Goal: Task Accomplishment & Management: Use online tool/utility

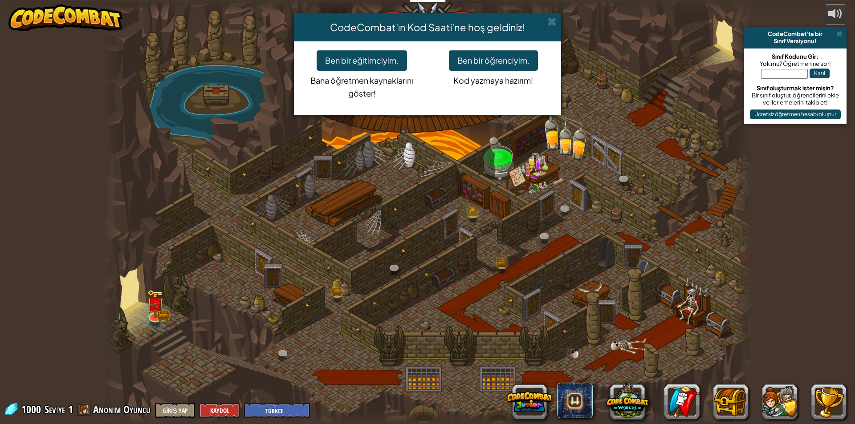
select select "tr"
click at [508, 53] on button "Ben bir öğrenciyim." at bounding box center [493, 60] width 89 height 20
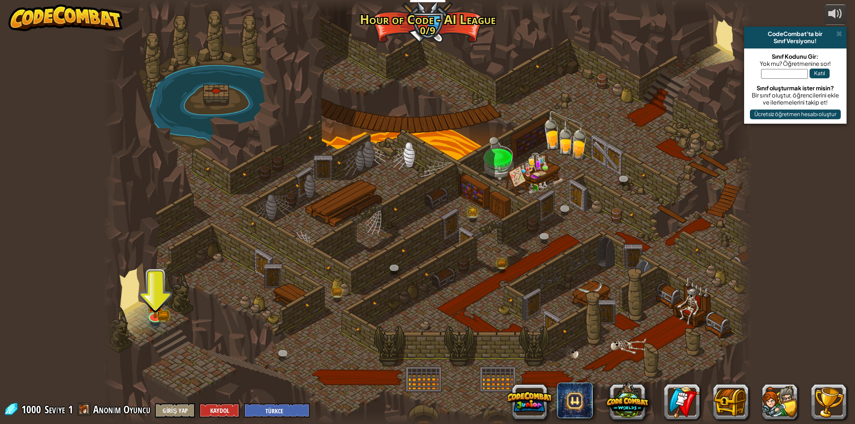
click at [165, 322] on div at bounding box center [427, 212] width 649 height 424
drag, startPoint x: 167, startPoint y: 313, endPoint x: 183, endPoint y: 311, distance: 16.2
click at [167, 314] on img at bounding box center [163, 313] width 12 height 13
click at [183, 311] on div at bounding box center [427, 212] width 649 height 424
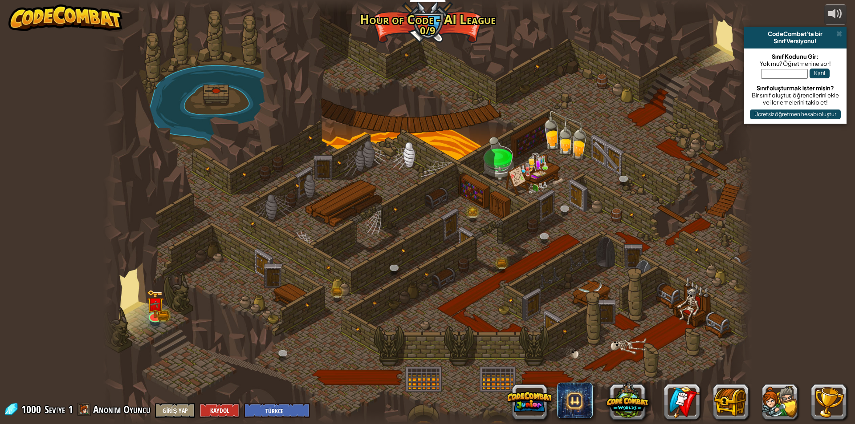
click at [183, 311] on div at bounding box center [427, 212] width 649 height 424
click at [156, 316] on img at bounding box center [154, 297] width 17 height 38
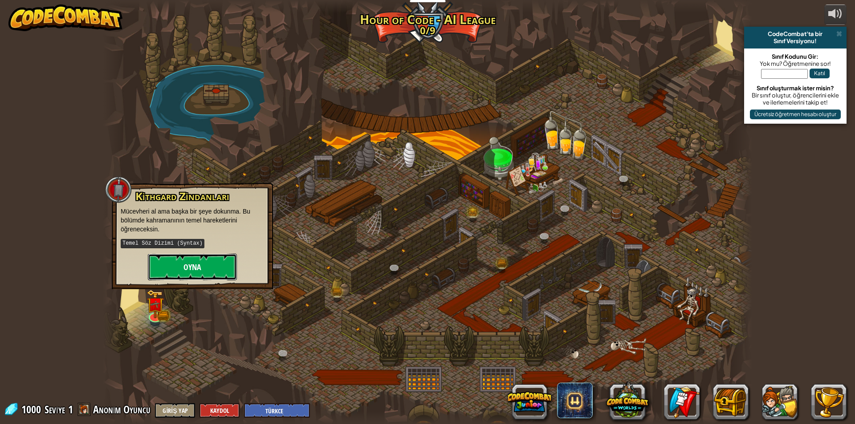
click at [186, 275] on button "Oyna" at bounding box center [192, 267] width 89 height 27
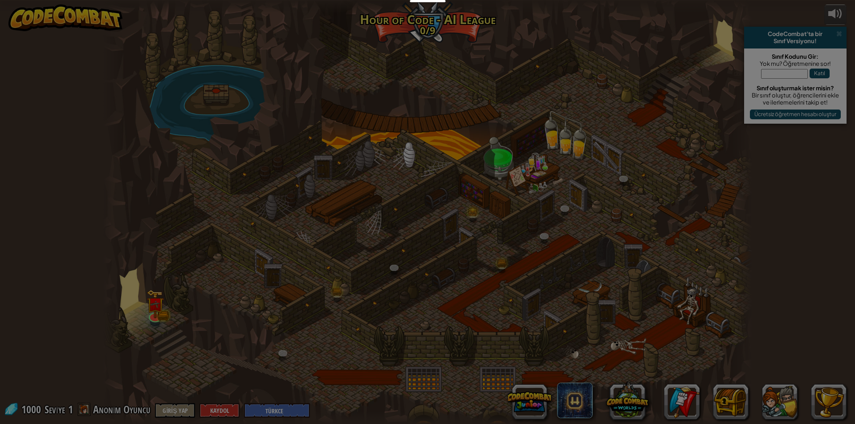
click at [186, 10] on body "Eğitimciler Ücretsiz Hesap Oluştur Okul ve İlçe Çözümleri Öğretmen Araç Seti Ön…" at bounding box center [427, 5] width 855 height 10
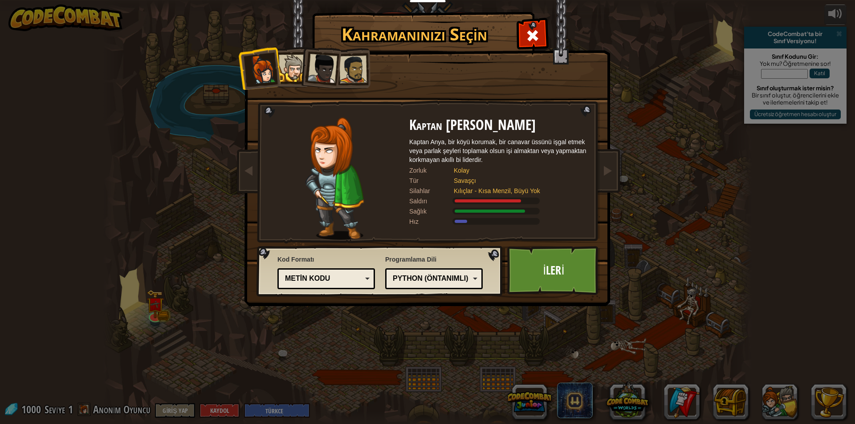
drag, startPoint x: 497, startPoint y: 127, endPoint x: 426, endPoint y: 124, distance: 70.9
click at [490, 127] on h2 "Kaptan [PERSON_NAME]" at bounding box center [498, 126] width 178 height 16
click at [288, 71] on div at bounding box center [292, 68] width 27 height 27
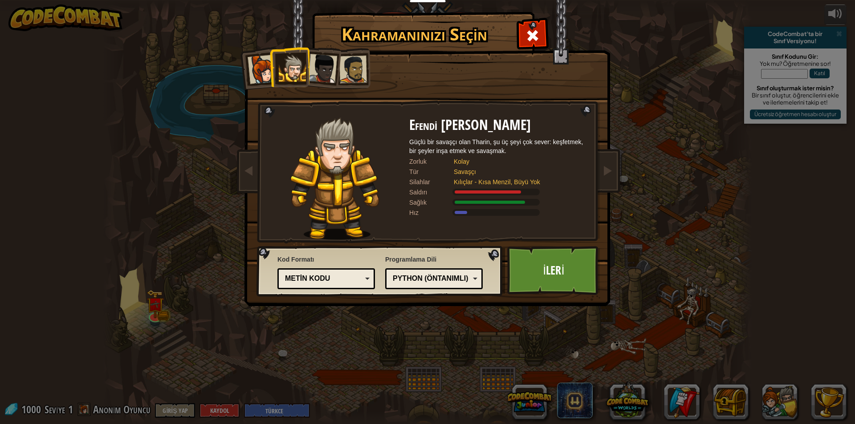
click at [312, 70] on div at bounding box center [322, 68] width 29 height 29
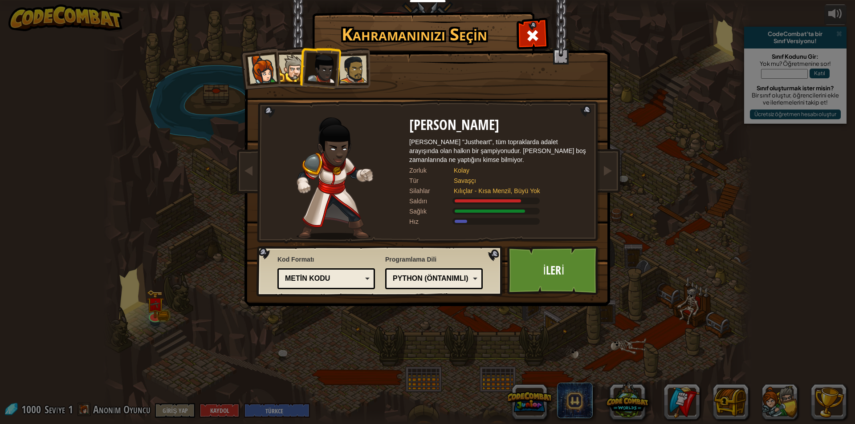
click at [343, 69] on div at bounding box center [353, 70] width 28 height 28
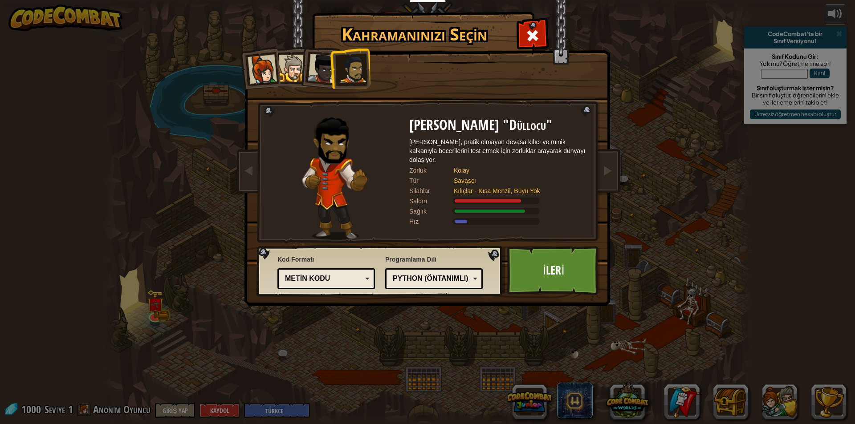
click at [353, 73] on div at bounding box center [353, 70] width 28 height 28
click at [292, 66] on div at bounding box center [292, 68] width 27 height 27
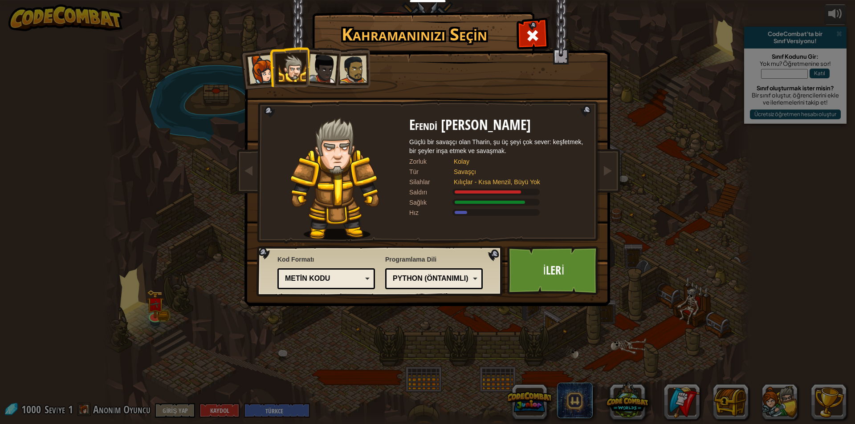
click at [325, 273] on div "Metin kodu" at bounding box center [326, 279] width 86 height 14
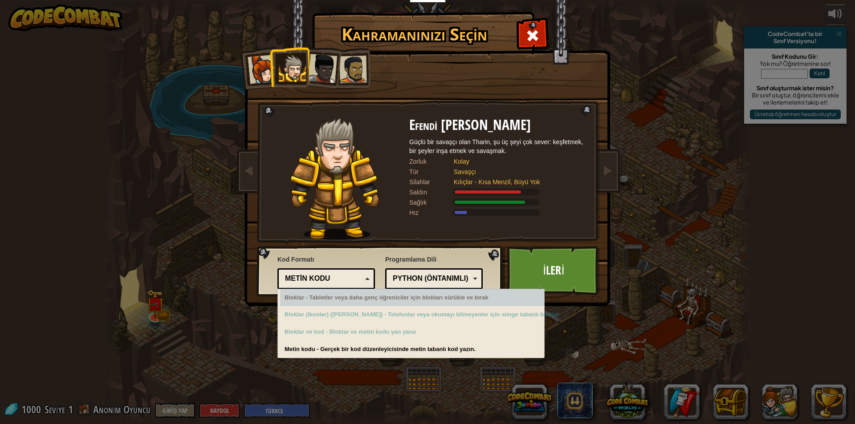
click at [392, 303] on div "Bloklar - Tabletler veya daha genç öğreniciler için blokları sürükle ve bırak" at bounding box center [412, 297] width 264 height 17
click at [438, 282] on div "Python (Öntanımlı)" at bounding box center [431, 279] width 77 height 10
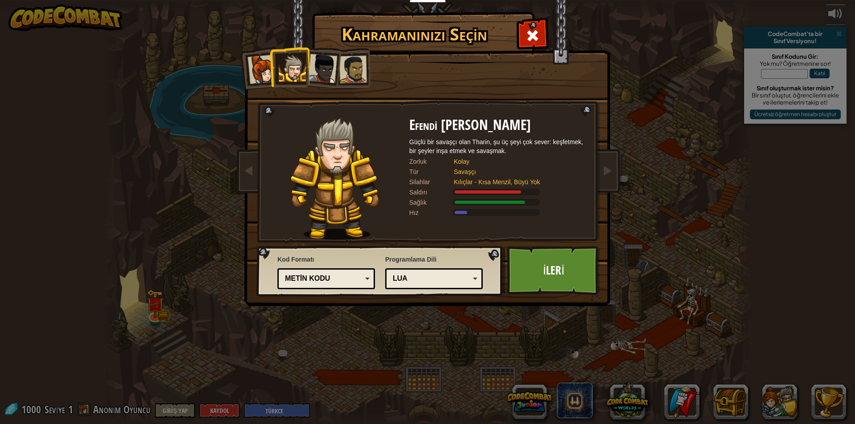
click at [333, 68] on div at bounding box center [322, 68] width 29 height 29
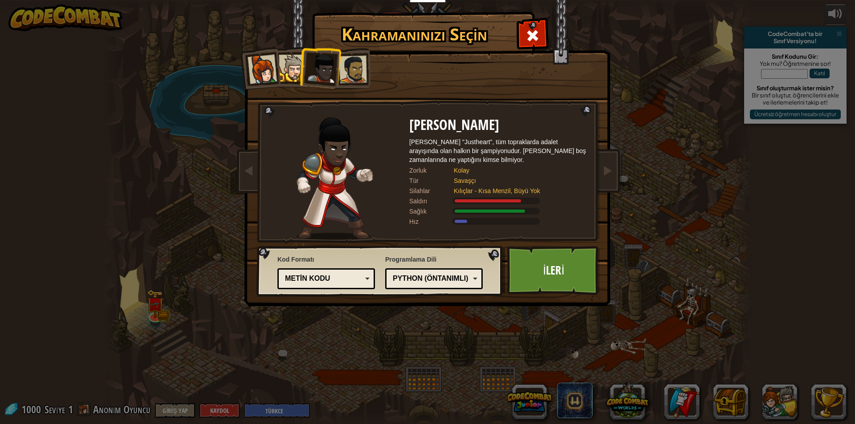
click at [364, 72] on div at bounding box center [353, 70] width 28 height 28
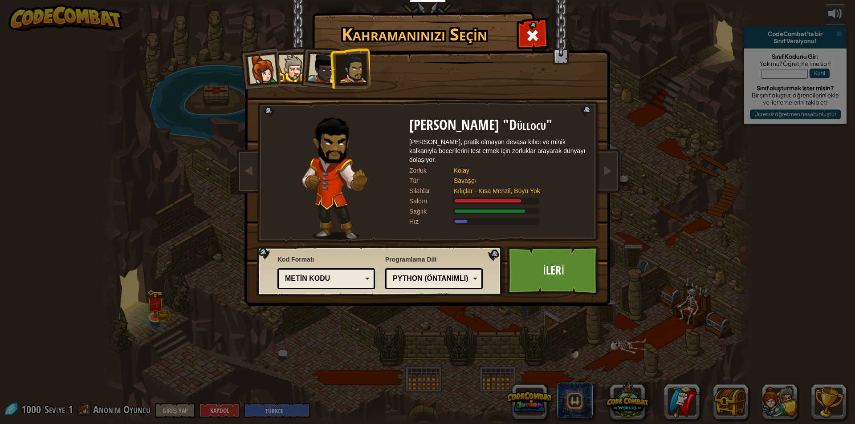
click at [339, 69] on li at bounding box center [349, 68] width 41 height 41
click at [320, 69] on div at bounding box center [322, 68] width 29 height 29
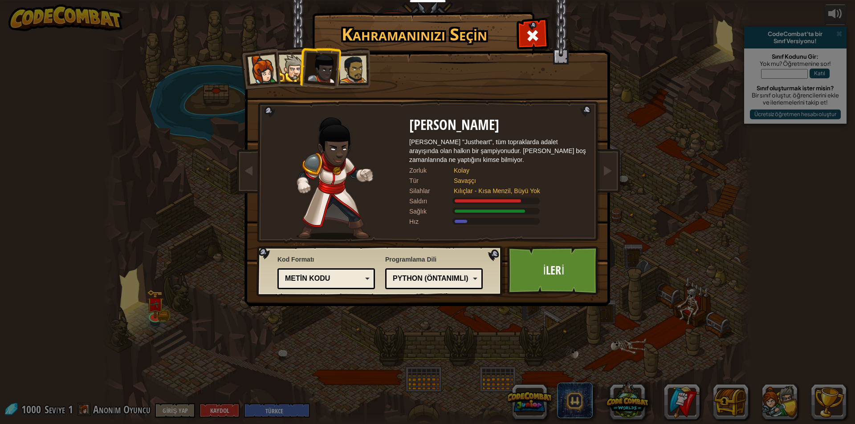
click at [285, 69] on div at bounding box center [292, 68] width 27 height 27
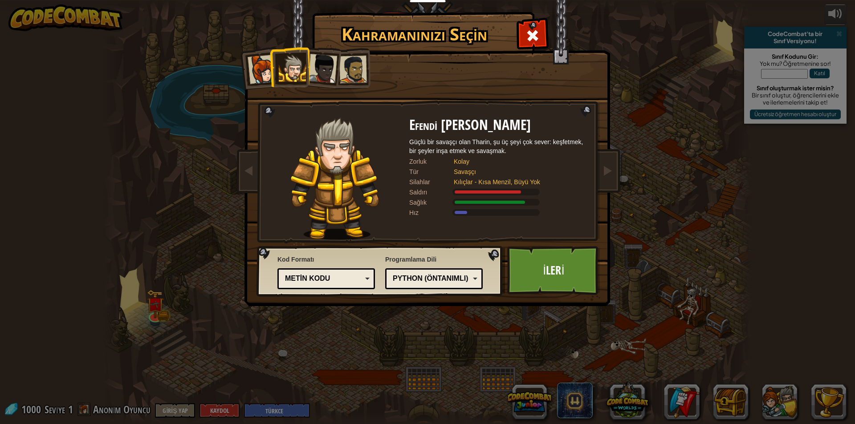
click at [280, 69] on div at bounding box center [292, 68] width 27 height 27
click at [275, 70] on li at bounding box center [289, 67] width 40 height 41
click at [263, 72] on div at bounding box center [261, 69] width 29 height 29
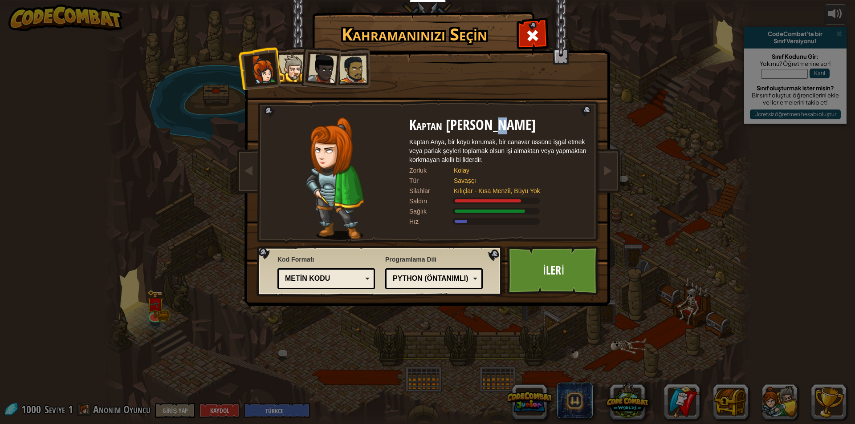
click at [297, 70] on div at bounding box center [292, 68] width 27 height 27
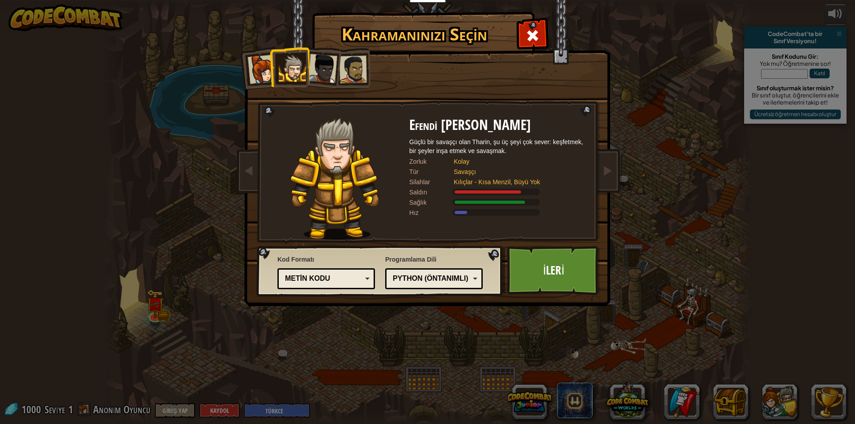
click at [325, 74] on div at bounding box center [322, 68] width 29 height 29
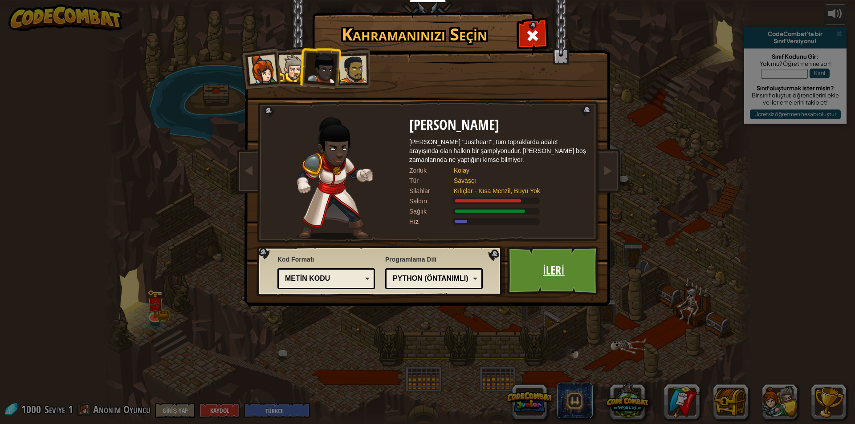
click at [526, 260] on link "İleri" at bounding box center [553, 270] width 93 height 49
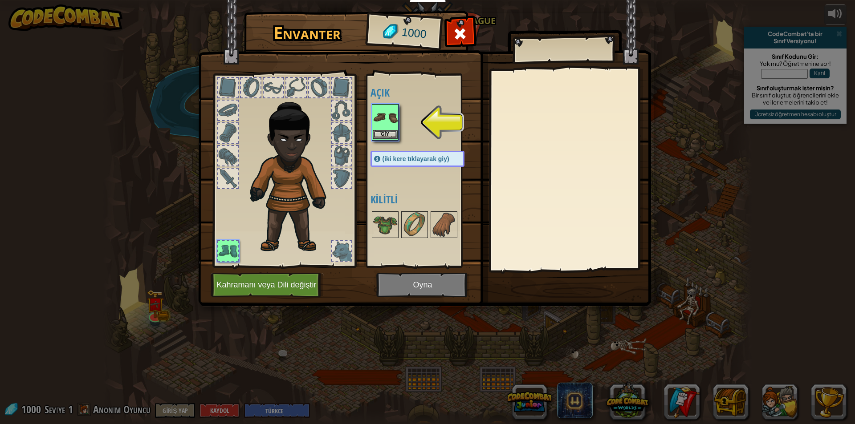
click at [387, 127] on img at bounding box center [385, 117] width 25 height 25
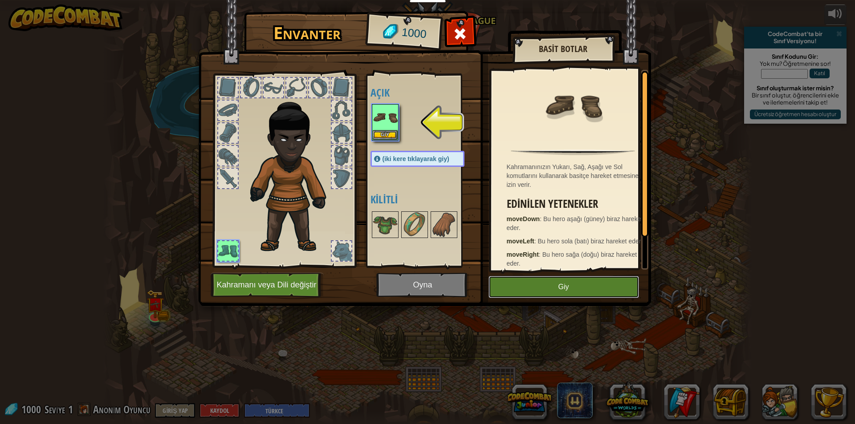
click at [576, 288] on button "Giy" at bounding box center [563, 287] width 150 height 22
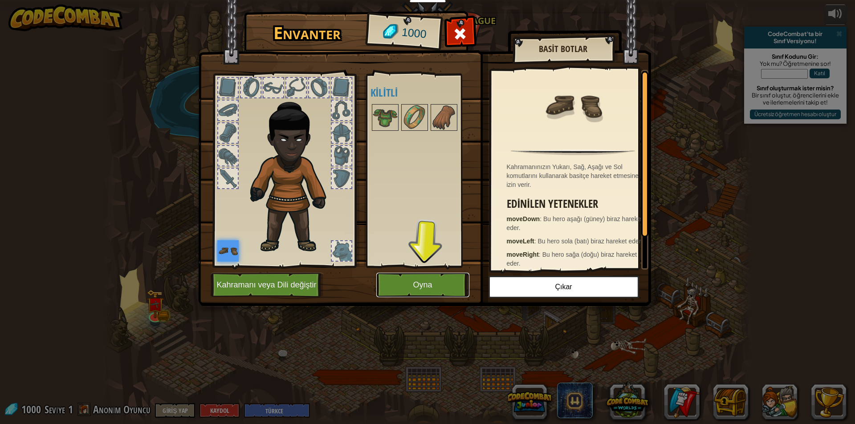
click at [408, 283] on button "Oyna" at bounding box center [422, 285] width 93 height 24
click at [409, 283] on button "Oyna" at bounding box center [422, 285] width 93 height 24
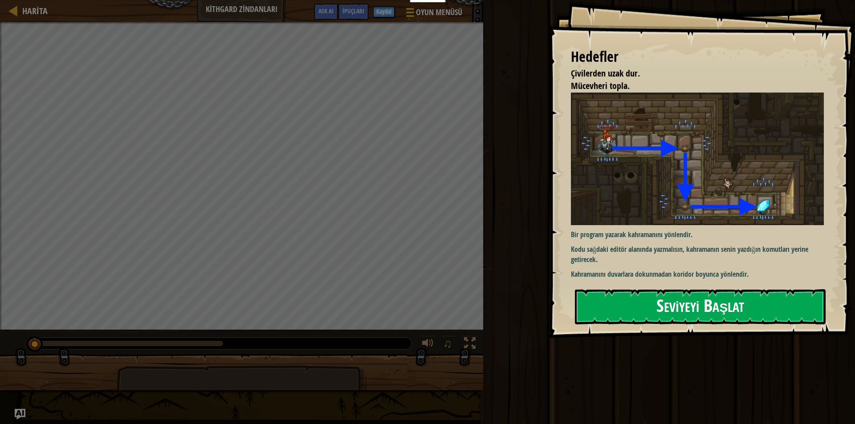
click at [725, 304] on button "Seviyeyi Başlat" at bounding box center [700, 306] width 251 height 35
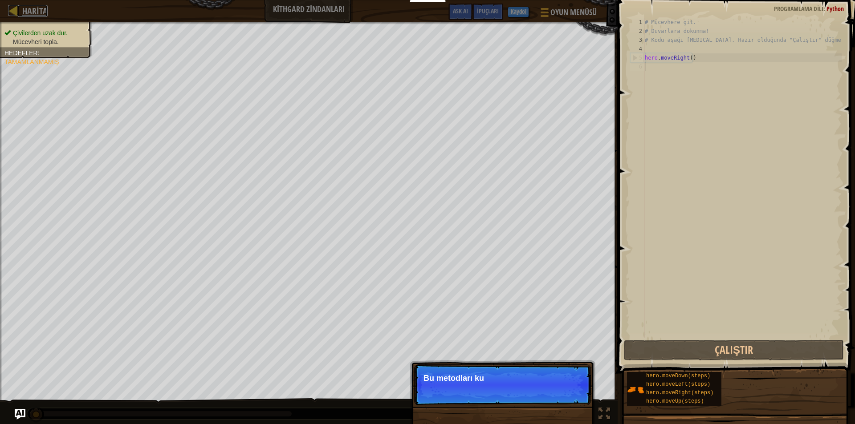
click at [13, 16] on div at bounding box center [13, 10] width 11 height 11
select select "tr"
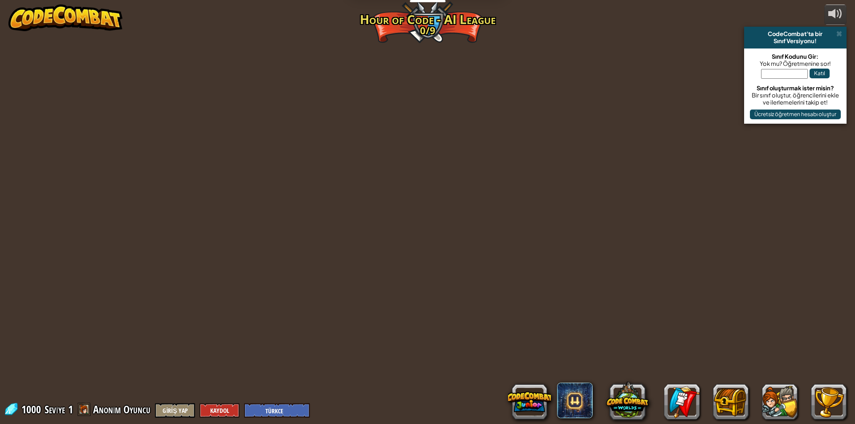
select select "tr"
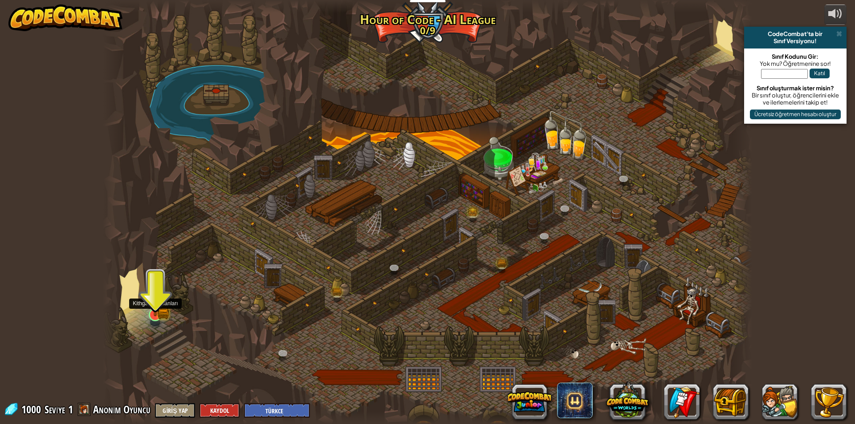
click at [159, 307] on img at bounding box center [154, 297] width 17 height 38
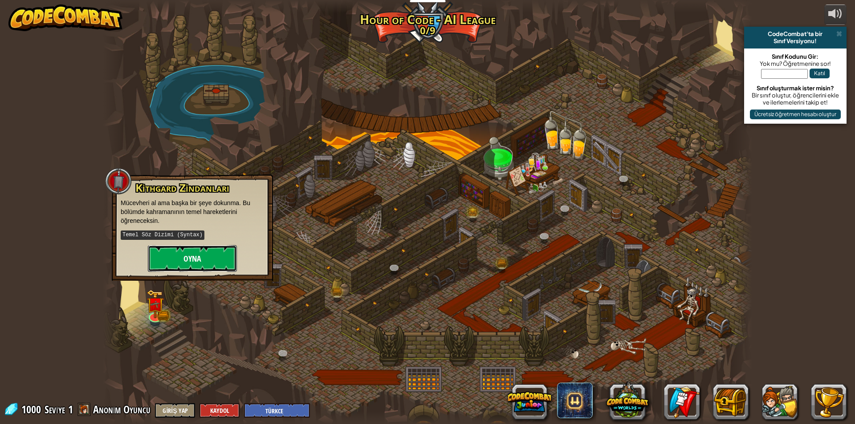
click at [199, 259] on button "Oyna" at bounding box center [192, 258] width 89 height 27
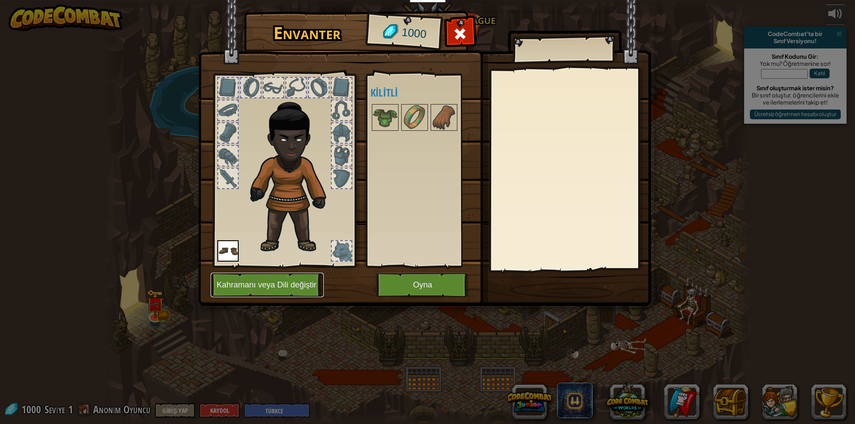
click at [291, 281] on button "Kahramanı veya Dili değiştir" at bounding box center [267, 285] width 113 height 24
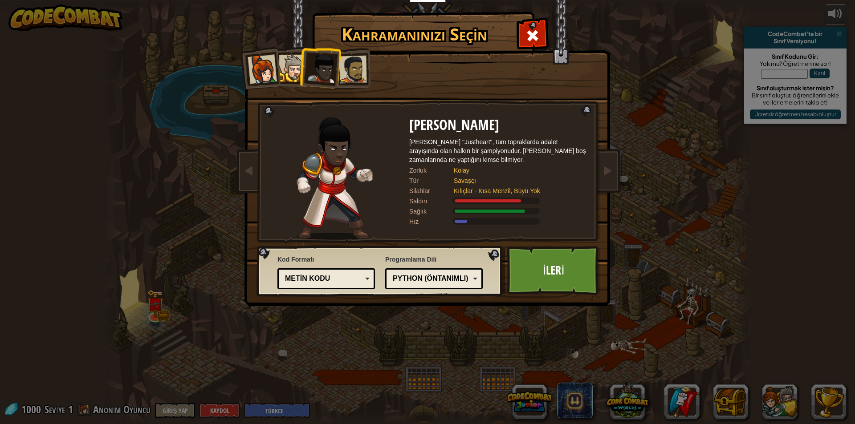
click at [453, 278] on div "Python (Öntanımlı)" at bounding box center [431, 279] width 77 height 10
click at [527, 260] on link "İleri" at bounding box center [553, 270] width 93 height 49
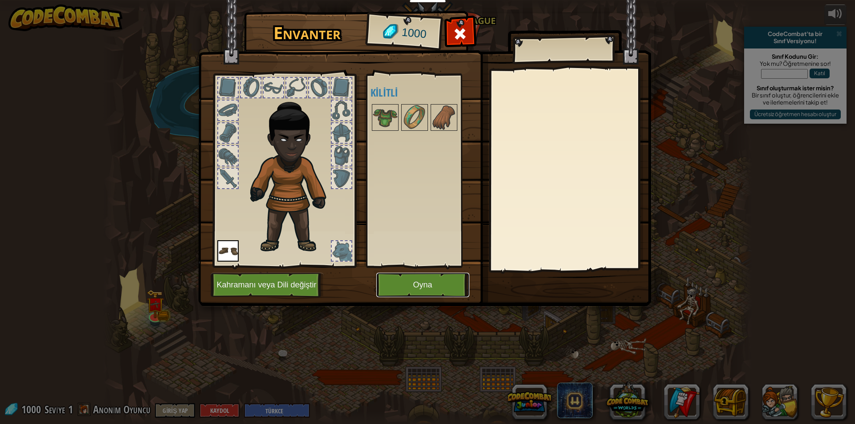
click at [392, 280] on button "Oyna" at bounding box center [422, 285] width 93 height 24
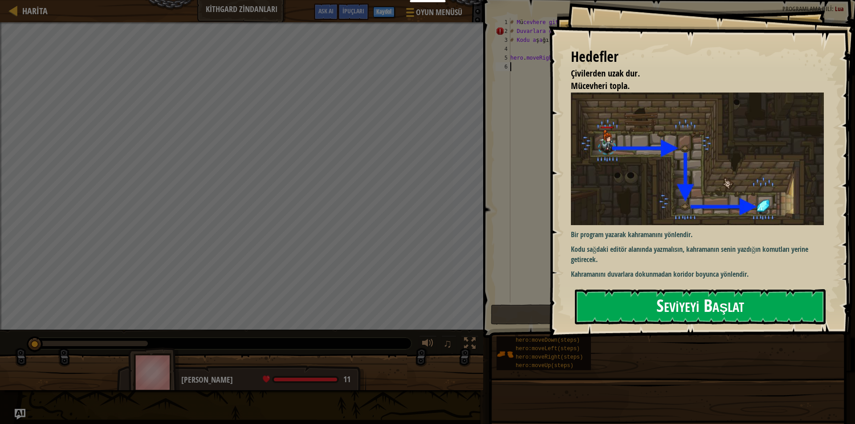
drag, startPoint x: 647, startPoint y: 177, endPoint x: 636, endPoint y: 178, distance: 11.7
click at [646, 289] on button "Seviyeyi Başlat" at bounding box center [700, 306] width 251 height 35
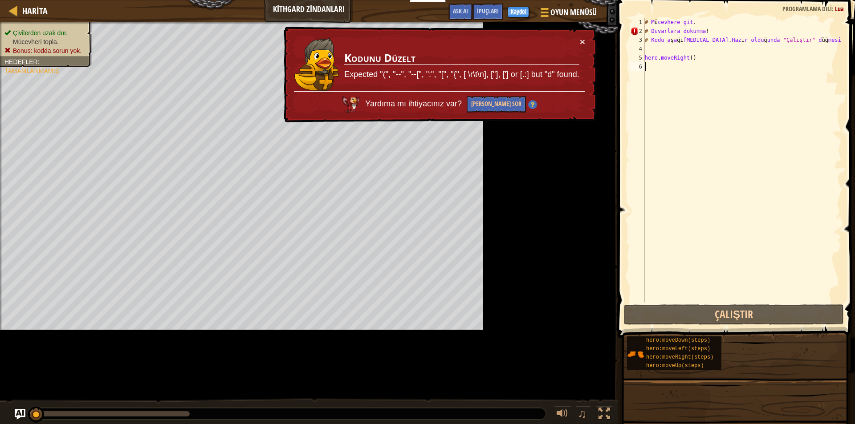
click at [586, 73] on div "Harita Kithgard Zindanları Oyun Menüsü Bitti Kaydol İpuçları Ask AI 1 ההההההההה…" at bounding box center [427, 212] width 855 height 424
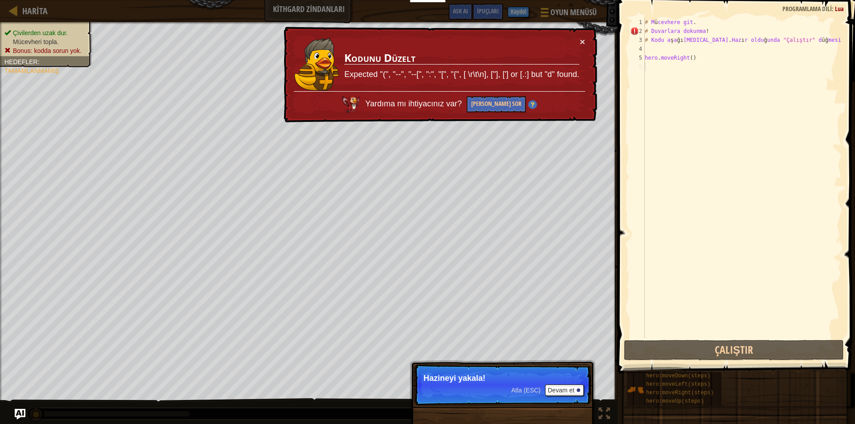
click at [735, 92] on div "# M ü cevhere git . # Duvarlara dokunma ! # Kodu a ş a ğı [MEDICAL_DATA] . Haz …" at bounding box center [742, 187] width 199 height 338
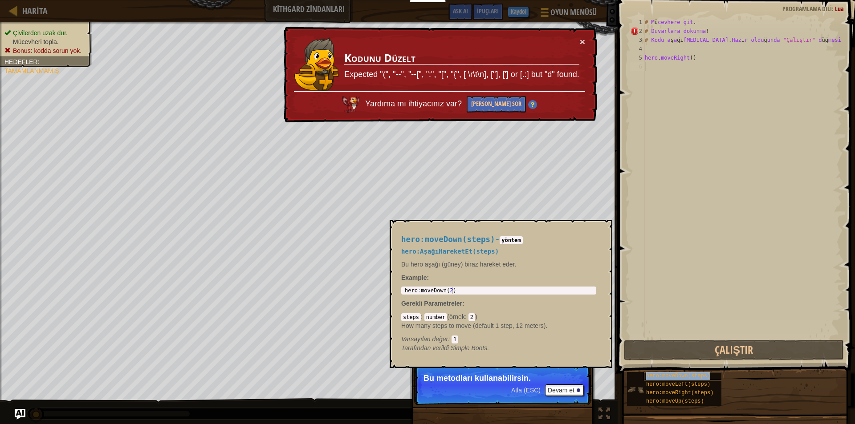
click at [690, 376] on span "hero:moveDown(steps)" at bounding box center [678, 376] width 64 height 6
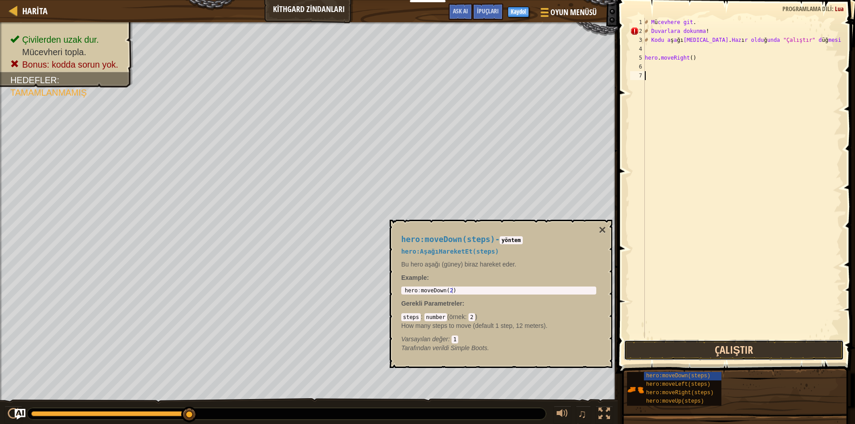
click at [687, 352] on button "Çalıştır" at bounding box center [734, 350] width 220 height 20
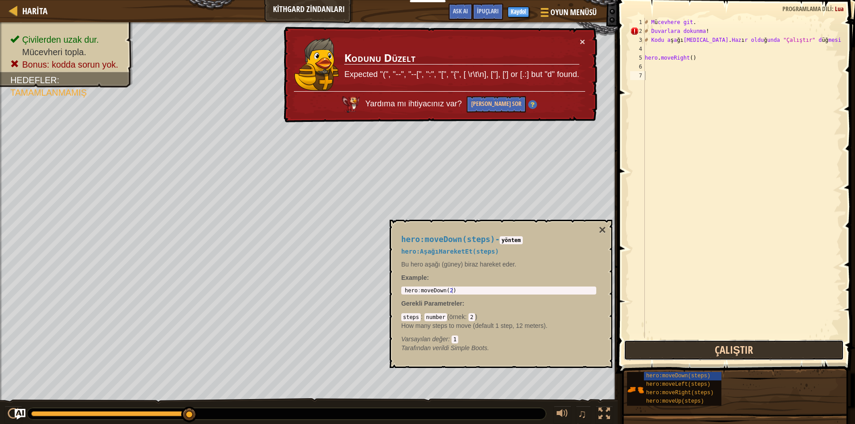
click at [689, 352] on button "Çalıştır" at bounding box center [734, 350] width 220 height 20
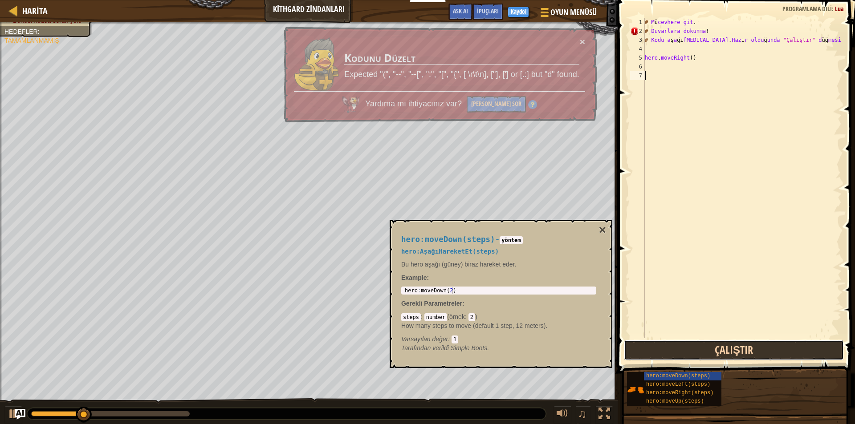
click at [690, 352] on button "Çalıştır" at bounding box center [734, 350] width 220 height 20
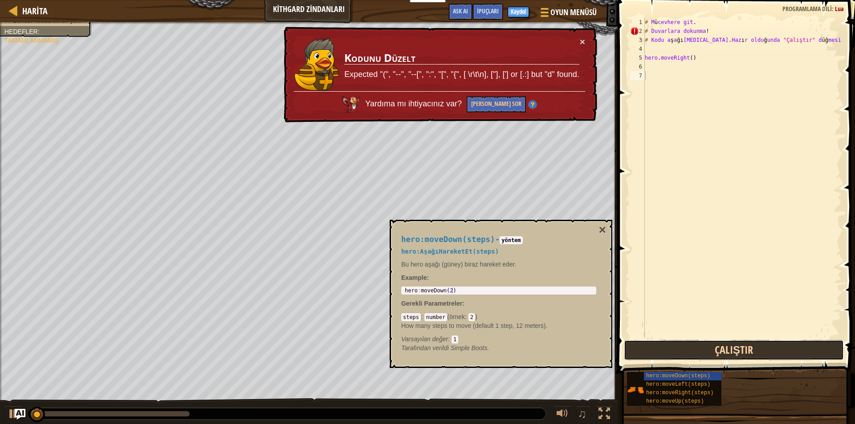
click at [690, 352] on button "Çalıştır" at bounding box center [734, 350] width 220 height 20
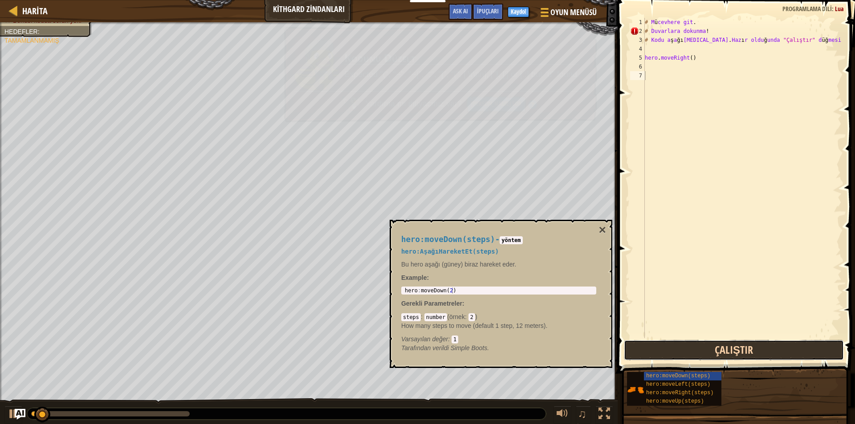
click at [690, 352] on button "Çalıştır" at bounding box center [734, 350] width 220 height 20
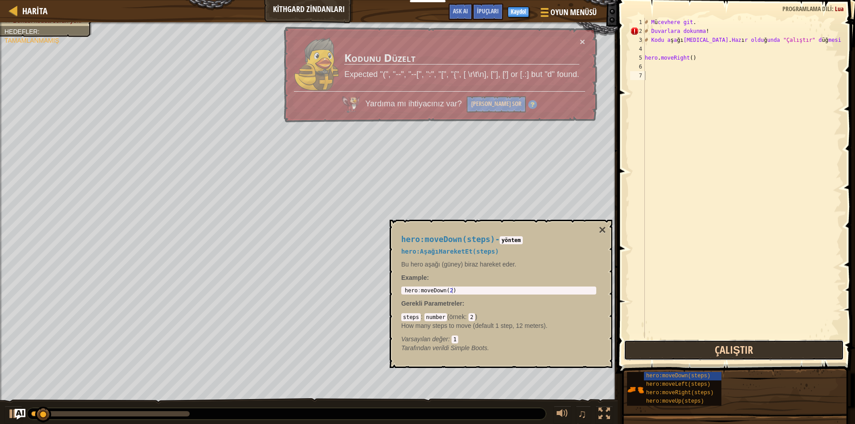
click at [690, 352] on button "Çalıştır" at bounding box center [734, 350] width 220 height 20
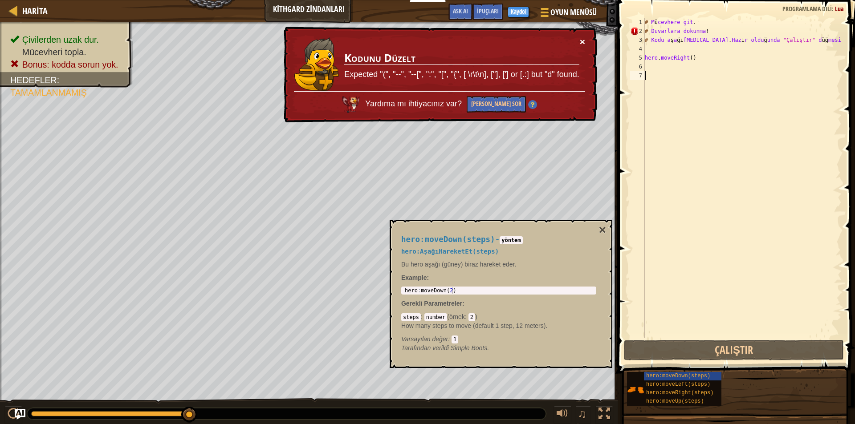
click at [581, 41] on button "×" at bounding box center [582, 42] width 5 height 9
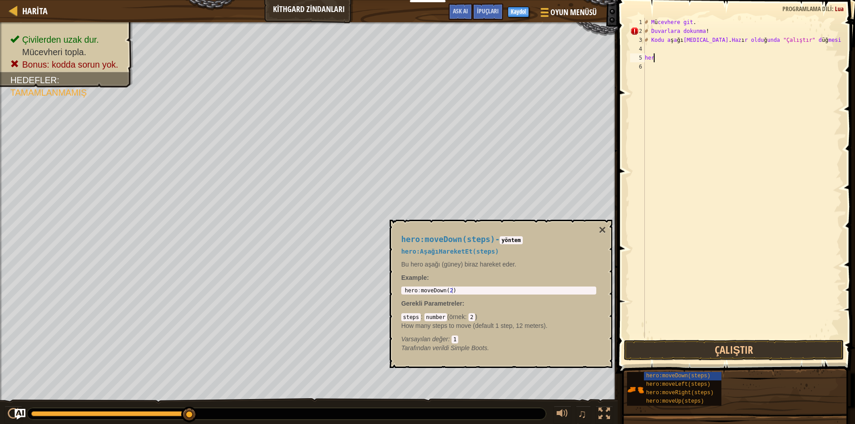
type textarea "h"
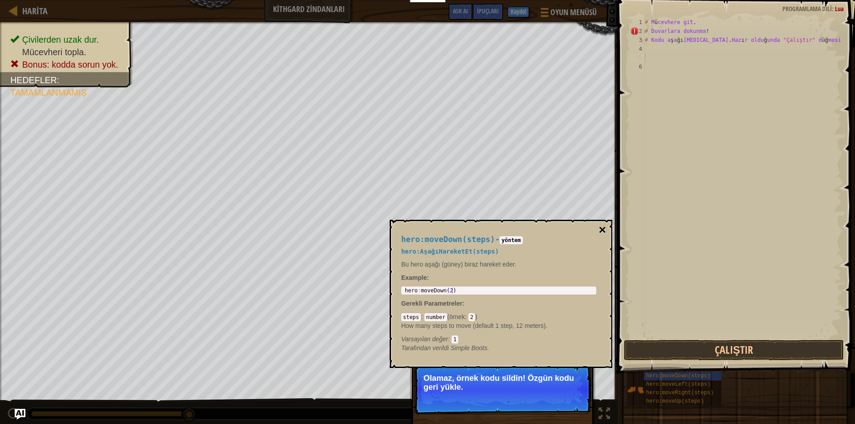
click at [604, 226] on button "×" at bounding box center [602, 230] width 7 height 12
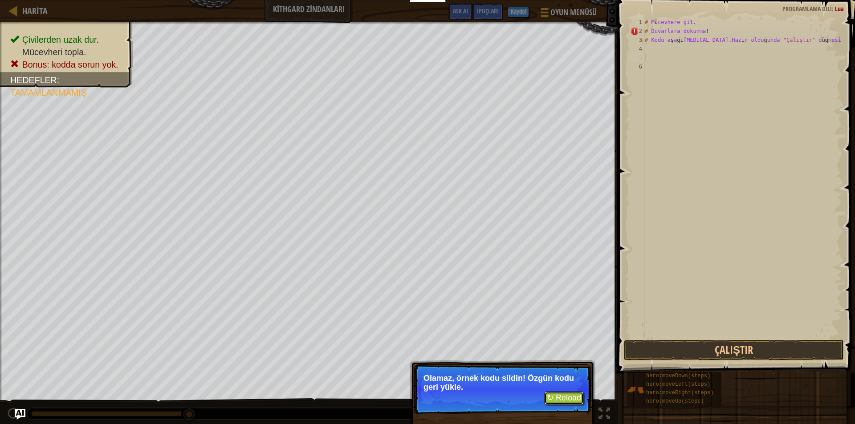
click at [570, 398] on button "↻ Reload" at bounding box center [564, 398] width 40 height 13
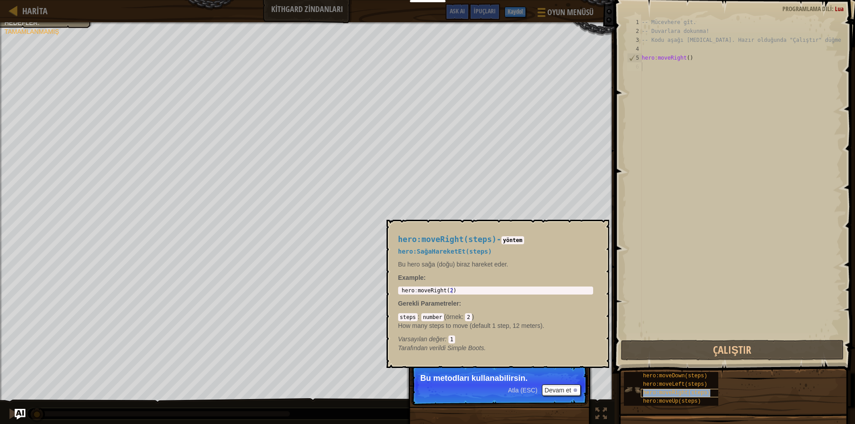
click at [669, 390] on span "hero:moveRight(steps)" at bounding box center [676, 393] width 67 height 6
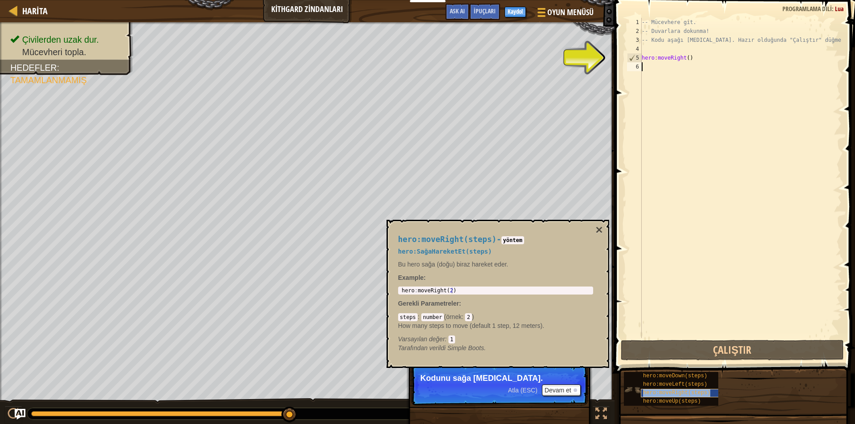
click at [649, 394] on span "hero:moveRight(steps)" at bounding box center [676, 393] width 67 height 6
click at [681, 378] on span "hero:moveDown(steps)" at bounding box center [675, 376] width 64 height 6
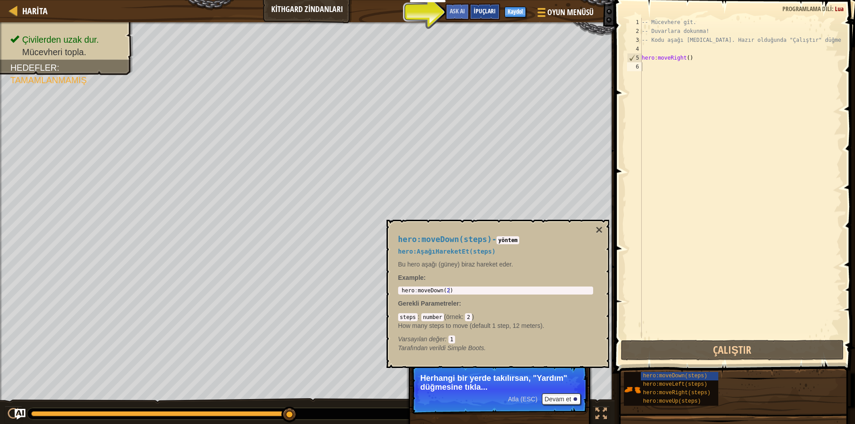
click at [484, 13] on span "İpuçları" at bounding box center [485, 11] width 22 height 8
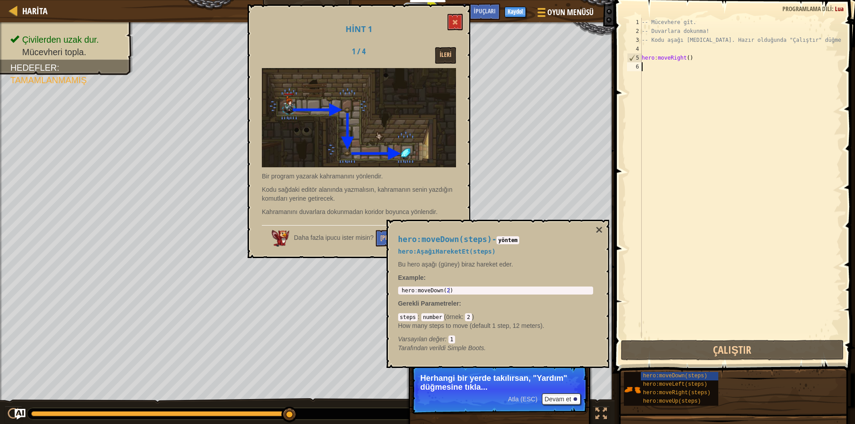
click at [462, 21] on div "Hint 1 1 / 4 İleri Bir program yazarak kahramanını yönlendir. Kodu sağdaki edit…" at bounding box center [358, 131] width 223 height 254
click at [455, 24] on span at bounding box center [455, 22] width 6 height 6
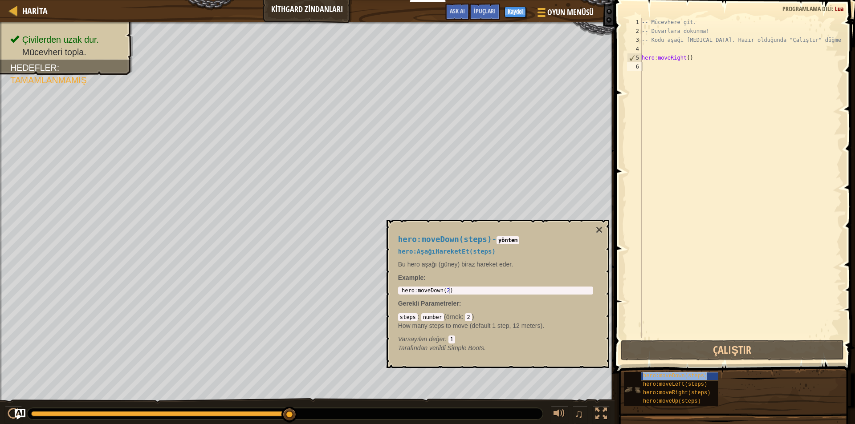
click at [678, 377] on span "hero:moveDown(steps)" at bounding box center [675, 376] width 64 height 6
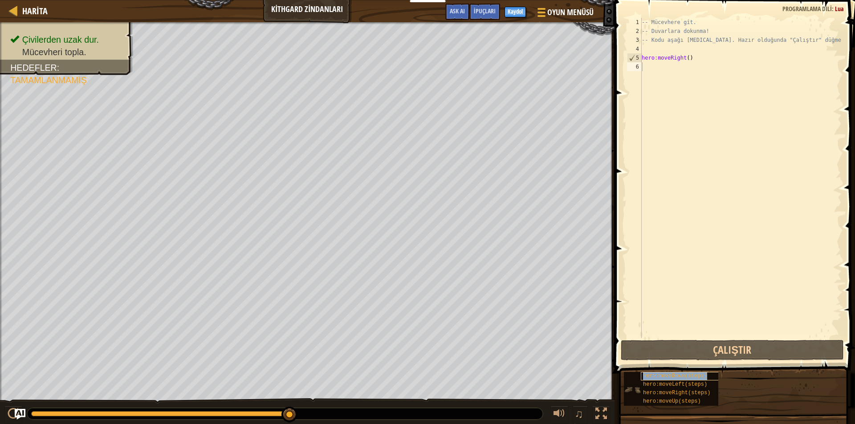
click at [678, 377] on span "hero:moveDown(steps)" at bounding box center [675, 376] width 64 height 6
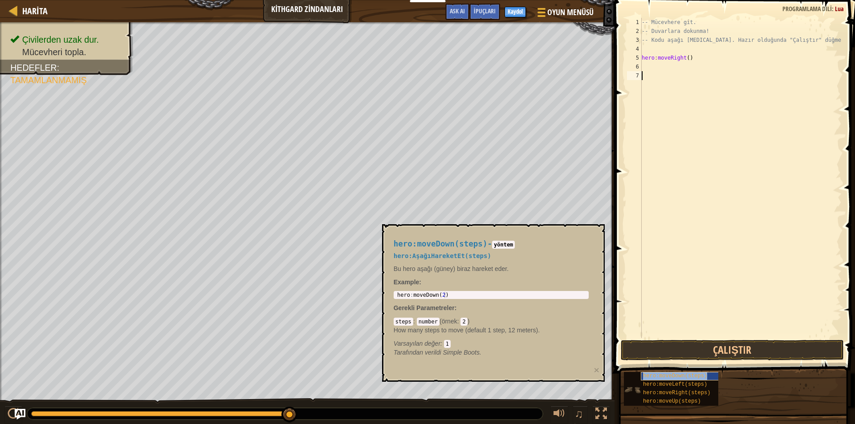
click at [679, 377] on span "hero:moveDown(steps)" at bounding box center [675, 376] width 64 height 6
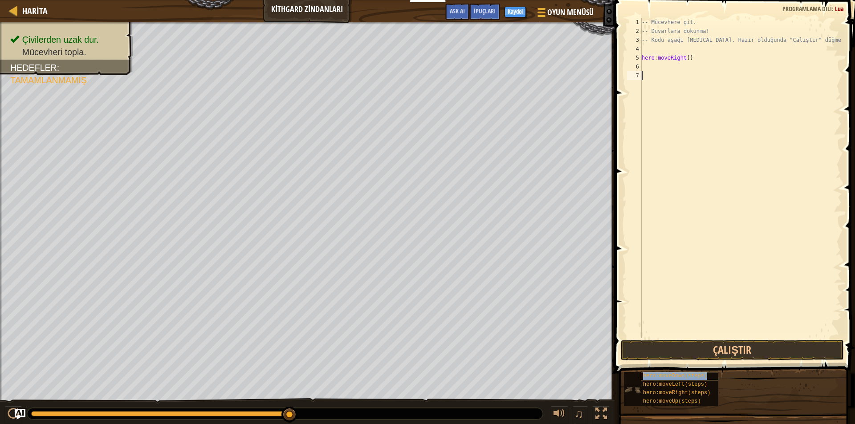
click at [679, 377] on span "hero:moveDown(steps)" at bounding box center [675, 376] width 64 height 6
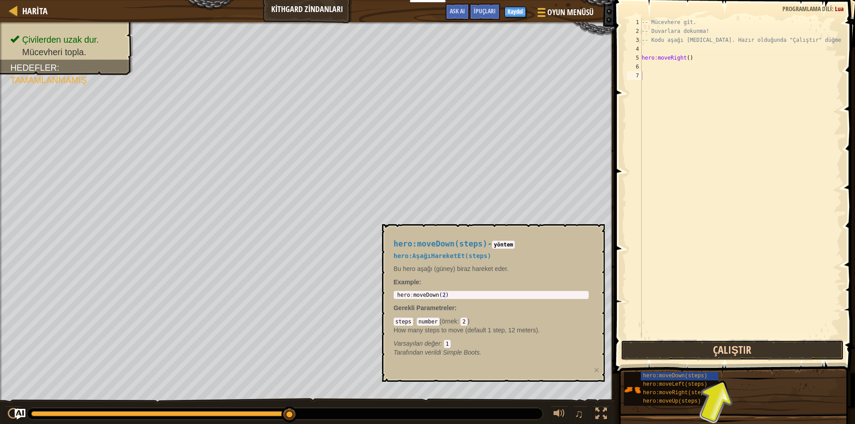
click at [744, 341] on button "Çalıştır" at bounding box center [732, 350] width 223 height 20
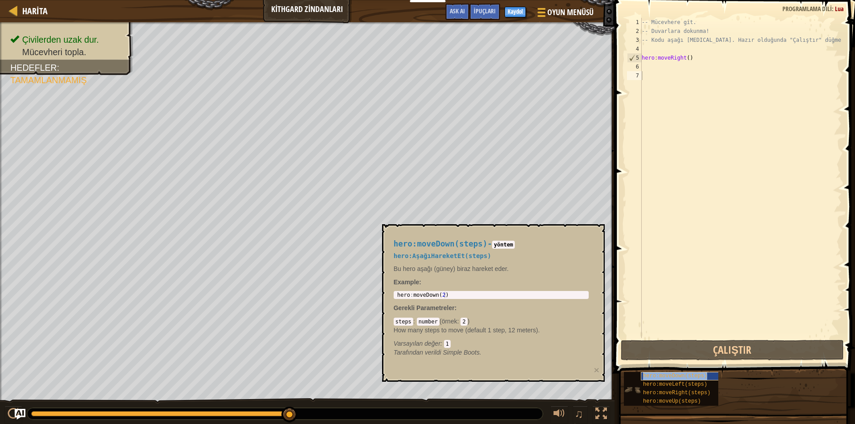
click at [670, 376] on span "hero:moveDown(steps)" at bounding box center [675, 376] width 64 height 6
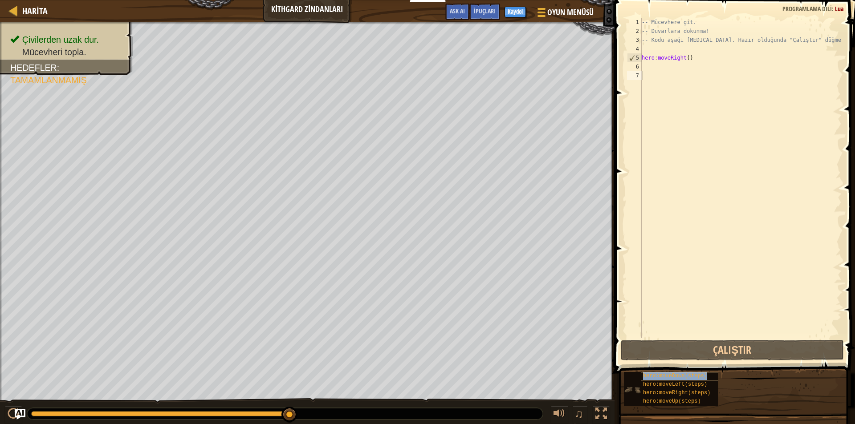
click at [670, 376] on span "hero:moveDown(steps)" at bounding box center [675, 376] width 64 height 6
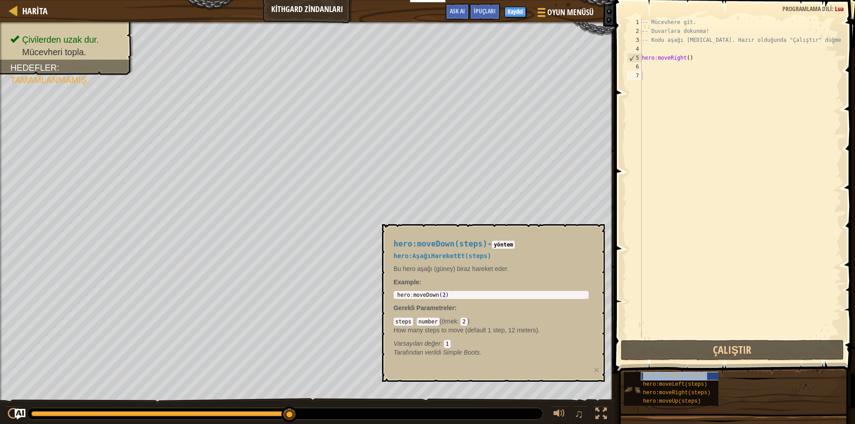
click at [670, 376] on span "hero:moveDown(steps)" at bounding box center [675, 376] width 64 height 6
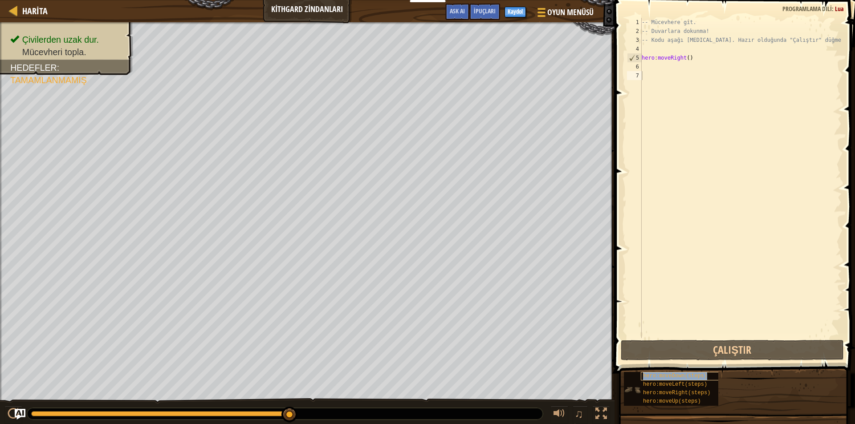
click at [670, 376] on span "hero:moveDown(steps)" at bounding box center [675, 376] width 64 height 6
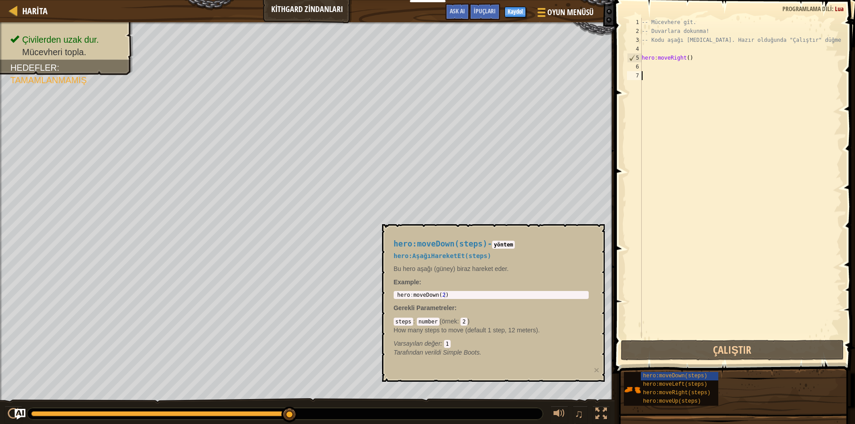
type textarea "hero:moveDown(2)"
click at [375, 9] on body "Eğitimciler Ücretsiz Hesap Oluştur Okul ve İlçe Çözümleri Öğretmen Araç Seti Ön…" at bounding box center [427, 4] width 855 height 9
drag, startPoint x: 686, startPoint y: 85, endPoint x: 680, endPoint y: 84, distance: 6.3
click at [681, 84] on div "-- Mücevhere git. -- Duvarlara dokunma! -- Kodu aşağı [MEDICAL_DATA]. Hazır old…" at bounding box center [741, 187] width 202 height 338
paste textarea "hero:moveDown(2)"
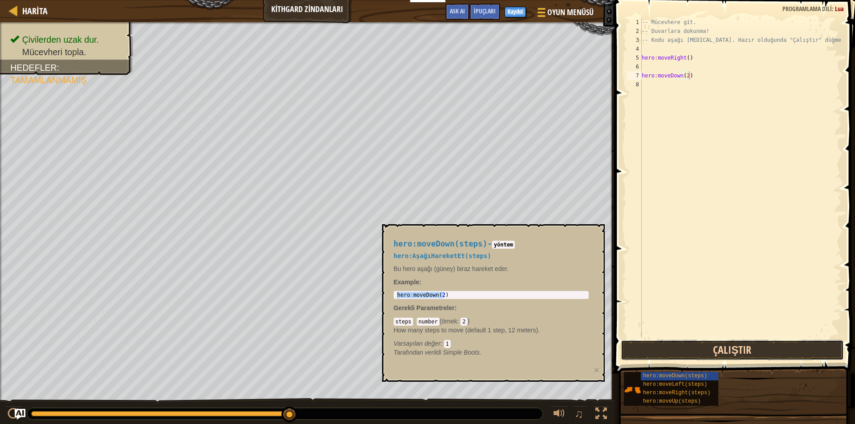
click at [754, 346] on button "Çalıştır" at bounding box center [732, 350] width 223 height 20
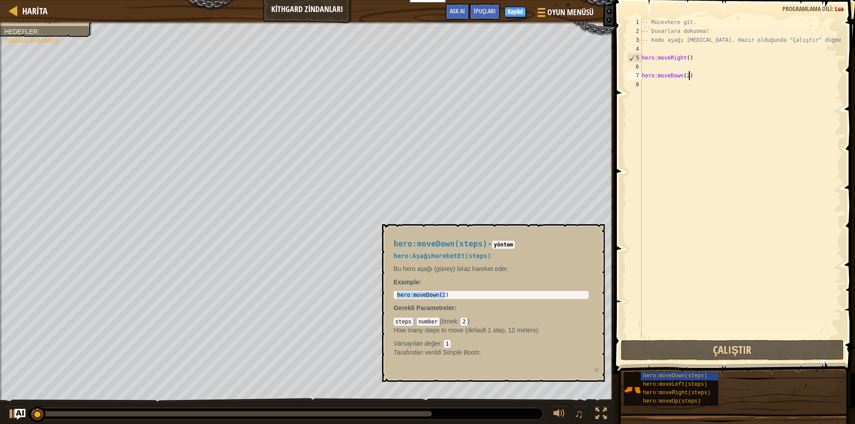
click at [759, 361] on span at bounding box center [735, 174] width 247 height 400
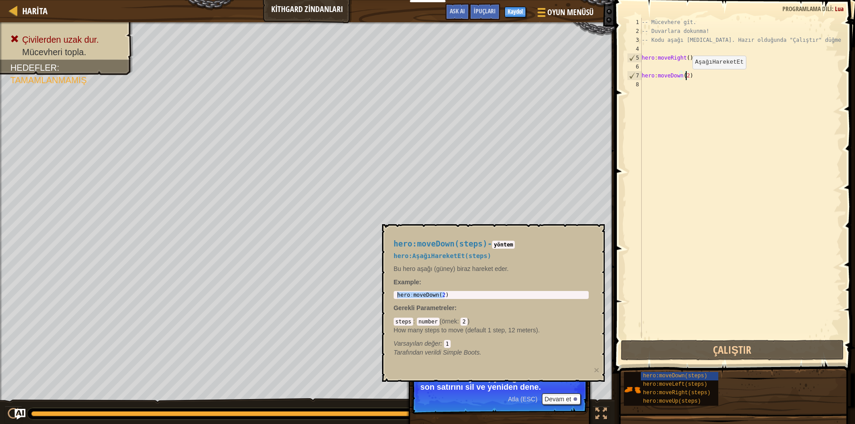
click at [685, 78] on div "-- Mücevhere git. -- Duvarlara dokunma! -- Kodu aşağı [MEDICAL_DATA]. Hazır old…" at bounding box center [741, 187] width 202 height 338
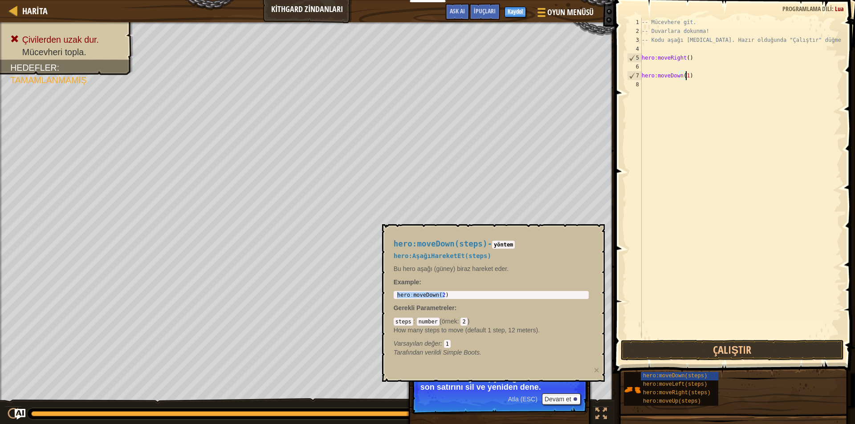
scroll to position [4, 3]
type textarea "hero:moveDown(1)"
click at [730, 355] on button "Çalıştır" at bounding box center [732, 350] width 223 height 20
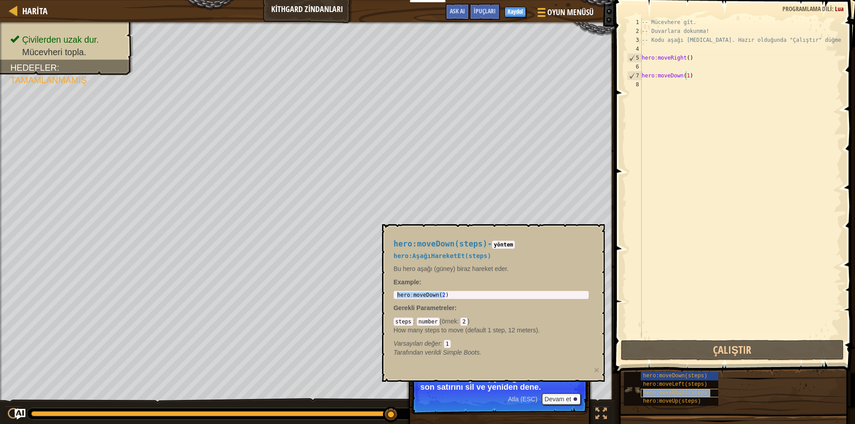
click at [695, 394] on span "hero:moveRight(steps)" at bounding box center [676, 393] width 67 height 6
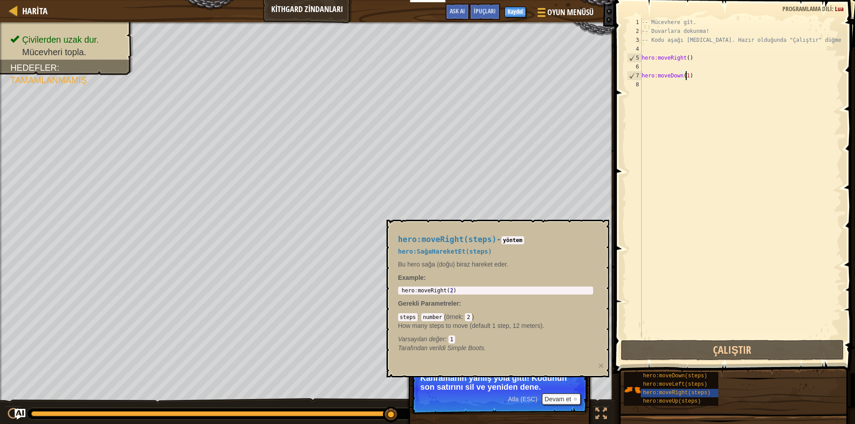
type textarea "hero:moveRight(2)"
drag, startPoint x: 461, startPoint y: 291, endPoint x: 447, endPoint y: 290, distance: 14.3
click at [447, 290] on div "hero : moveRight ( 2 )" at bounding box center [495, 297] width 191 height 19
click at [447, 290] on div "hero : moveRight ( 2 )" at bounding box center [495, 291] width 191 height 6
click at [448, 290] on div "hero : moveRight ( 2 )" at bounding box center [495, 297] width 191 height 19
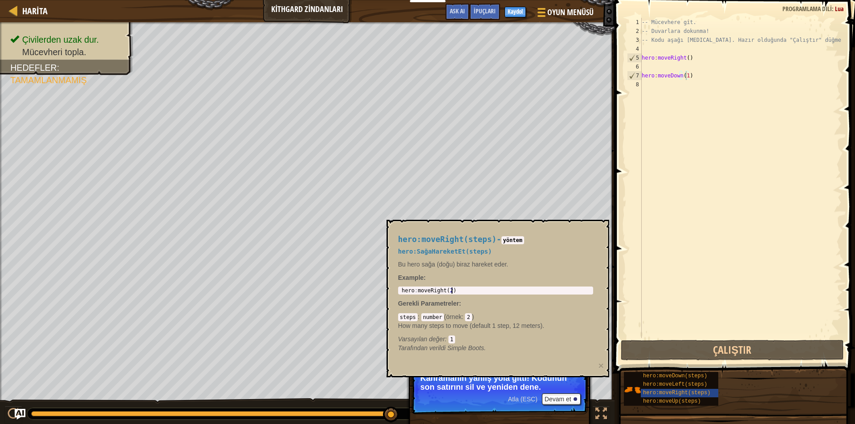
drag, startPoint x: 460, startPoint y: 292, endPoint x: 455, endPoint y: 292, distance: 4.9
click at [455, 292] on div "hero : moveRight ( 2 )" at bounding box center [495, 297] width 191 height 19
click at [648, 88] on div "-- Mücevhere git. -- Duvarlara dokunma! -- Kodu aşağı [MEDICAL_DATA]. Hazır old…" at bounding box center [741, 187] width 202 height 338
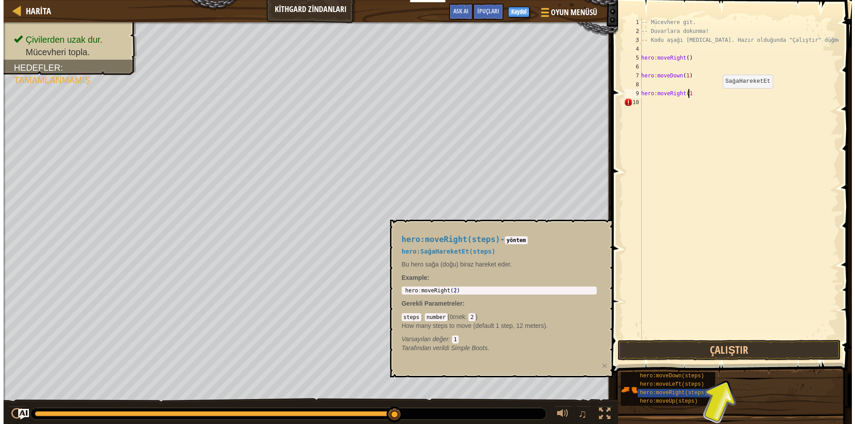
scroll to position [4, 4]
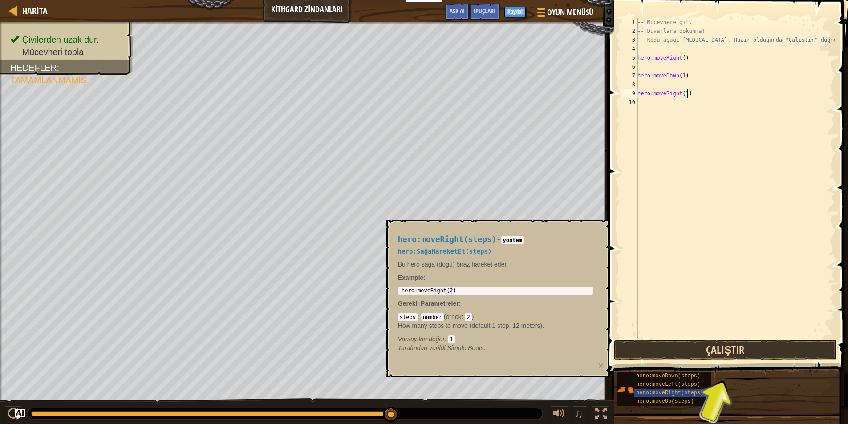
type textarea "hero:moveRight(1)"
click at [703, 345] on button "Çalıştır" at bounding box center [725, 350] width 223 height 20
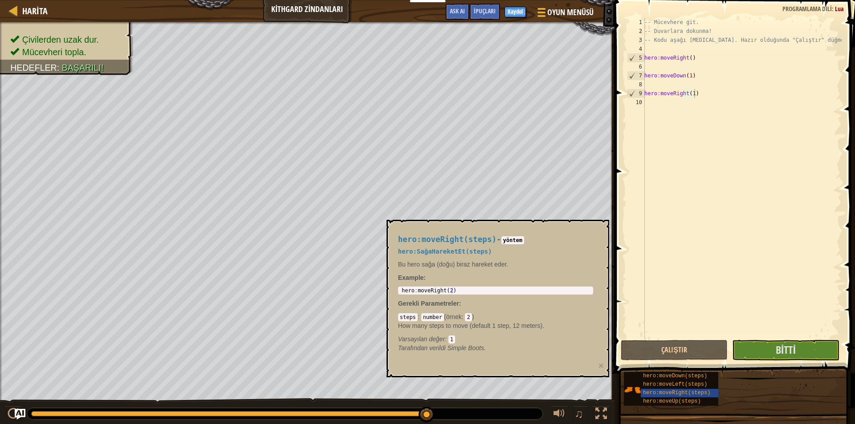
drag, startPoint x: 582, startPoint y: 316, endPoint x: 604, endPoint y: 239, distance: 80.5
click at [601, 240] on div "hero:moveRight(steps) - yöntem hero:SağaHareketEt(steps) Bu hero sağa (doğu) bi…" at bounding box center [497, 299] width 223 height 158
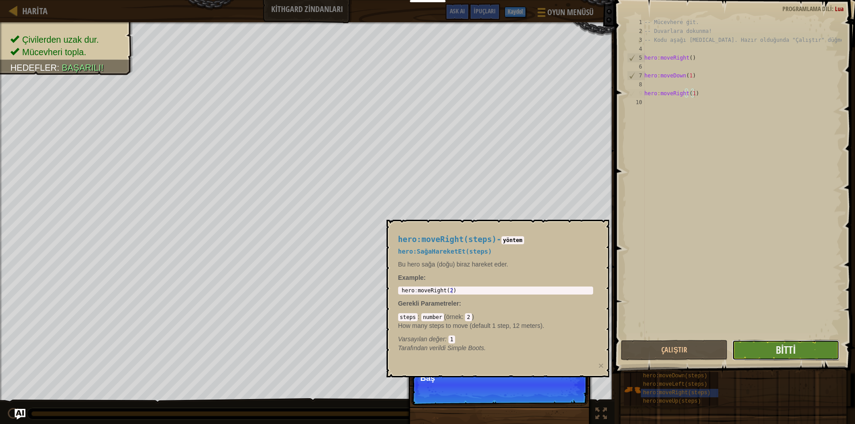
click at [798, 347] on button "Bitti" at bounding box center [785, 350] width 107 height 20
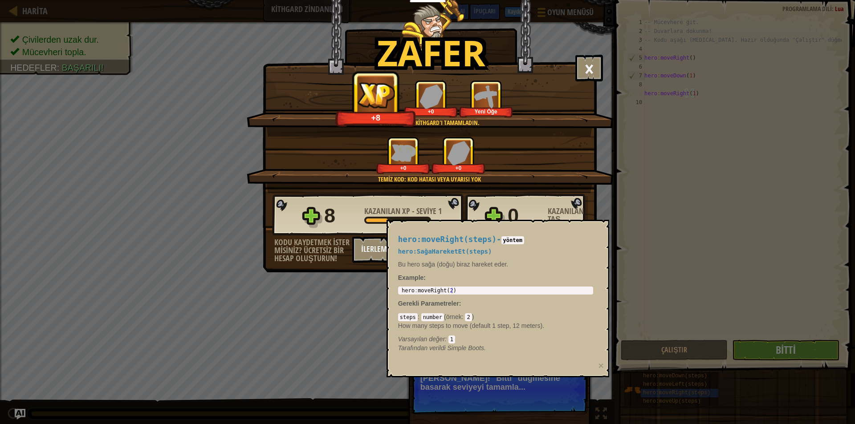
click at [510, 339] on div "Varsayılan değer : 1" at bounding box center [495, 339] width 195 height 9
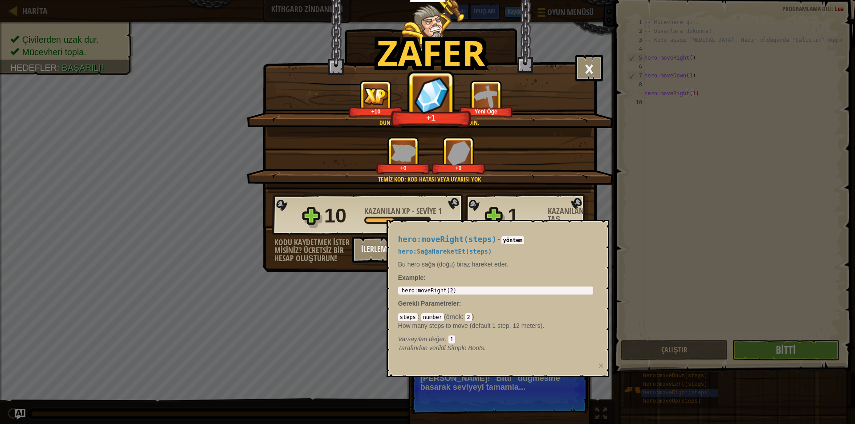
click at [515, 394] on div "Zafer × Aferin, [PERSON_NAME] kaçma gücün var. Seviyeyi oyla: Dungeans of Kithg…" at bounding box center [427, 212] width 855 height 424
click at [597, 403] on div "Zafer × Aferin, [PERSON_NAME] kaçma gücün var. Seviyeyi oyla: Dungeans of Kithg…" at bounding box center [427, 212] width 855 height 424
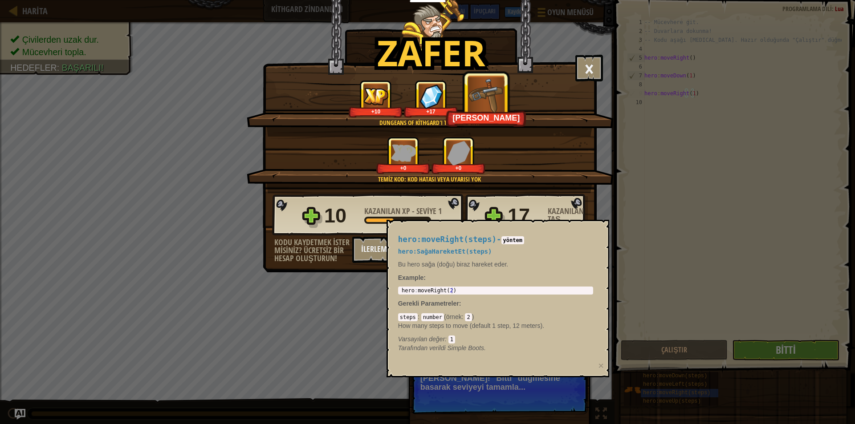
click at [595, 337] on div "hero:moveRight(steps) - yöntem hero:SağaHareketEt(steps) Bu hero sağa (doğu) bi…" at bounding box center [495, 294] width 207 height 134
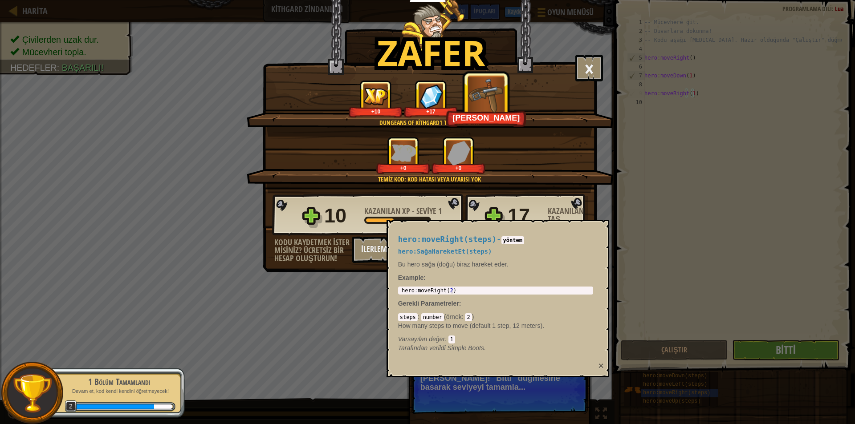
click at [602, 366] on button "×" at bounding box center [600, 365] width 5 height 9
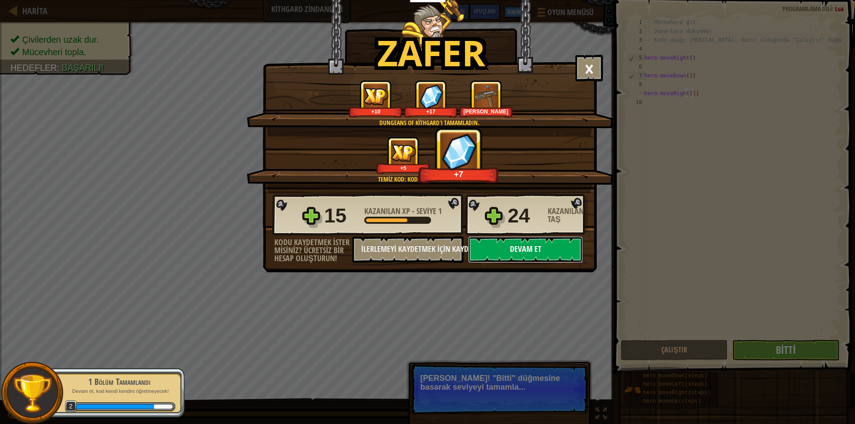
click at [510, 255] on button "Devam et" at bounding box center [525, 249] width 115 height 27
select select "tr"
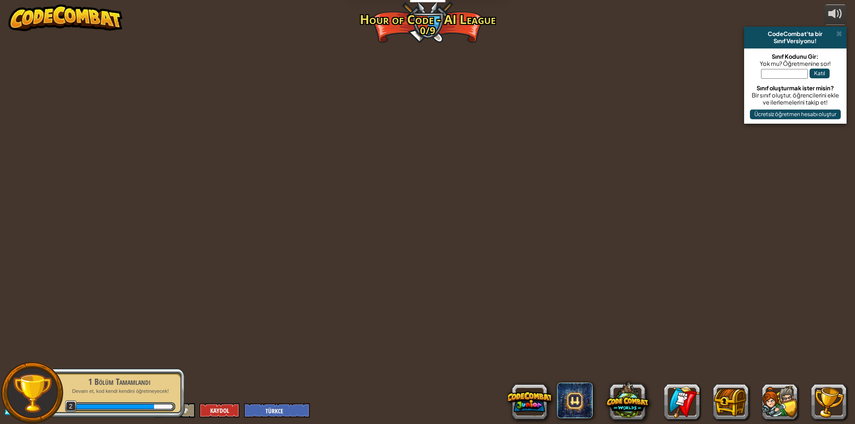
select select "tr"
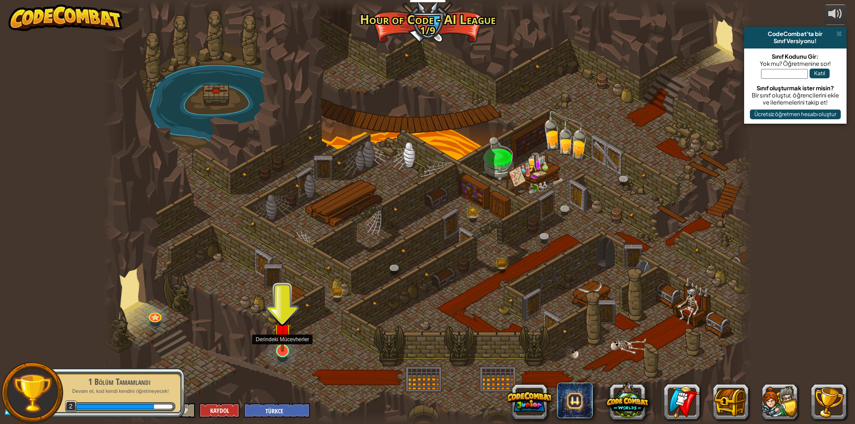
click at [282, 347] on img at bounding box center [282, 332] width 17 height 40
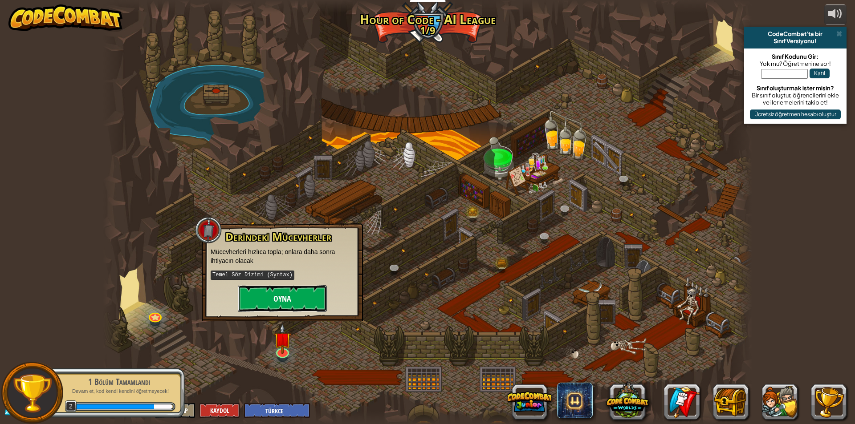
click at [291, 299] on button "Oyna" at bounding box center [282, 298] width 89 height 27
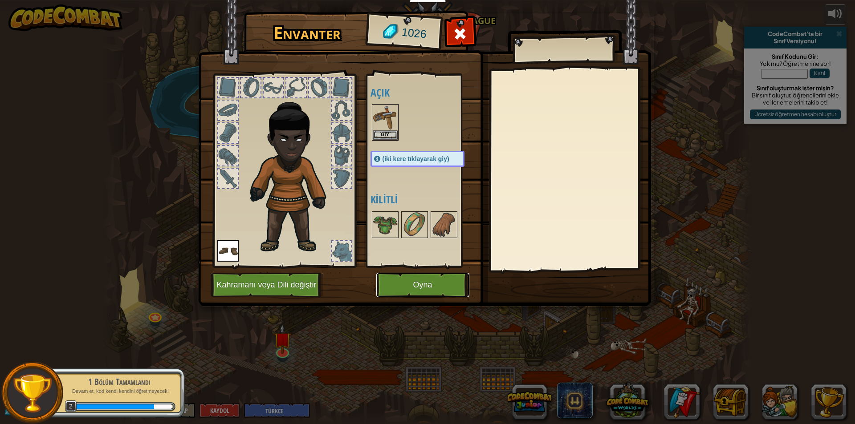
click at [406, 283] on button "Oyna" at bounding box center [422, 285] width 93 height 24
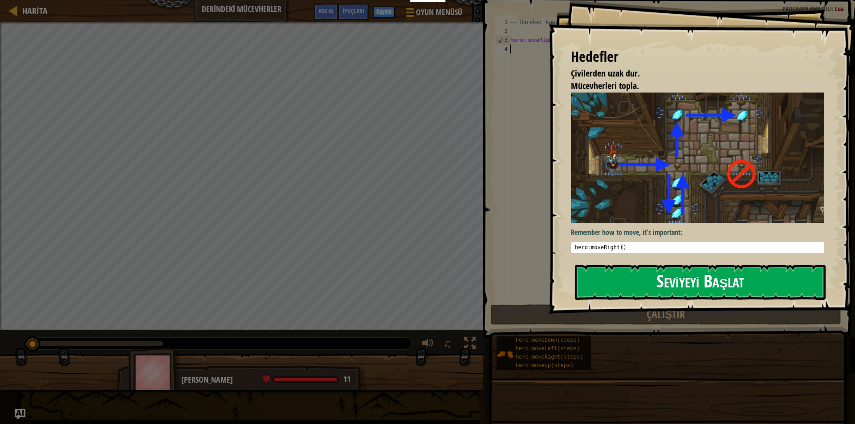
click at [647, 286] on button "Seviyeyi Başlat" at bounding box center [700, 282] width 251 height 35
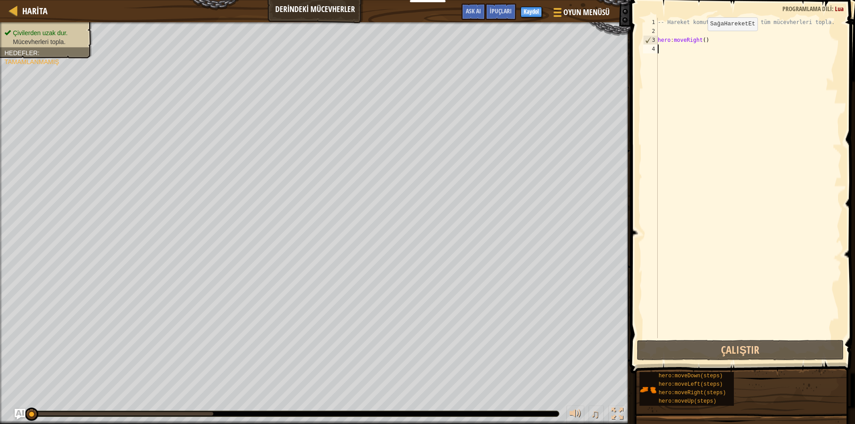
click at [700, 40] on div "-- Hareket komutları kullanarak tüm mücevherleri topla. hero : moveRight ( )" at bounding box center [749, 187] width 186 height 338
click at [701, 41] on div "-- Hareket komutları kullanarak tüm mücevherleri topla. hero : moveRight ( )" at bounding box center [749, 187] width 186 height 338
click at [701, 41] on div "-- Hareket komutları kullanarak tüm mücevherleri topla. hero : moveRight ( )" at bounding box center [749, 178] width 186 height 320
type textarea "hero:moveRight(1)"
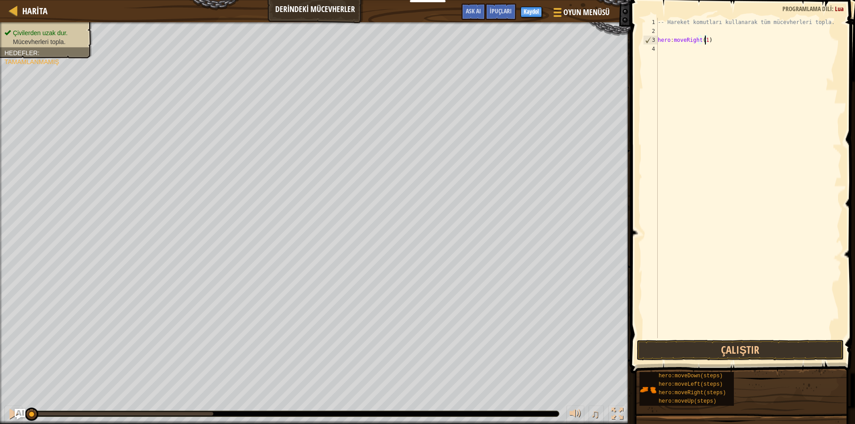
scroll to position [4, 4]
click at [661, 52] on div "-- Hareket komutları kullanarak tüm mücevherleri topla. hero : moveRight ( 1 )" at bounding box center [749, 187] width 186 height 338
type textarea "hero:moveDown(1)"
click at [674, 61] on div "-- Hareket komutları kullanarak tüm mücevherleri topla. hero : moveRight ( 1 ) …" at bounding box center [749, 187] width 186 height 338
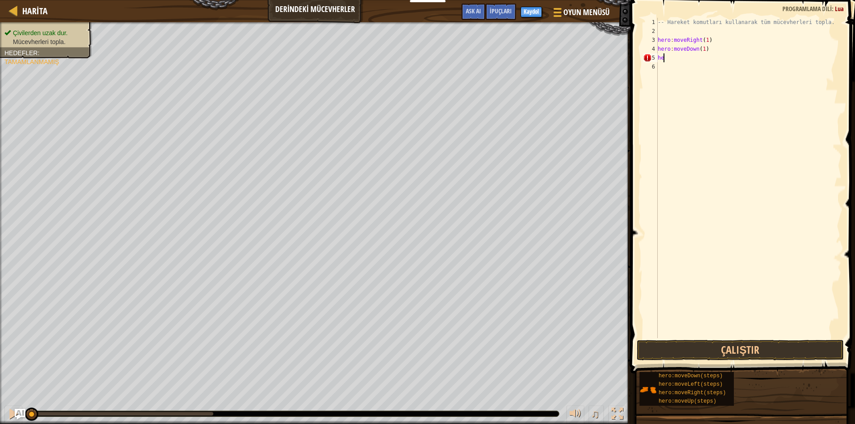
scroll to position [4, 0]
type textarea "h"
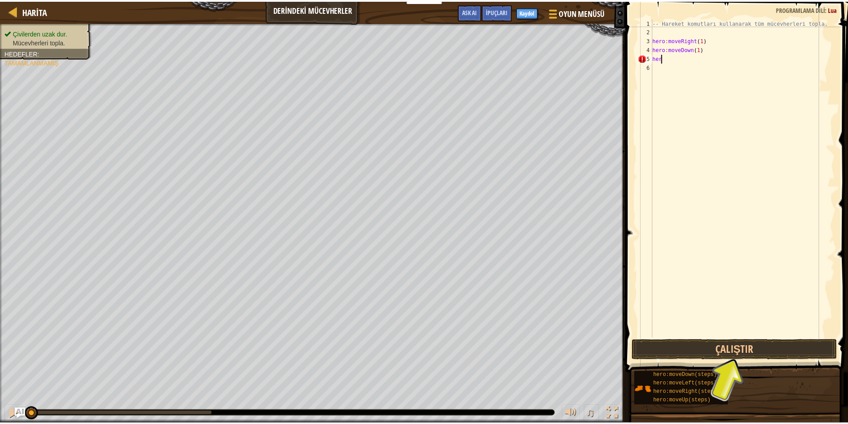
scroll to position [4, 0]
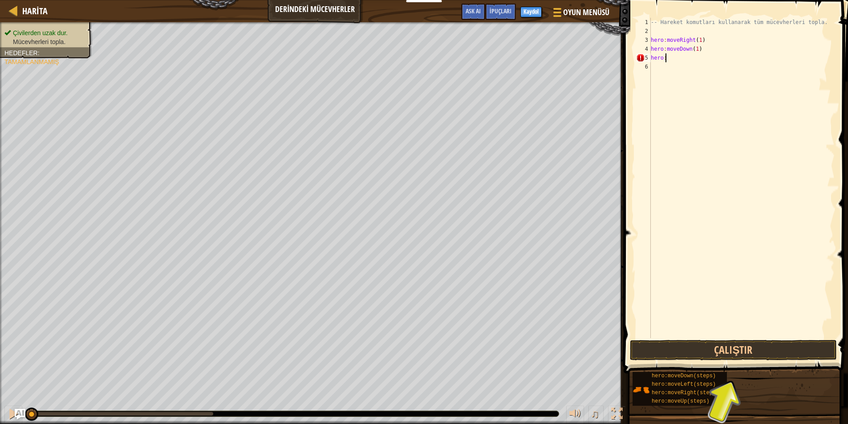
type textarea "hero:M"
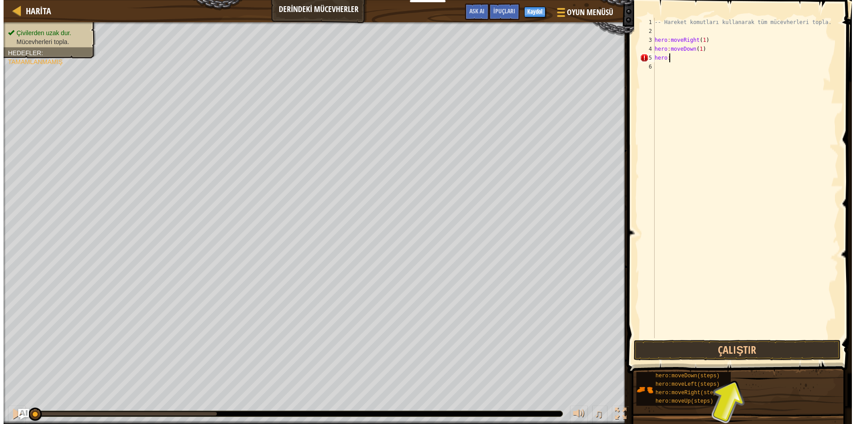
scroll to position [4, 1]
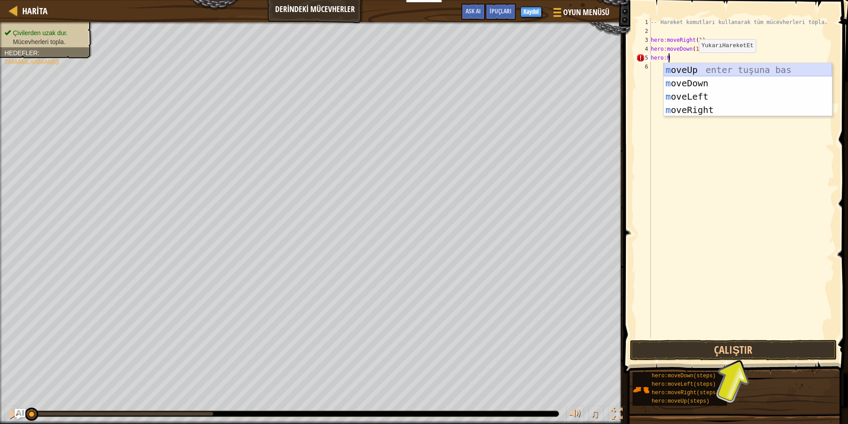
click at [704, 66] on div "m oveUp enter tuşuna bas m oveDown enter tuşuna bas m oveLeft enter tuşuna bas …" at bounding box center [748, 103] width 168 height 80
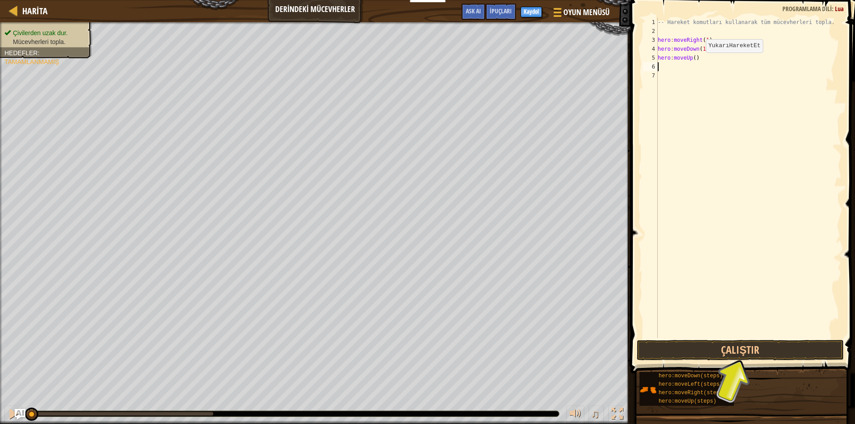
scroll to position [4, 0]
click at [686, 57] on div "-- Hareket komutları kullanarak tüm mücevherleri topla. hero : moveRight ( 1 ) …" at bounding box center [749, 187] width 186 height 338
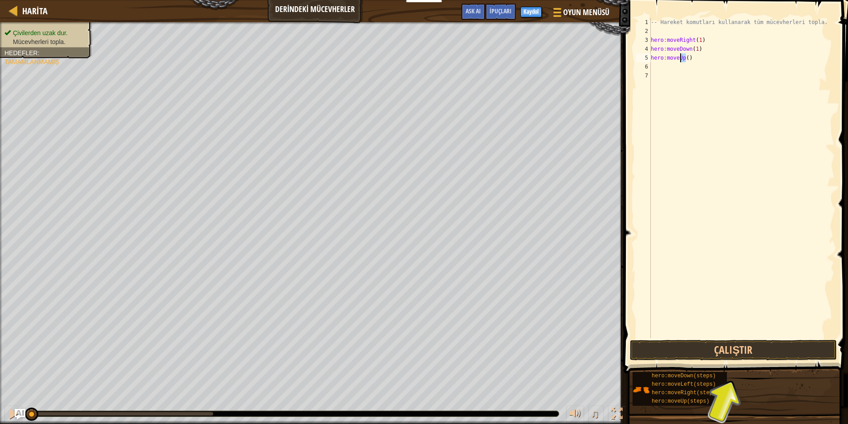
click at [690, 57] on div "-- Hareket komutları kullanarak tüm mücevherleri topla. hero : moveRight ( 1 ) …" at bounding box center [742, 187] width 186 height 338
click at [687, 57] on div "-- Hareket komutları kullanarak tüm mücevherleri topla. hero : moveRight ( 1 ) …" at bounding box center [742, 187] width 186 height 338
type textarea "hero:moveUp(1)"
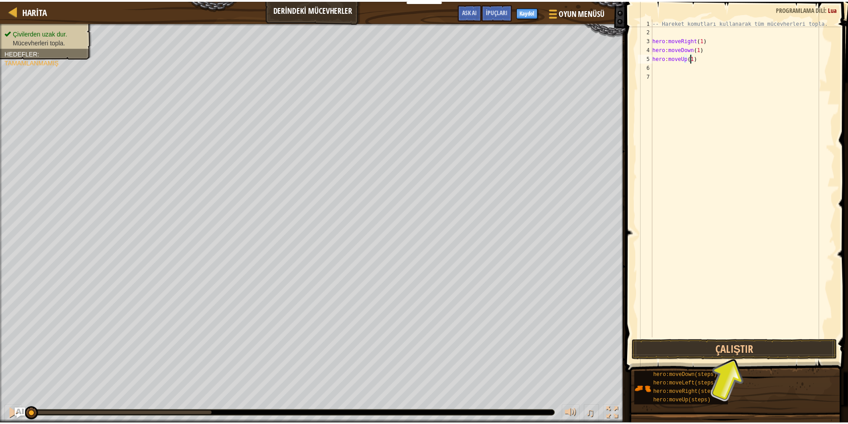
scroll to position [4, 3]
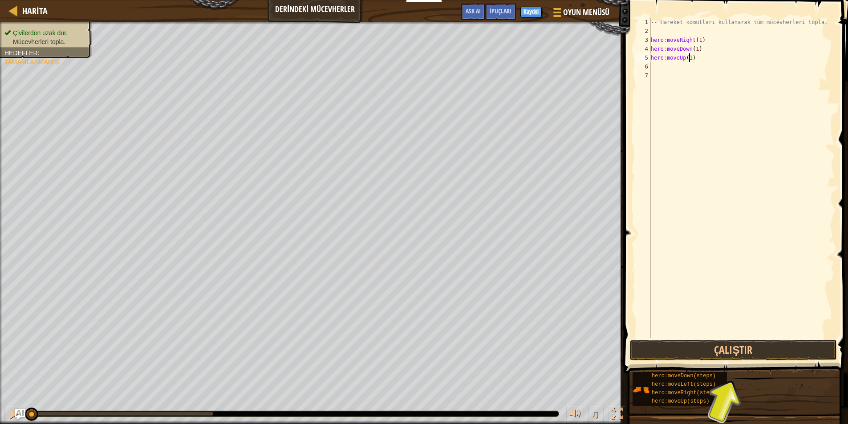
click at [708, 185] on div "-- Hareket komutları kullanarak tüm mücevherleri topla. hero : moveRight ( 1 ) …" at bounding box center [742, 187] width 186 height 338
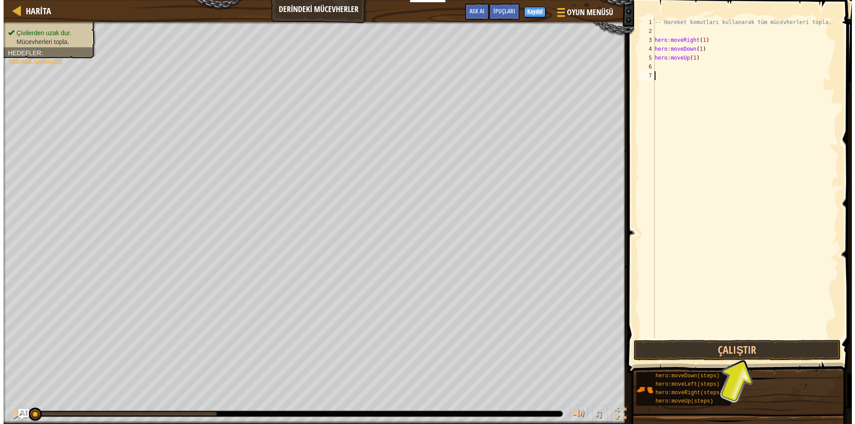
scroll to position [4, 0]
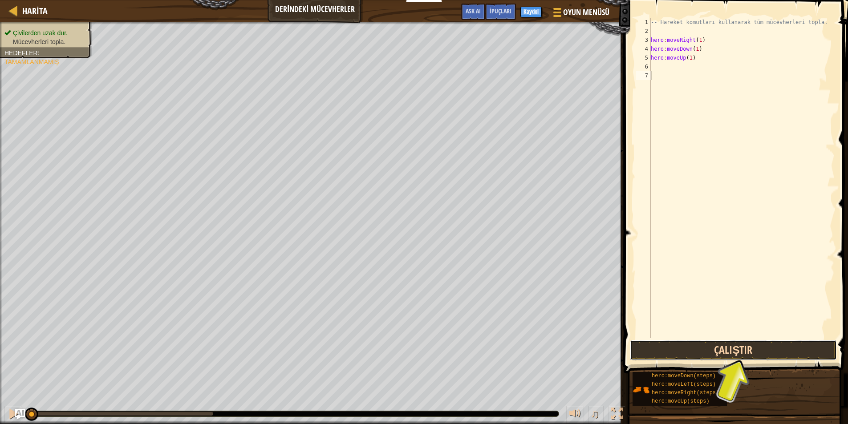
click at [728, 356] on button "Çalıştır" at bounding box center [733, 350] width 207 height 20
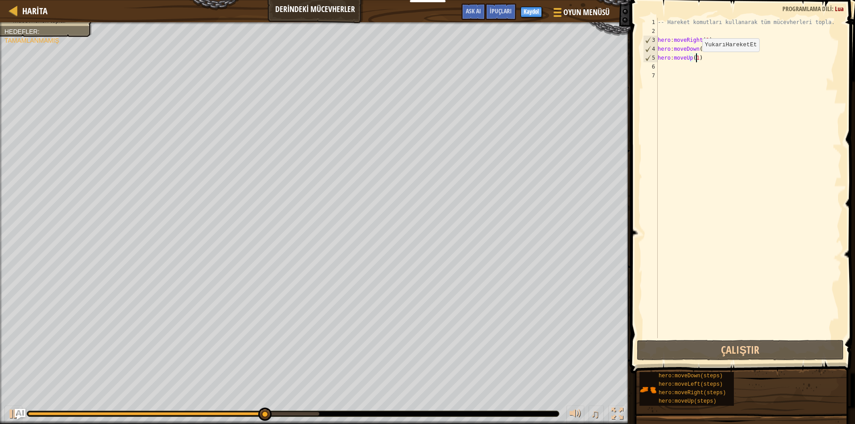
click at [694, 61] on div "-- Hareket komutları kullanarak tüm mücevherleri topla. hero : moveRight ( 1 ) …" at bounding box center [749, 187] width 186 height 338
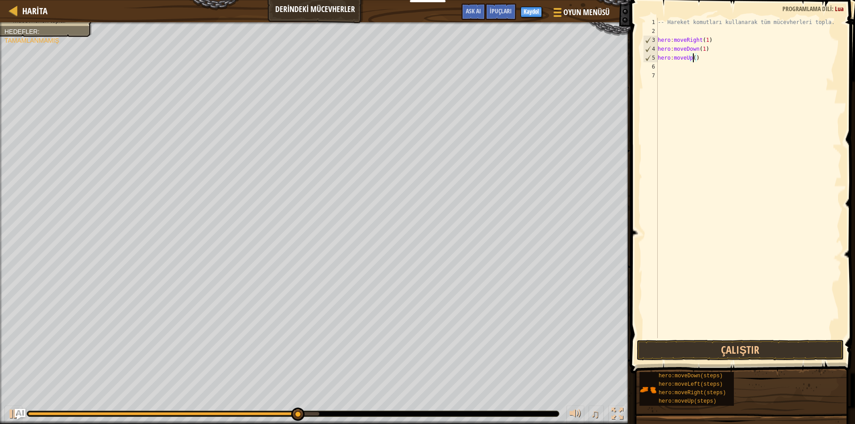
type textarea "hero:moveUp(2)"
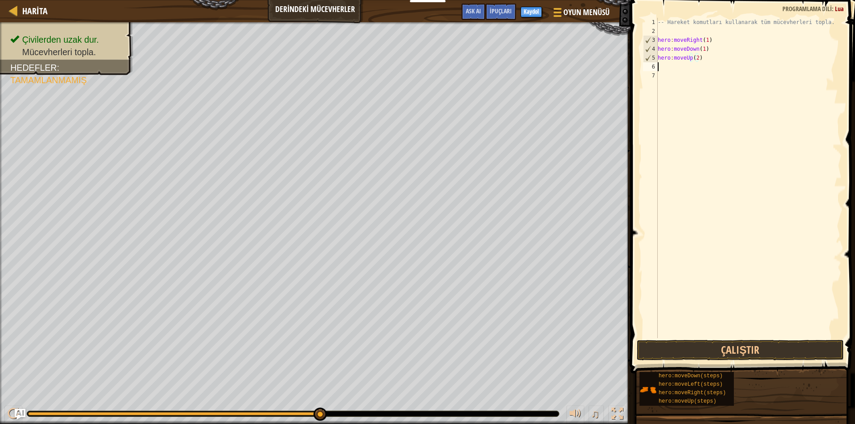
drag, startPoint x: 699, startPoint y: 64, endPoint x: 691, endPoint y: 63, distance: 8.1
click at [697, 64] on div "-- Hareket komutları kullanarak tüm mücevherleri topla. hero : moveRight ( 1 ) …" at bounding box center [749, 187] width 186 height 338
type textarea "hero:moveRight(1)"
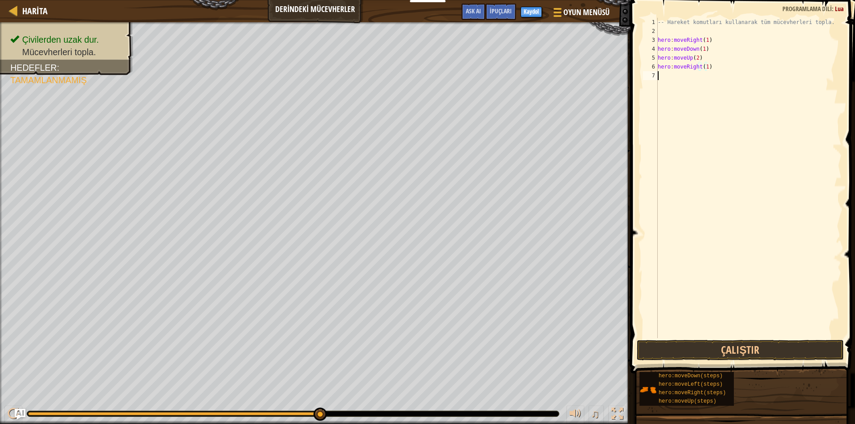
click at [701, 76] on div "-- Hareket komutları kullanarak tüm mücevherleri topla. hero : moveRight ( 1 ) …" at bounding box center [749, 187] width 186 height 338
type textarea "hero:moveDown(1)"
click at [681, 349] on button "Çalıştır" at bounding box center [740, 350] width 207 height 20
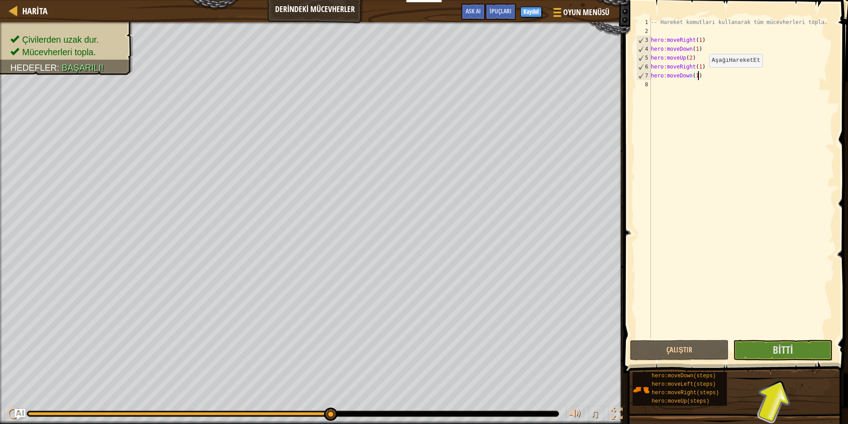
click at [702, 76] on div "-- Hareket komutları kullanarak tüm mücevherleri topla. hero : moveRight ( 1 ) …" at bounding box center [742, 187] width 186 height 338
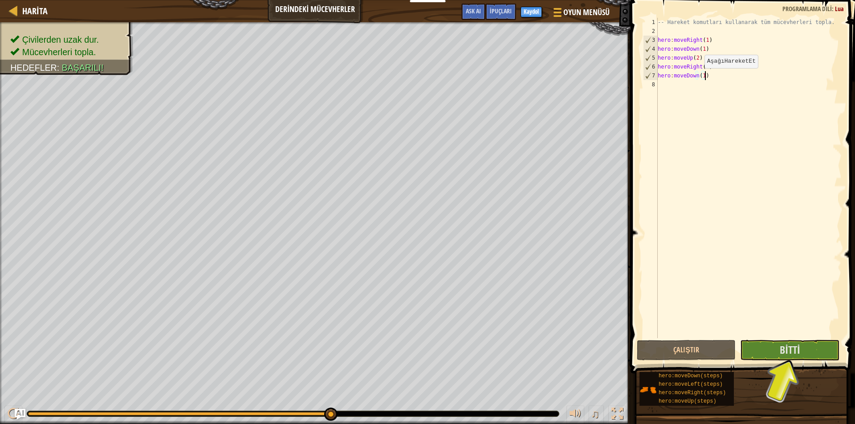
click at [697, 77] on div "-- Hareket komutları kullanarak tüm mücevherleri topla. hero : moveRight ( 1 ) …" at bounding box center [749, 187] width 186 height 338
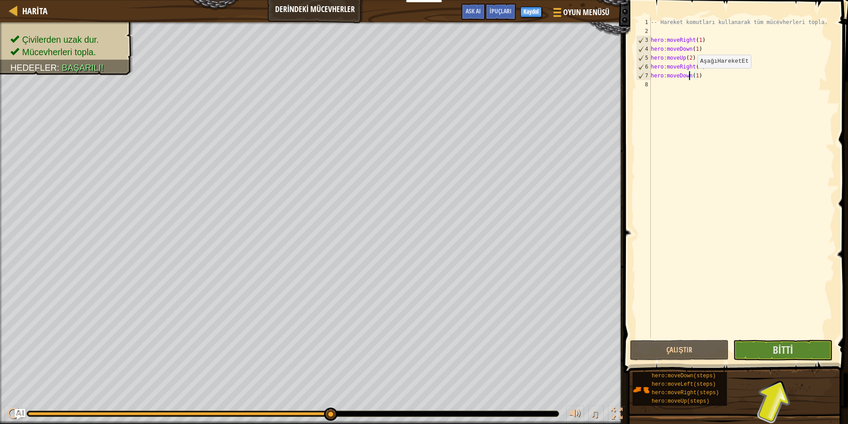
click at [697, 77] on div "-- Hareket komutları kullanarak tüm mücevherleri topla. hero : moveRight ( 1 ) …" at bounding box center [742, 187] width 186 height 338
click at [696, 77] on div "-- Hareket komutları kullanarak tüm mücevherleri topla. hero : moveRight ( 1 ) …" at bounding box center [742, 187] width 186 height 338
click at [779, 343] on span "Bitti" at bounding box center [783, 350] width 20 height 14
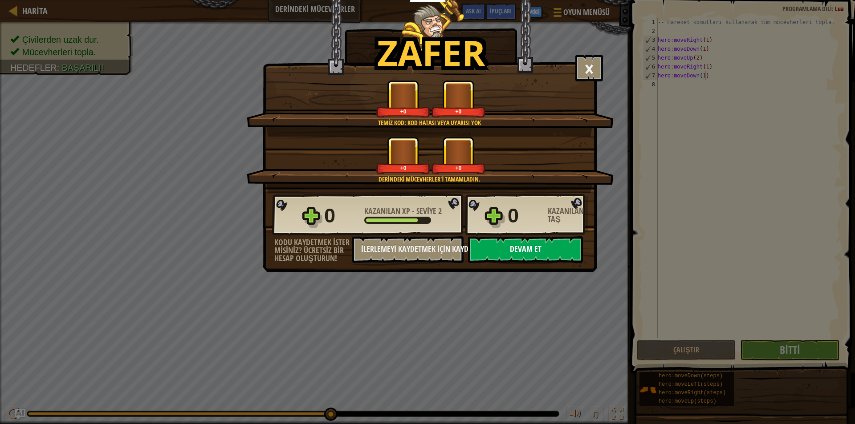
click at [533, 243] on button "Devam et" at bounding box center [525, 249] width 115 height 27
select select "tr"
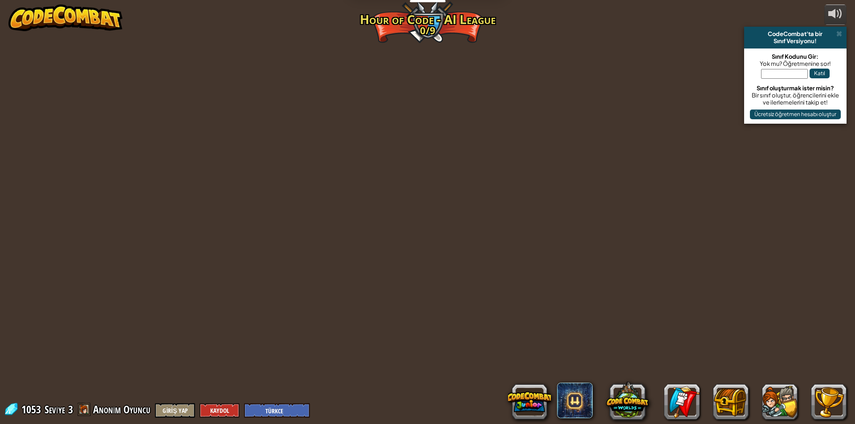
select select "tr"
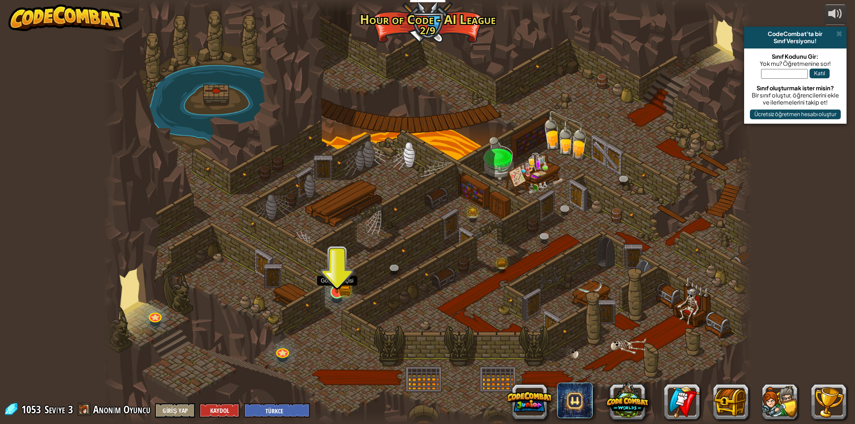
click at [331, 288] on img at bounding box center [336, 274] width 17 height 38
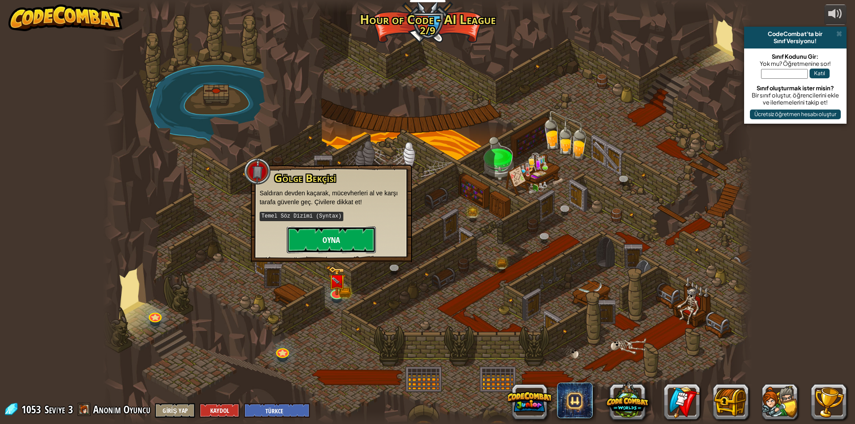
click at [322, 244] on button "Oyna" at bounding box center [331, 240] width 89 height 27
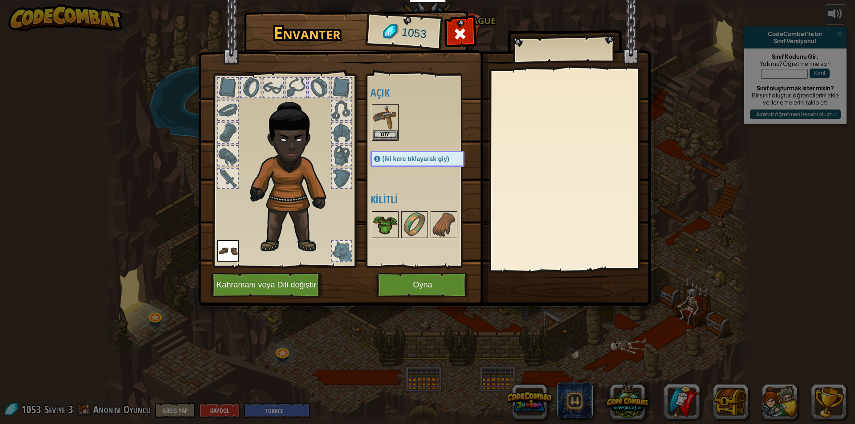
click at [385, 223] on img at bounding box center [385, 224] width 25 height 25
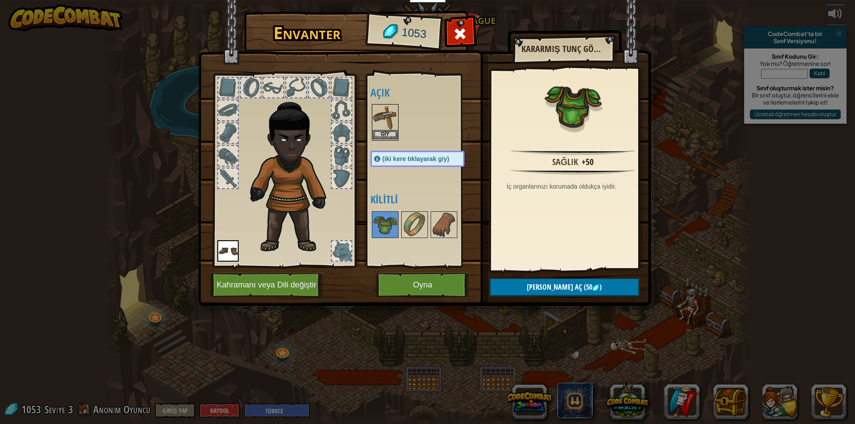
click at [378, 112] on img at bounding box center [385, 117] width 25 height 25
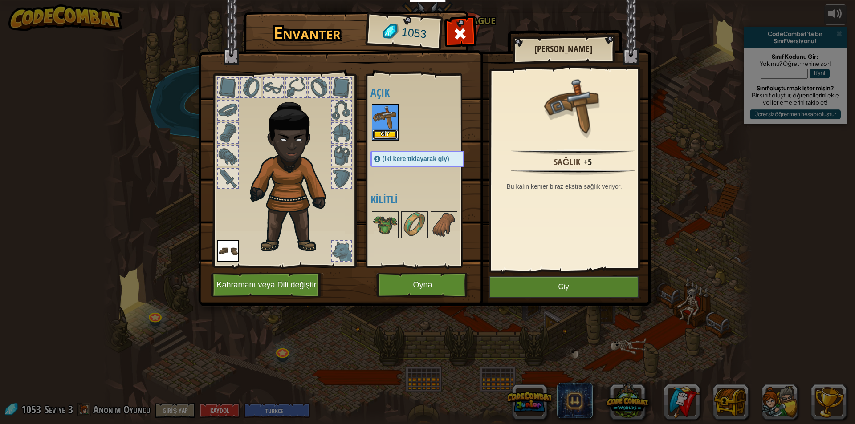
click at [381, 134] on button "Giy" at bounding box center [385, 134] width 25 height 9
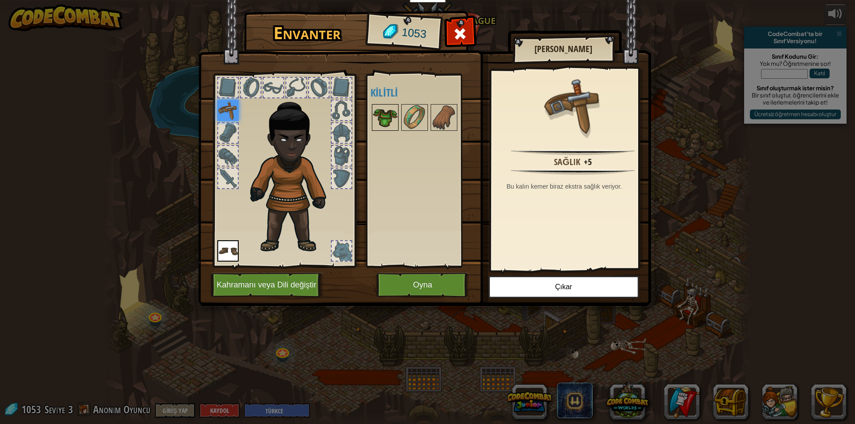
click at [390, 110] on img at bounding box center [385, 117] width 25 height 25
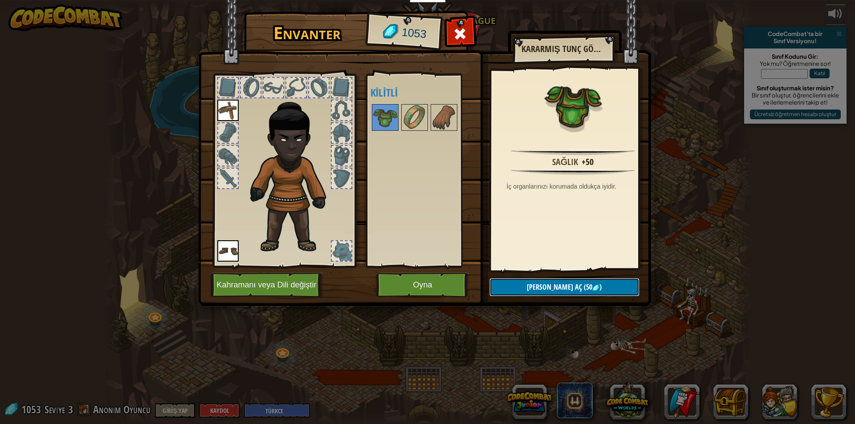
click at [556, 283] on span "[PERSON_NAME] aç" at bounding box center [554, 287] width 55 height 10
click at [415, 112] on img at bounding box center [414, 117] width 25 height 25
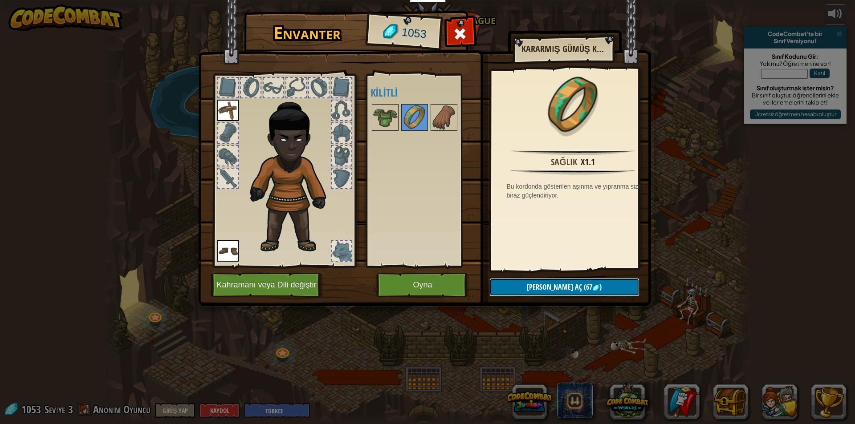
click at [544, 285] on span "[PERSON_NAME] aç" at bounding box center [554, 287] width 55 height 10
click at [442, 117] on img at bounding box center [443, 117] width 25 height 25
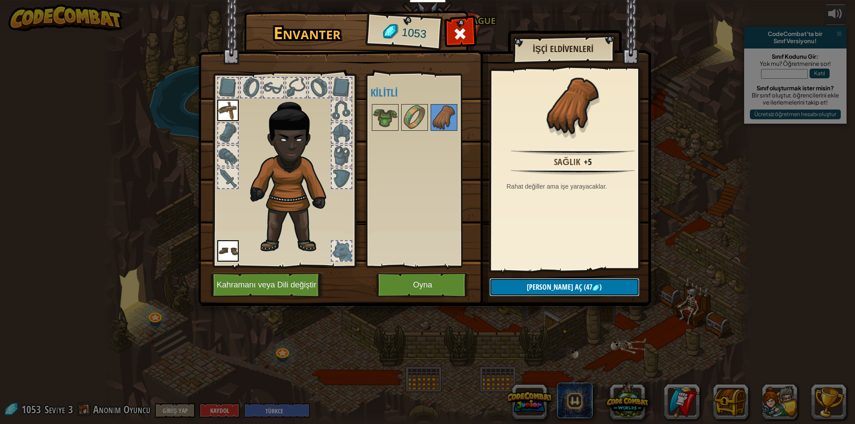
click at [582, 286] on span "(47" at bounding box center [587, 287] width 10 height 10
click at [384, 112] on img at bounding box center [385, 117] width 25 height 25
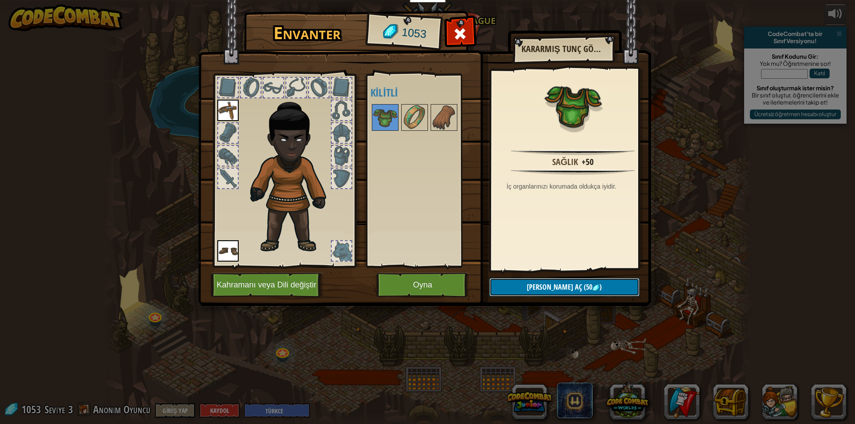
click at [592, 288] on img at bounding box center [595, 287] width 7 height 7
click at [580, 287] on button "Devam et" at bounding box center [564, 287] width 150 height 18
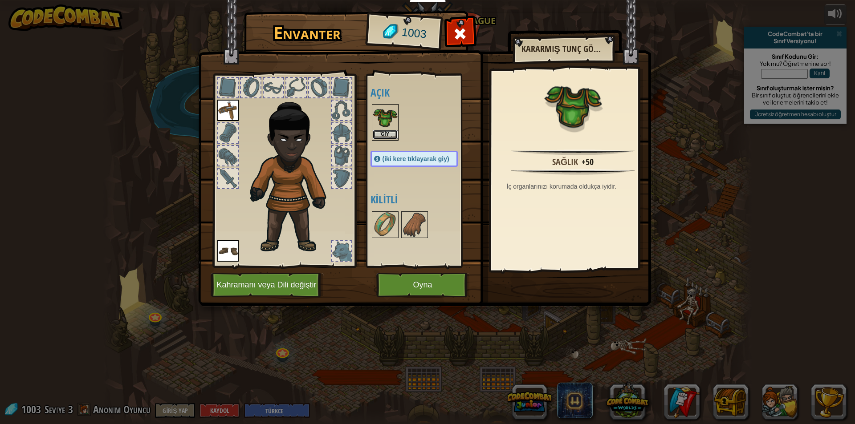
click at [384, 138] on button "Giy" at bounding box center [385, 134] width 25 height 9
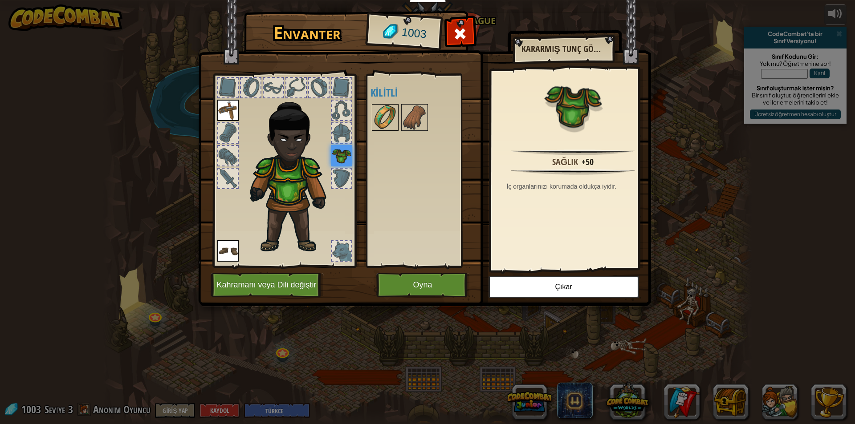
click at [377, 114] on img at bounding box center [385, 117] width 25 height 25
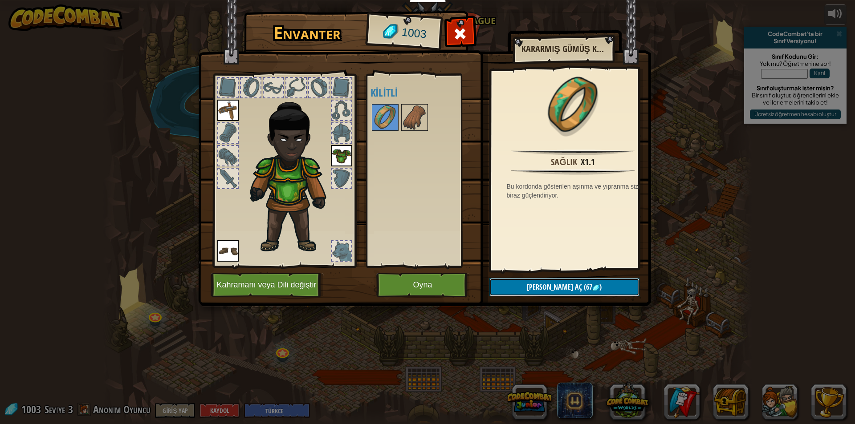
click at [543, 287] on span "[PERSON_NAME] aç" at bounding box center [554, 287] width 55 height 10
click at [543, 287] on button "Devam et" at bounding box center [564, 287] width 150 height 18
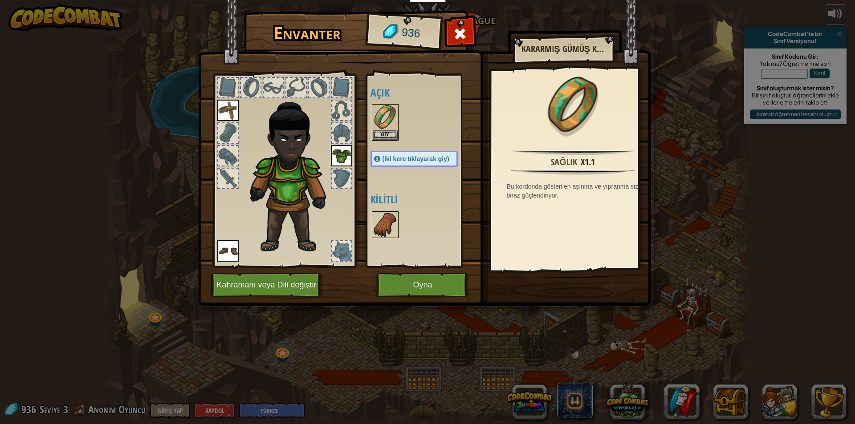
click at [389, 220] on img at bounding box center [385, 224] width 25 height 25
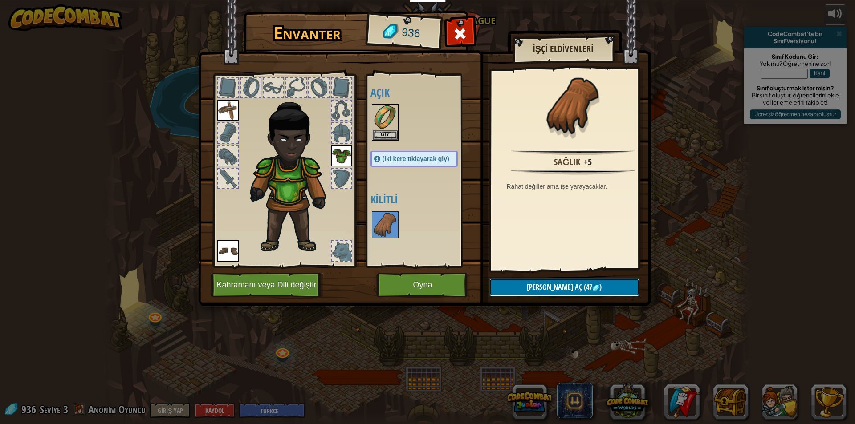
click at [547, 284] on span "[PERSON_NAME] aç" at bounding box center [554, 287] width 55 height 10
click at [547, 284] on button "Devam et" at bounding box center [564, 287] width 150 height 18
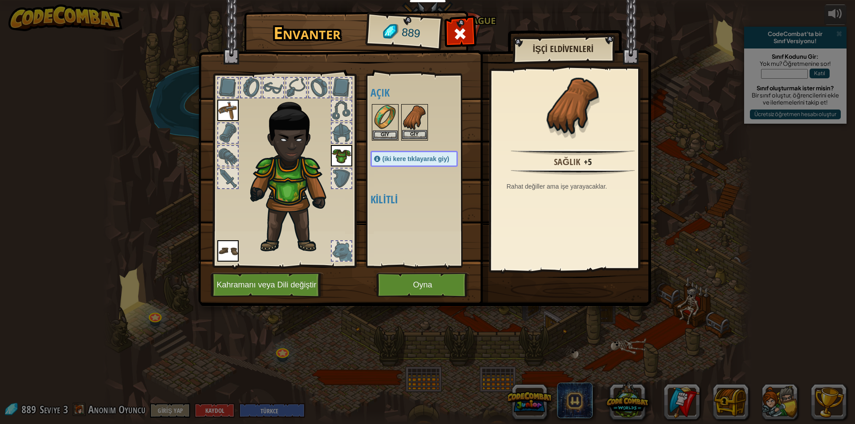
drag, startPoint x: 418, startPoint y: 119, endPoint x: 418, endPoint y: 133, distance: 14.2
click at [417, 122] on img at bounding box center [414, 117] width 25 height 25
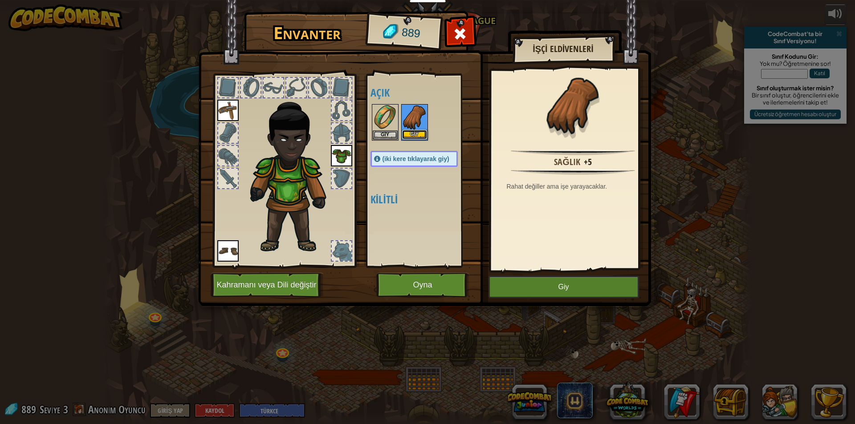
click at [418, 135] on button "Giy" at bounding box center [414, 134] width 25 height 9
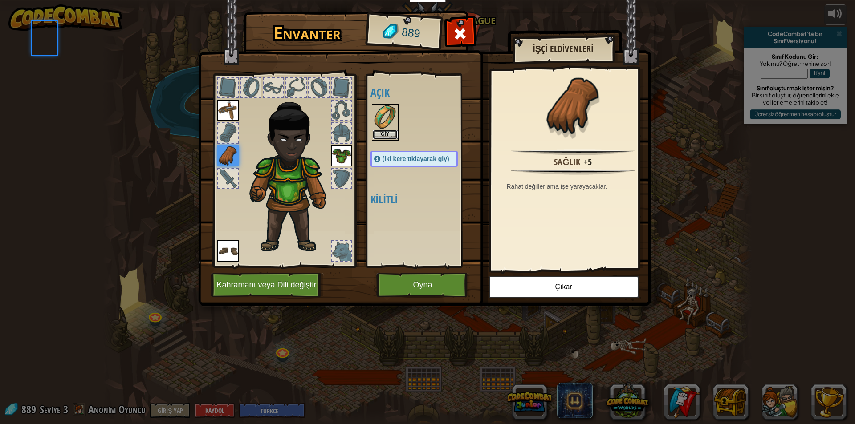
click at [392, 130] on button "Giy" at bounding box center [385, 134] width 25 height 9
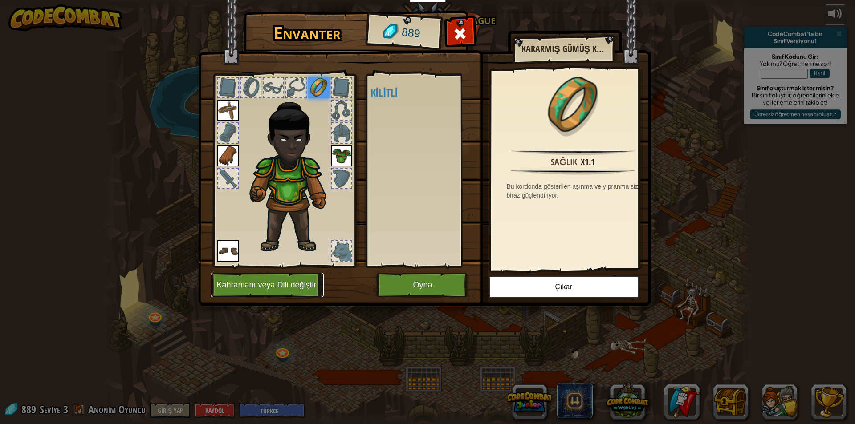
click at [284, 290] on button "Kahramanı veya Dili değiştir" at bounding box center [267, 285] width 113 height 24
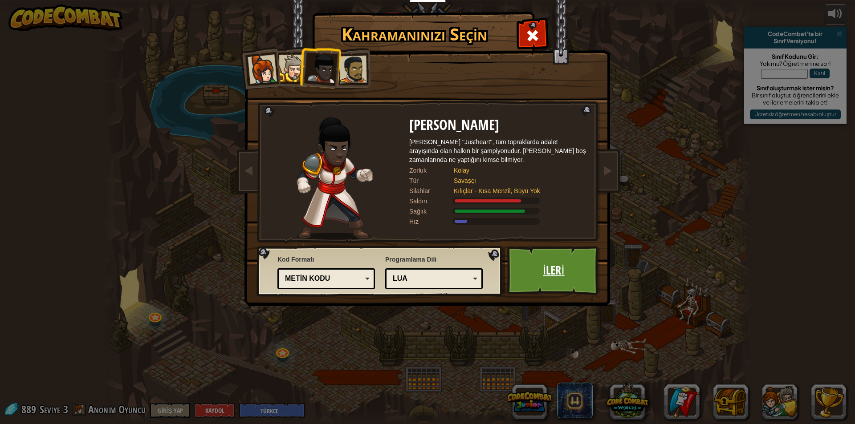
click at [545, 271] on link "İleri" at bounding box center [553, 270] width 93 height 49
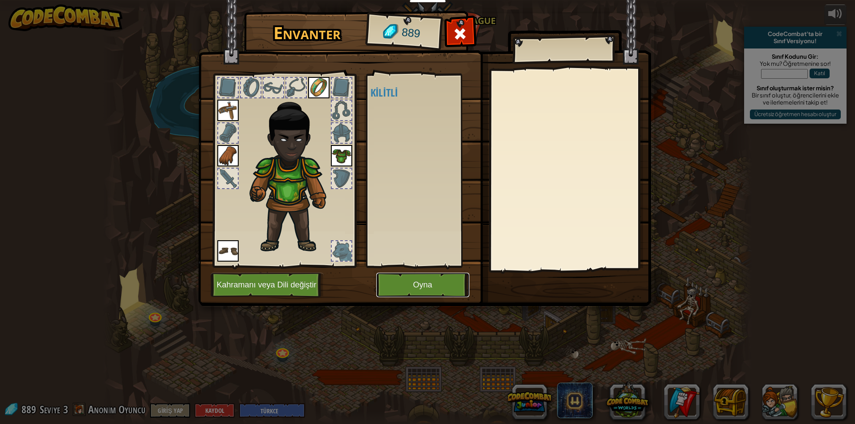
click at [428, 286] on button "Oyna" at bounding box center [422, 285] width 93 height 24
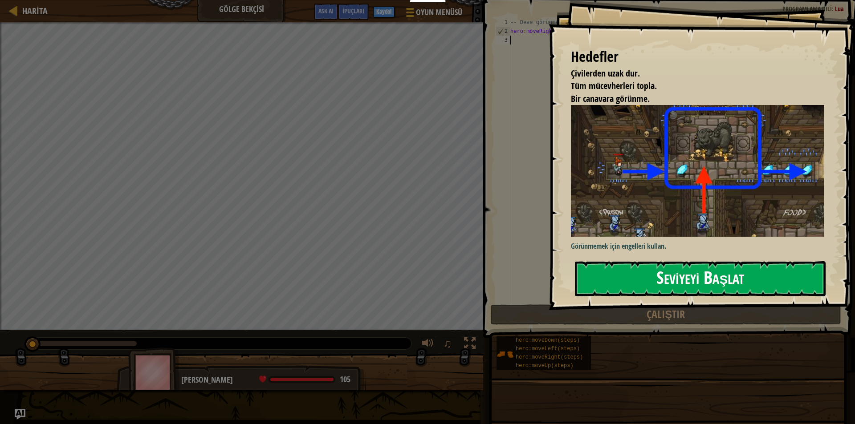
click at [627, 280] on button "Seviyeyi Başlat" at bounding box center [700, 278] width 251 height 35
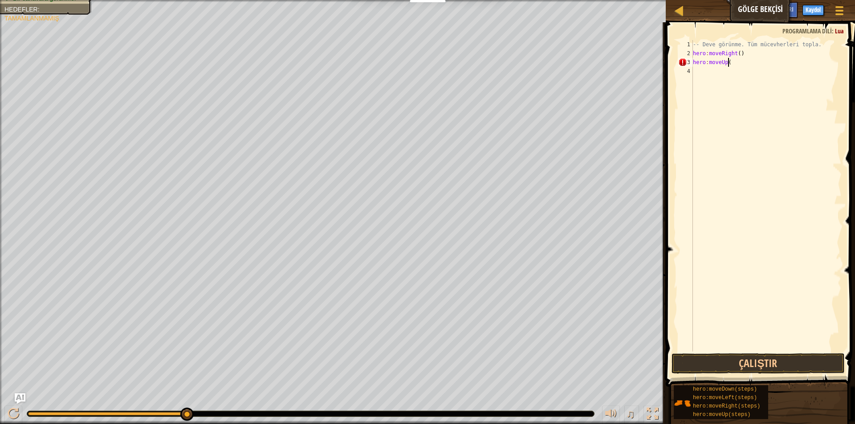
scroll to position [4, 3]
type textarea "hero:moveUp()"
click at [782, 361] on button "Çalıştır" at bounding box center [757, 363] width 173 height 20
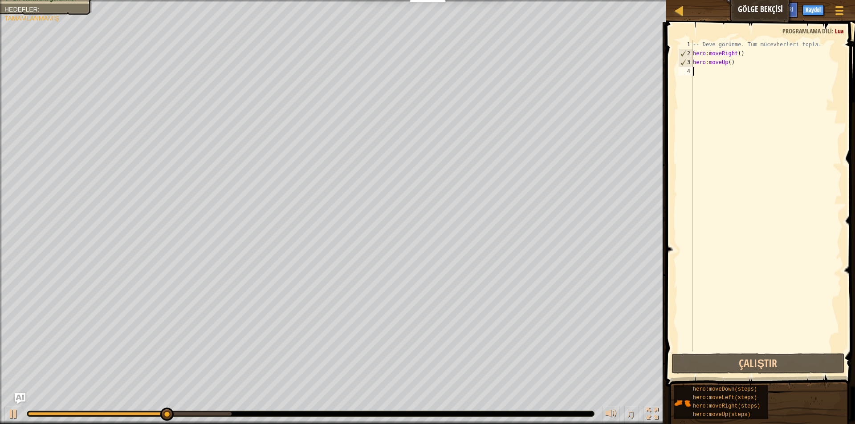
click at [713, 74] on div "-- Deve görünme. Tüm mücevherleri topla. hero : moveRight ( ) hero : moveUp ( )" at bounding box center [766, 204] width 150 height 329
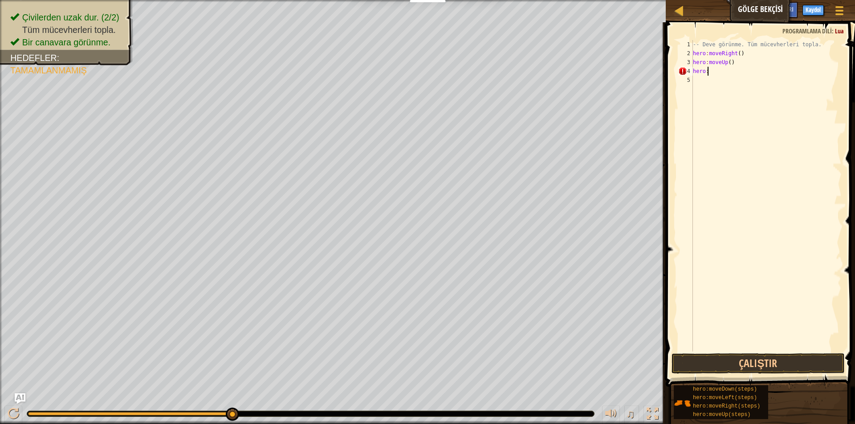
scroll to position [4, 1]
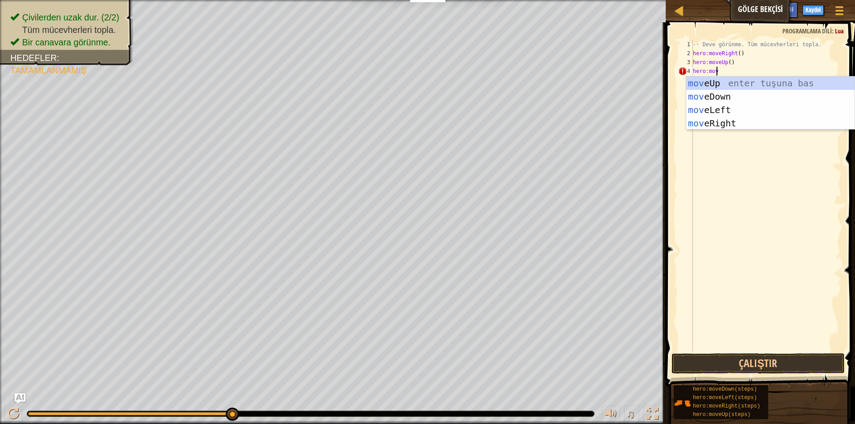
type textarea "hero:move"
click at [750, 126] on div "move Up enter tuşuna bas move Down enter tuşuna bas move Left enter tuşuna bas …" at bounding box center [770, 117] width 168 height 80
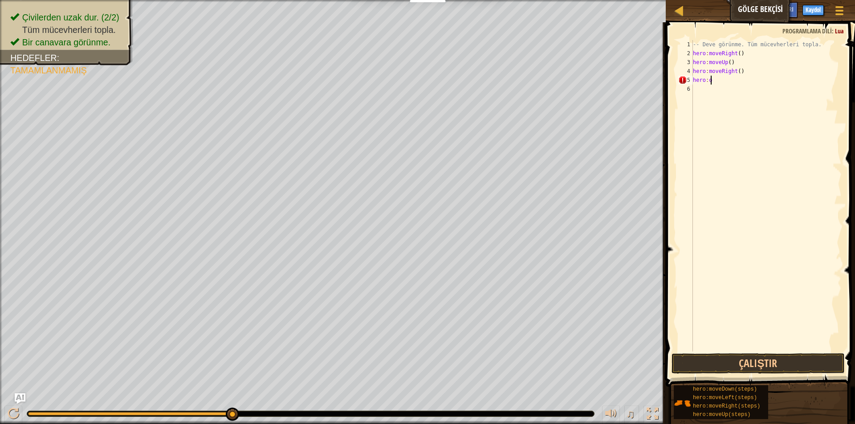
scroll to position [4, 1]
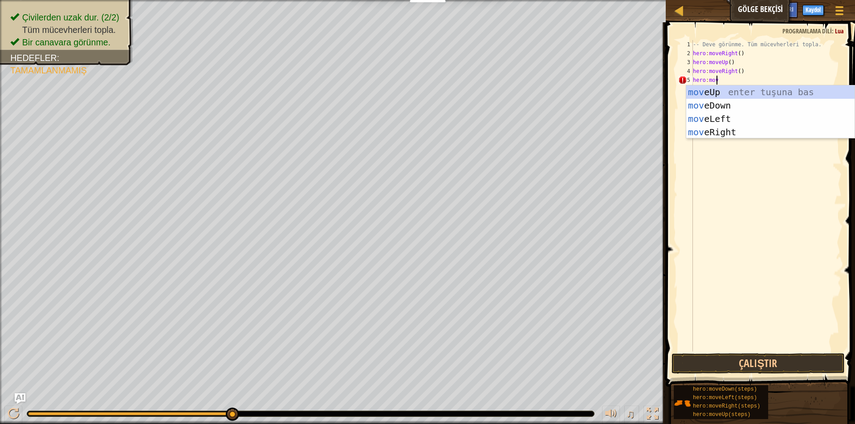
type textarea "hero:move"
click at [719, 104] on div "move Up enter tuşuna bas move Down enter tuşuna bas move Left enter tuşuna bas …" at bounding box center [770, 125] width 168 height 80
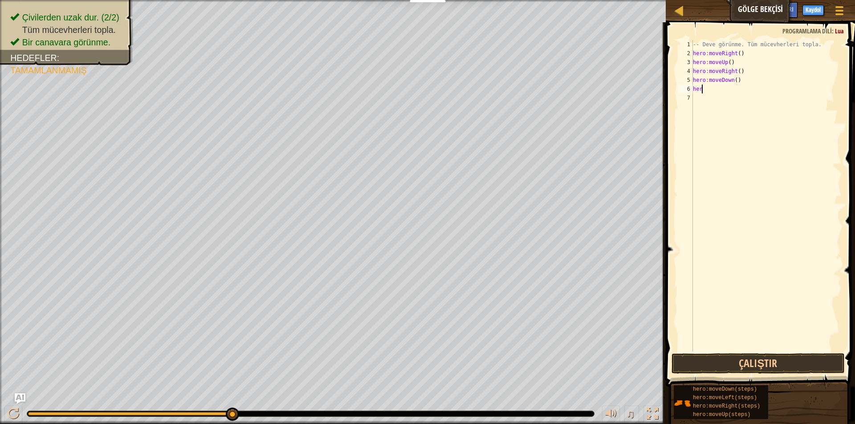
scroll to position [4, 0]
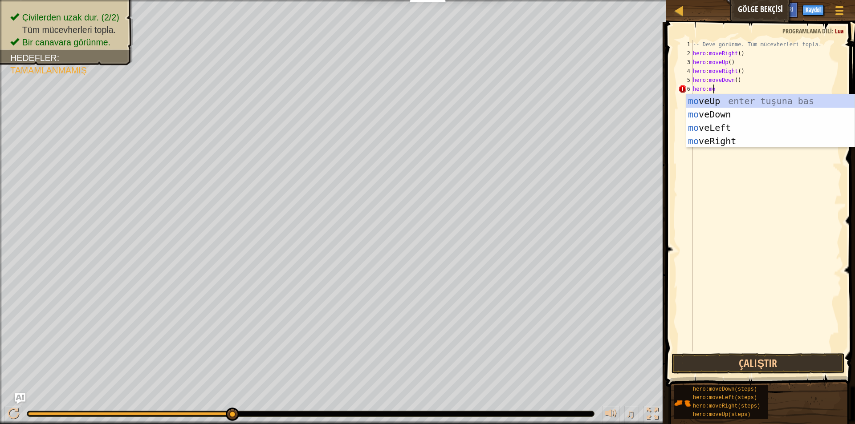
type textarea "hero:move"
click at [724, 138] on div "move Up enter tuşuna bas move Down enter tuşuna bas move Left enter tuşuna bas …" at bounding box center [770, 134] width 168 height 80
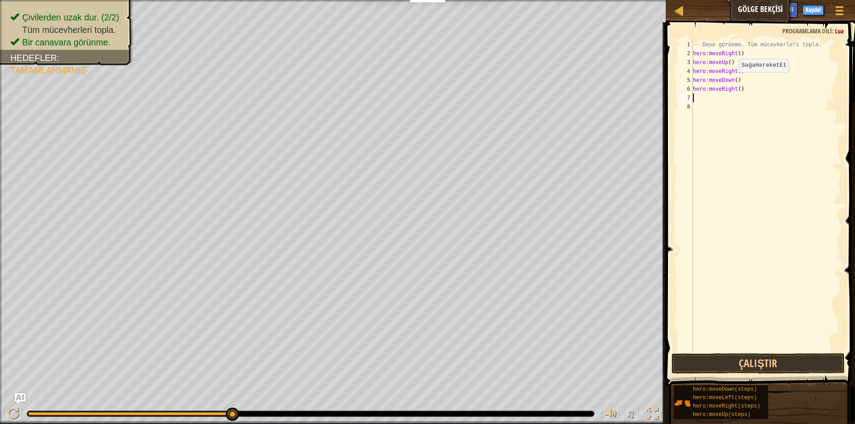
scroll to position [4, 0]
click at [761, 365] on button "Çalıştır" at bounding box center [757, 363] width 173 height 20
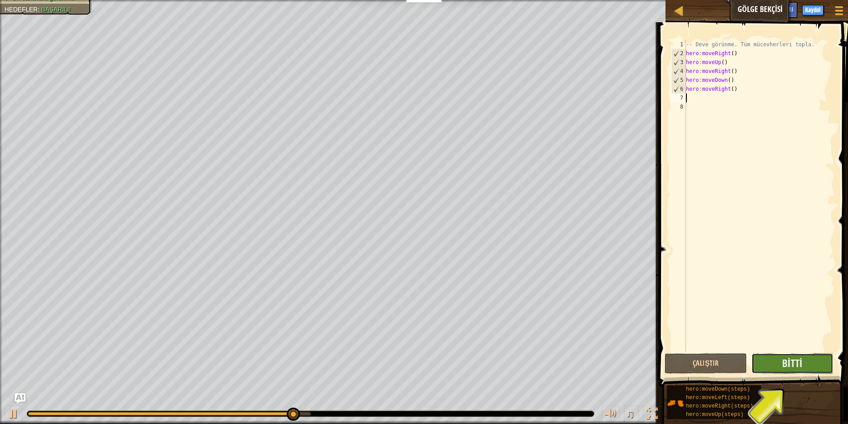
click at [780, 358] on button "Bitti" at bounding box center [792, 363] width 82 height 20
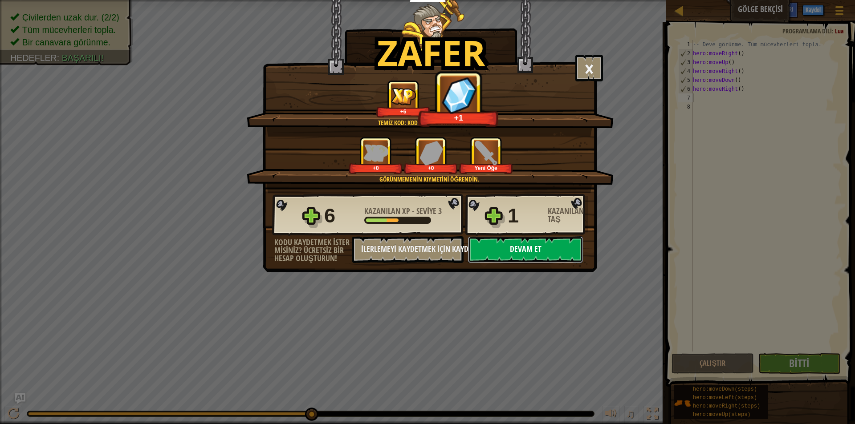
click at [547, 256] on button "Devam et" at bounding box center [525, 249] width 115 height 27
select select "tr"
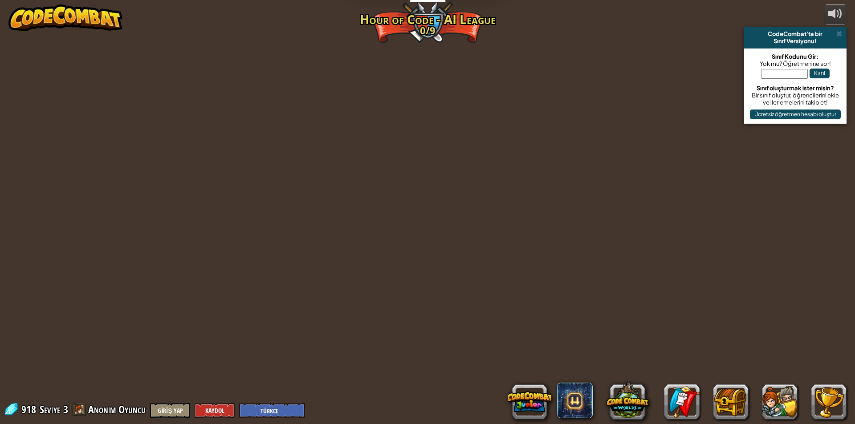
select select "tr"
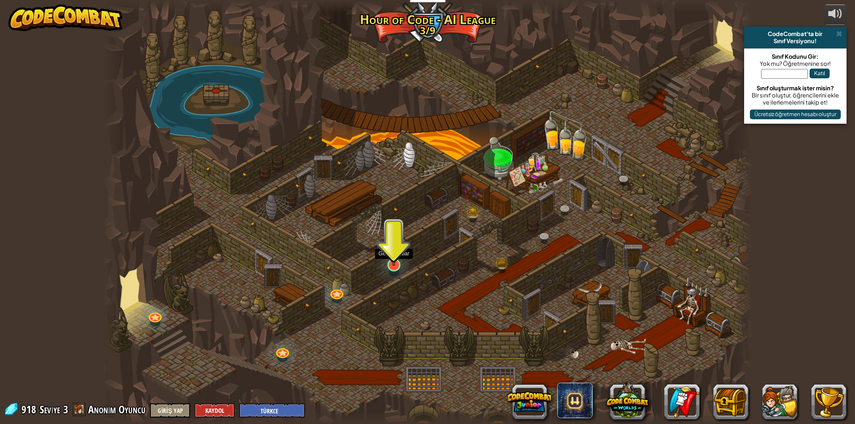
click at [392, 259] on img at bounding box center [393, 246] width 17 height 40
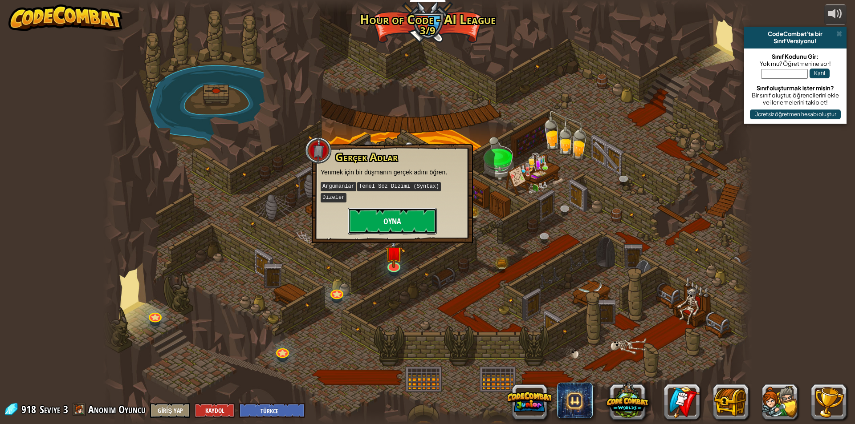
click at [401, 208] on button "Oyna" at bounding box center [392, 221] width 89 height 27
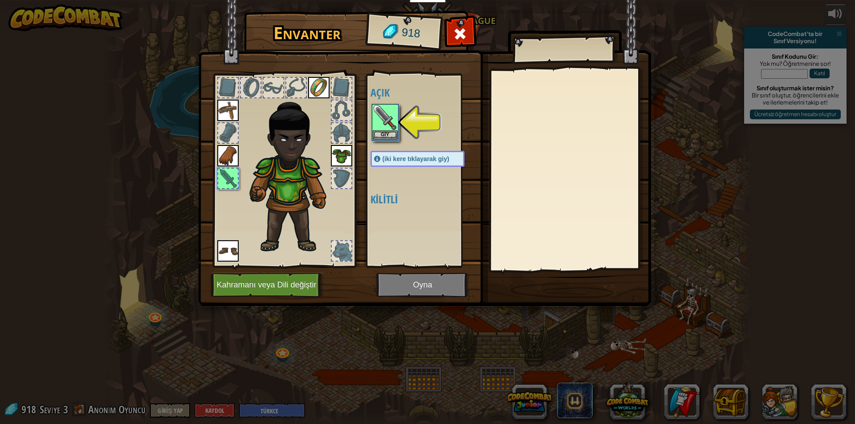
drag, startPoint x: 405, startPoint y: 288, endPoint x: 367, endPoint y: 127, distance: 165.1
click at [402, 280] on img at bounding box center [424, 144] width 453 height 323
click at [387, 132] on button "Giy" at bounding box center [385, 134] width 25 height 9
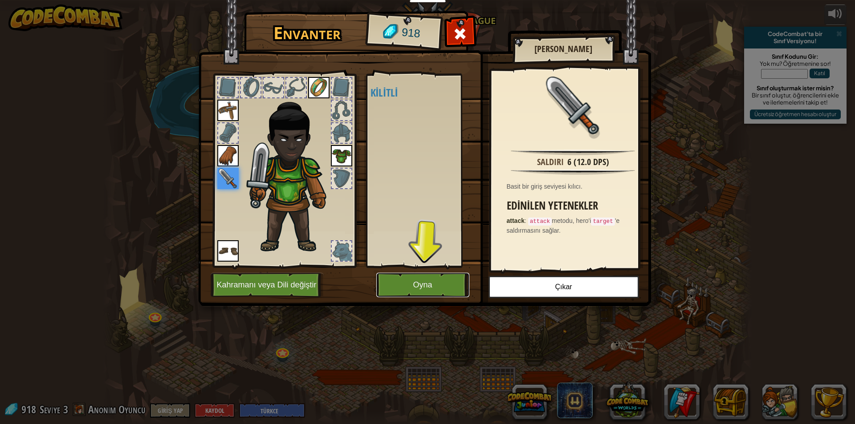
click at [417, 284] on button "Oyna" at bounding box center [422, 285] width 93 height 24
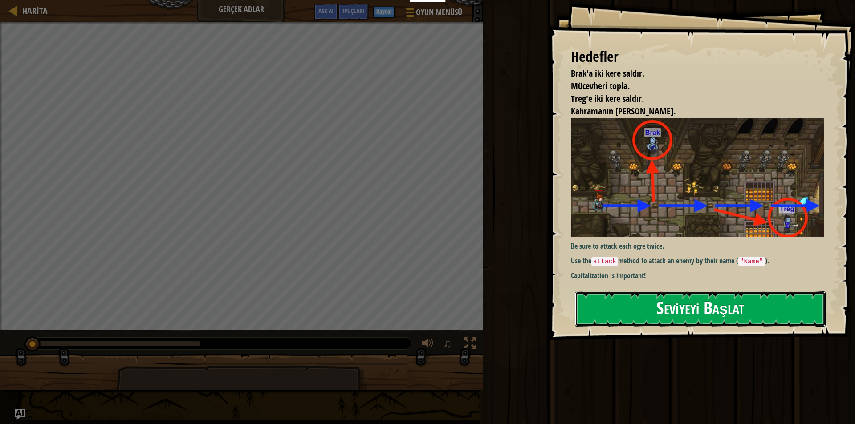
click at [754, 313] on button "Seviyeyi Başlat" at bounding box center [700, 309] width 251 height 35
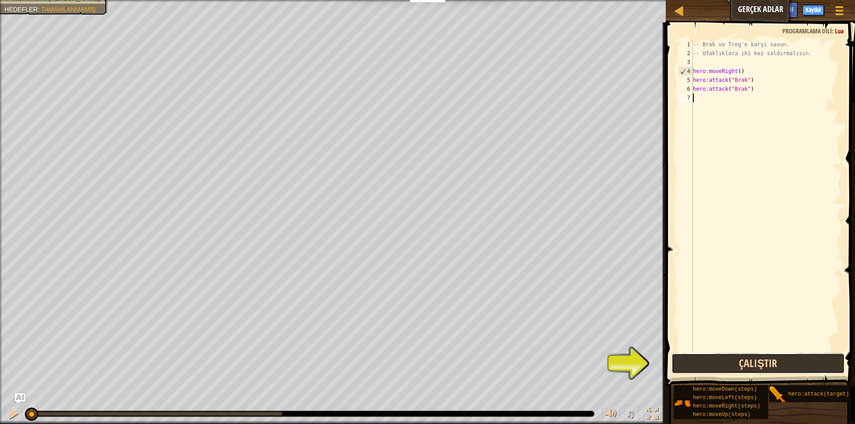
click at [737, 361] on button "Çalıştır" at bounding box center [757, 363] width 173 height 20
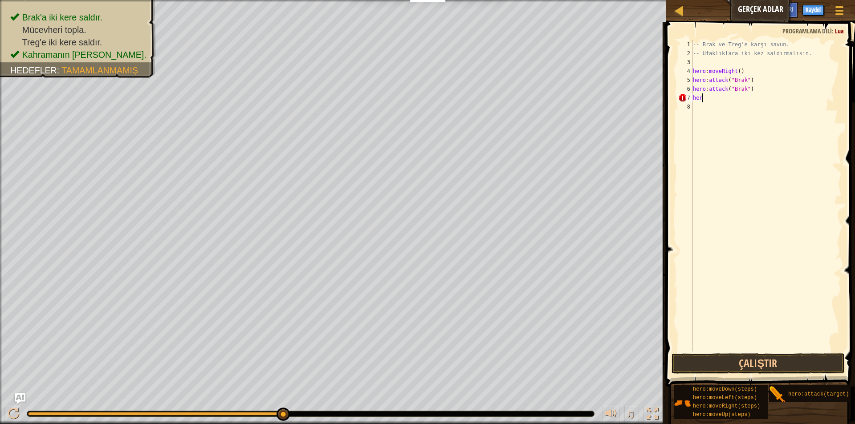
scroll to position [4, 0]
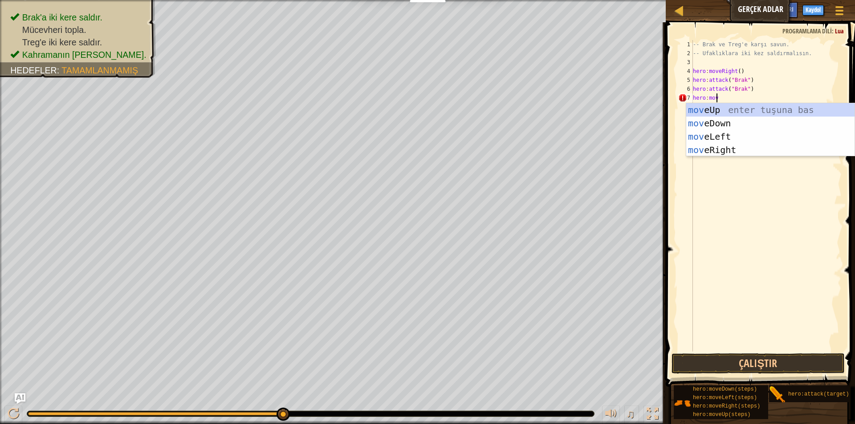
type textarea "hero:move"
click at [734, 153] on div "move Up enter tuşuna bas move Down enter tuşuna bas move Left enter tuşuna bas …" at bounding box center [770, 143] width 168 height 80
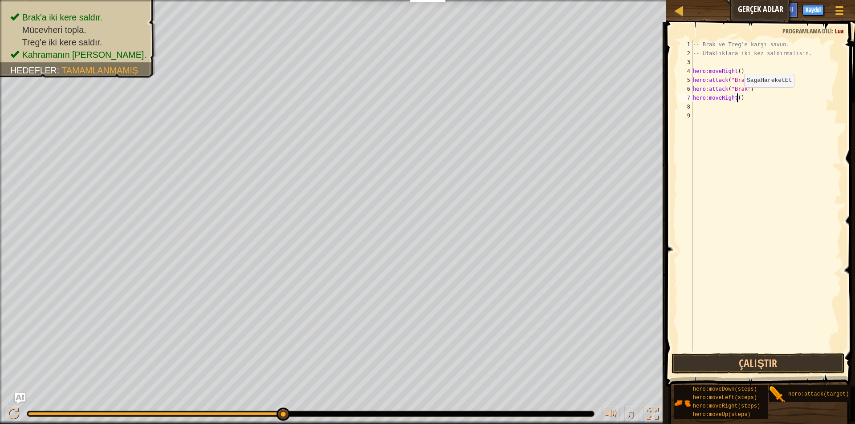
click at [736, 96] on div "-- Brak ve Treg'e karşı savun. -- Ufaklıklara iki kez saldırmalısın. hero : mov…" at bounding box center [766, 204] width 150 height 329
type textarea "hero:moveRight(2)"
click at [724, 111] on div "-- Brak ve Treg'e karşı savun. -- Ufaklıklara iki kez saldırmalısın. hero : mov…" at bounding box center [766, 204] width 150 height 329
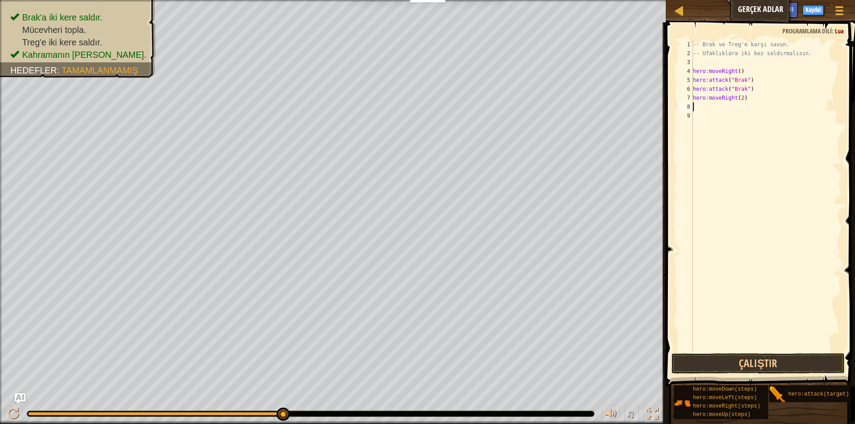
click at [706, 105] on div "-- Brak ve Treg'e karşı savun. -- Ufaklıklara iki kez saldırmalısın. hero : mov…" at bounding box center [766, 204] width 150 height 329
drag, startPoint x: 732, startPoint y: 81, endPoint x: 728, endPoint y: 84, distance: 5.1
click at [728, 84] on div "-- Brak ve Treg'e karşı savun. -- Ufaklıklara iki kez saldırmalısın. hero : mov…" at bounding box center [766, 204] width 150 height 329
click at [729, 106] on div "-- Brak ve Treg'e karşı savun. -- Ufaklıklara iki kez saldırmalısın. hero : mov…" at bounding box center [766, 204] width 150 height 329
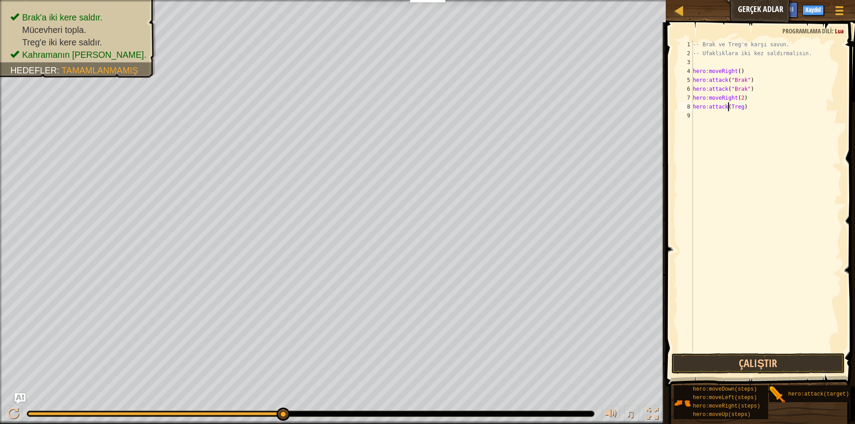
paste textarea """
click at [742, 108] on div "-- Brak ve Treg'e karşı savun. -- Ufaklıklara iki kez saldırmalısın. hero : mov…" at bounding box center [766, 204] width 150 height 329
paste textarea """
type textarea "hero:attack("Treg")"
click at [753, 372] on button "Çalıştır" at bounding box center [757, 363] width 173 height 20
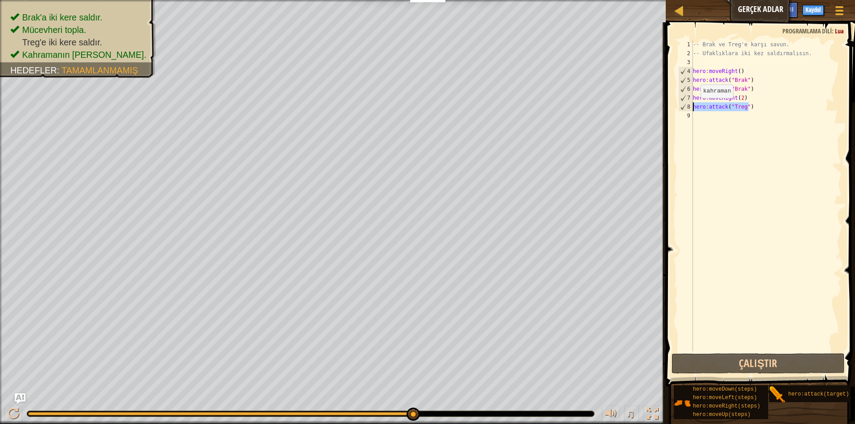
drag, startPoint x: 755, startPoint y: 107, endPoint x: 687, endPoint y: 108, distance: 68.6
click at [687, 108] on div "hero:attack("Treg") 1 2 3 4 5 6 7 8 9 -- Brak ve Treg'e karşı savun. -- Ufaklık…" at bounding box center [758, 196] width 165 height 312
click at [695, 119] on div "-- Brak ve Treg'e karşı savun. -- Ufaklıklara iki kez saldırmalısın. hero : mov…" at bounding box center [766, 204] width 150 height 329
paste textarea "hero:attack("Treg")"
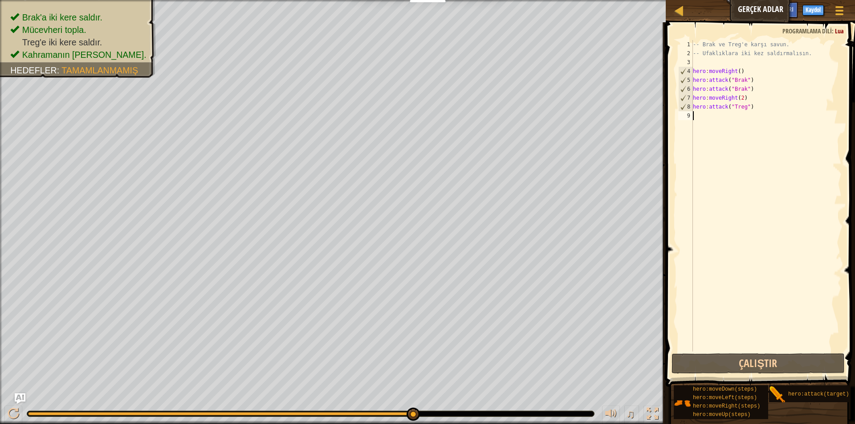
type textarea "hero:attack("Treg")"
click at [770, 367] on button "Çalıştır" at bounding box center [757, 363] width 173 height 20
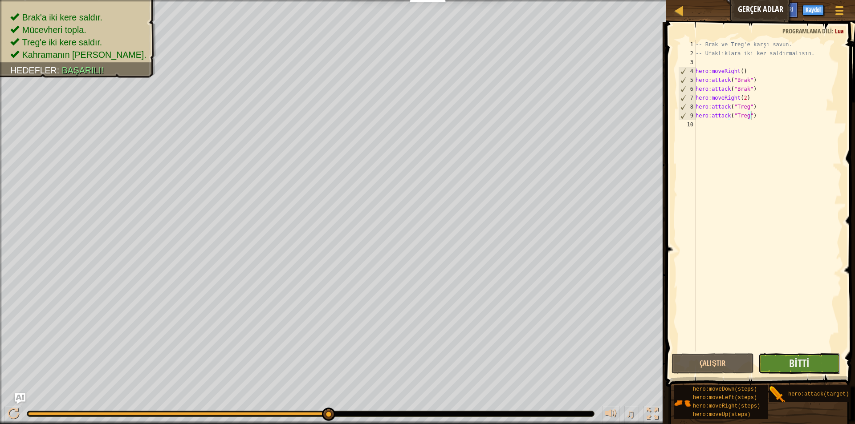
click at [797, 355] on button "Bitti" at bounding box center [799, 363] width 82 height 20
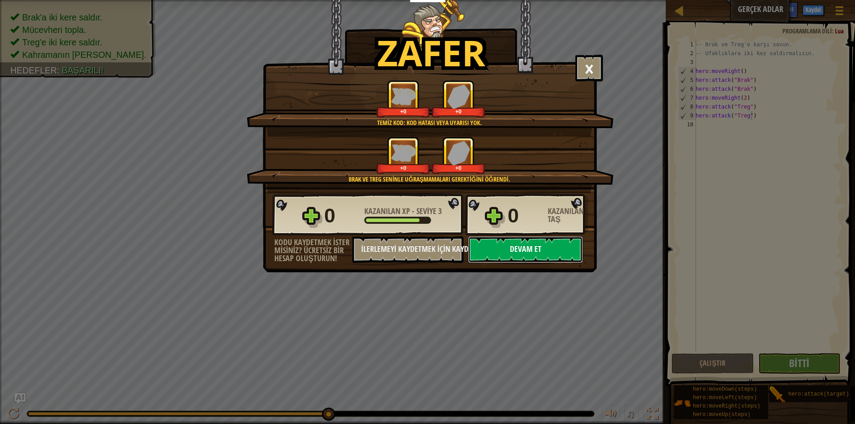
click at [515, 251] on button "Devam et" at bounding box center [525, 249] width 115 height 27
select select "tr"
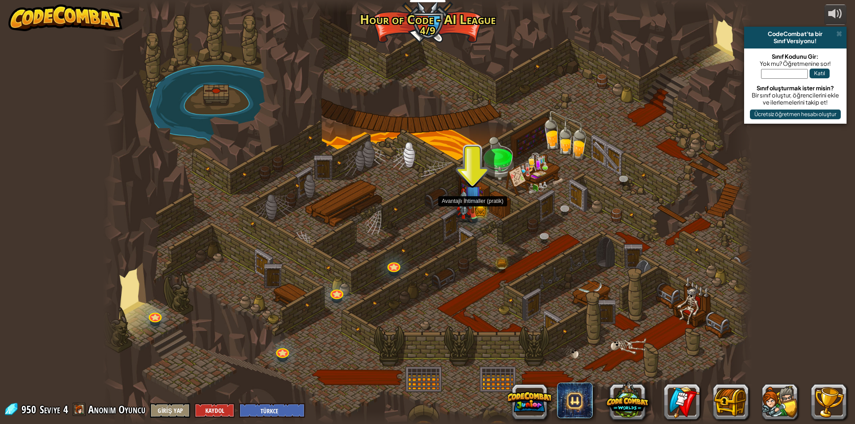
click at [472, 218] on img at bounding box center [463, 205] width 17 height 34
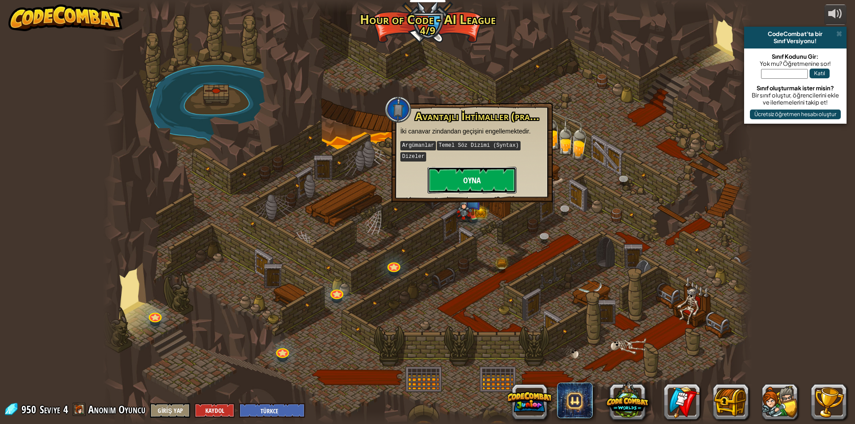
click at [483, 177] on button "Oyna" at bounding box center [471, 180] width 89 height 27
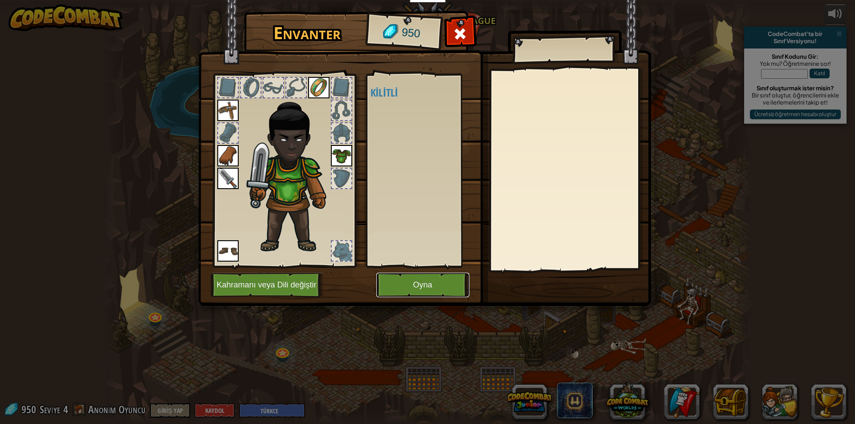
click at [445, 277] on button "Oyna" at bounding box center [422, 285] width 93 height 24
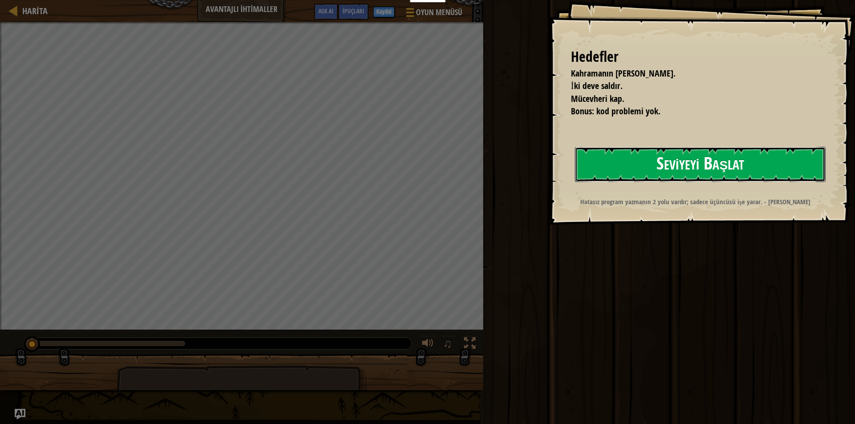
click at [717, 169] on button "Seviyeyi Başlat" at bounding box center [700, 164] width 251 height 35
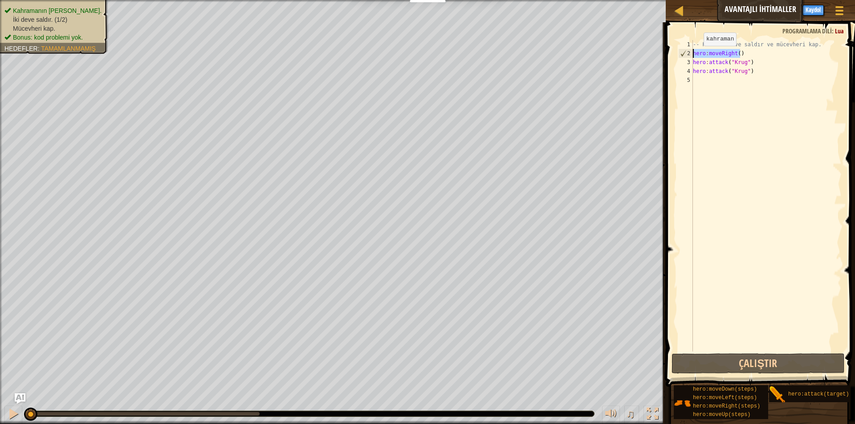
drag, startPoint x: 742, startPoint y: 53, endPoint x: 680, endPoint y: 56, distance: 62.8
click at [680, 56] on div "1 2 3 4 5 -- Her iki deve saldır ve mücevheri kap. hero : moveRight ( ) hero : …" at bounding box center [758, 196] width 165 height 312
type textarea "hero:moveRight()"
click at [713, 81] on div "-- Her iki deve saldır ve mücevheri kap. hero : moveRight ( ) hero : attack ( "…" at bounding box center [766, 204] width 150 height 329
type textarea "hero:moveRight()"
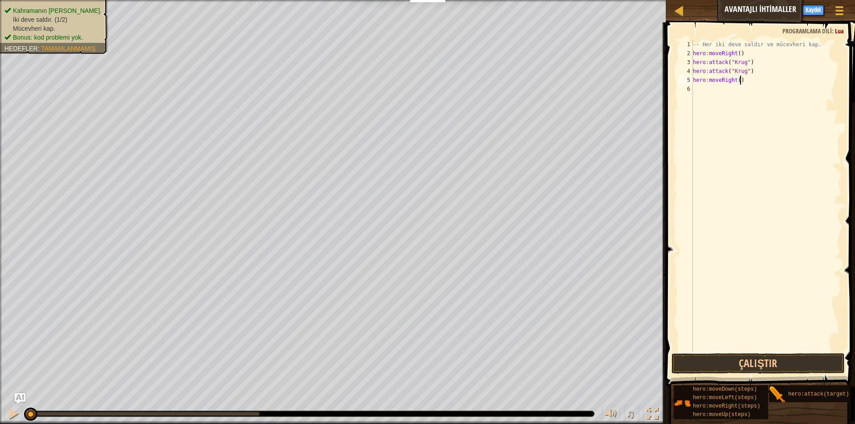
click at [734, 89] on div "-- Her iki deve saldır ve mücevheri kap. hero : moveRight ( ) hero : attack ( "…" at bounding box center [766, 204] width 150 height 329
drag, startPoint x: 742, startPoint y: 81, endPoint x: 739, endPoint y: 85, distance: 5.1
click at [739, 85] on div "-- Her iki deve saldır ve mücevheri kap. hero : moveRight ( ) hero : attack ( "…" at bounding box center [766, 204] width 150 height 329
type textarea "hero:moveRight()"
click at [719, 89] on div "-- Her iki deve saldır ve mücevheri kap. hero : moveRight ( ) hero : attack ( "…" at bounding box center [766, 196] width 150 height 312
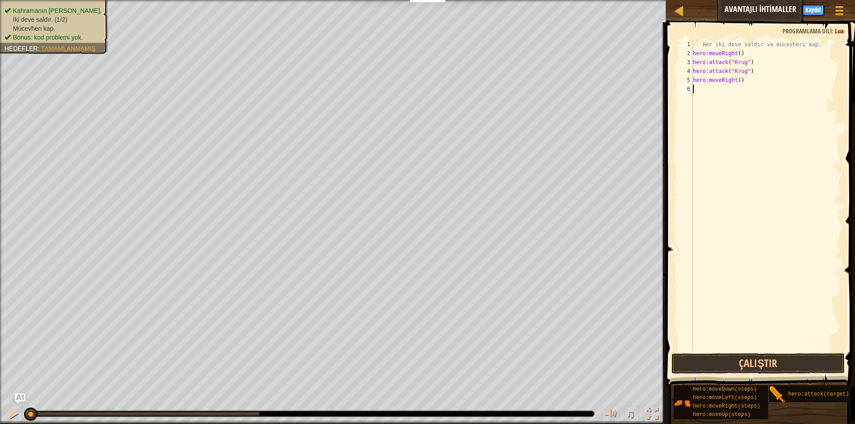
click at [719, 89] on div "-- Her iki deve saldır ve mücevheri kap. hero : moveRight ( ) hero : attack ( "…" at bounding box center [766, 204] width 150 height 329
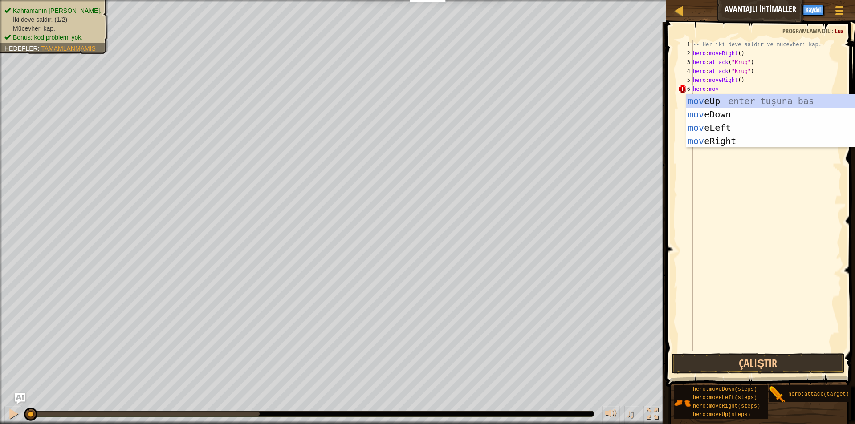
type textarea "hero:move"
click at [709, 101] on div "move Up enter tuşuna bas move Down enter tuşuna bas move Left enter tuşuna bas …" at bounding box center [770, 134] width 168 height 80
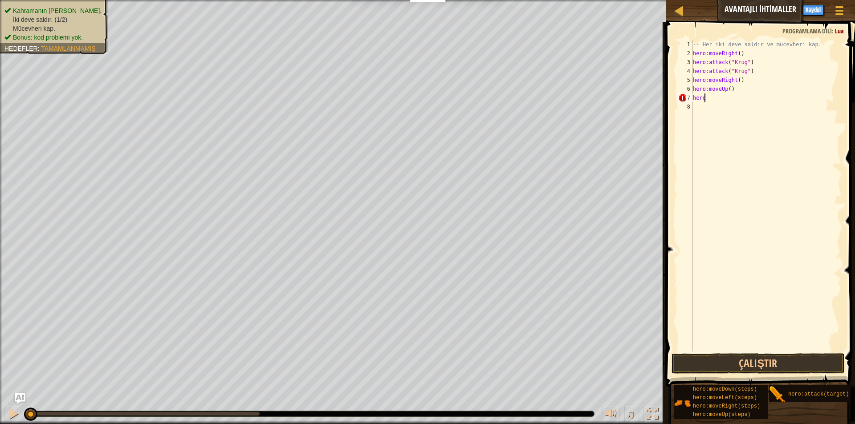
scroll to position [4, 1]
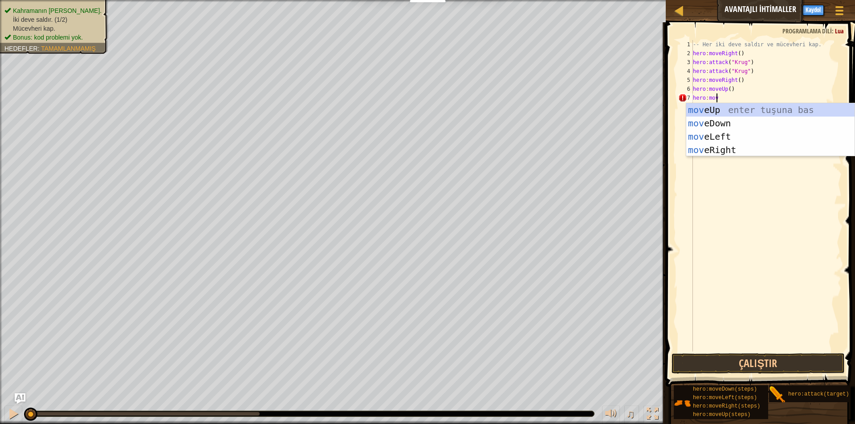
type textarea "hero:move"
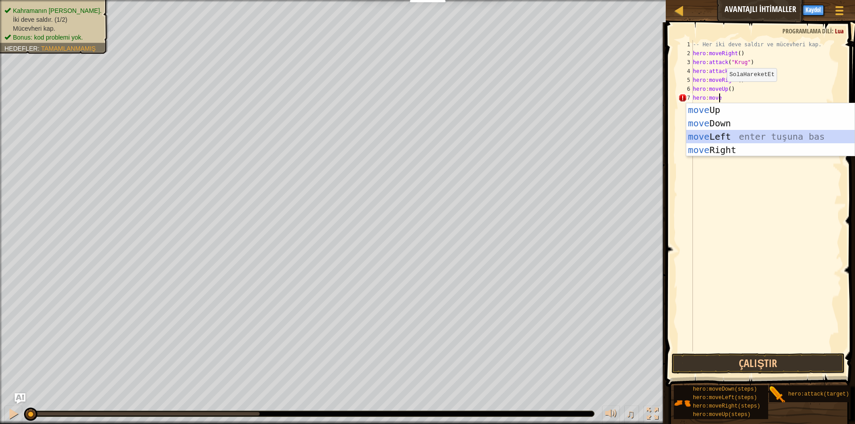
click at [724, 140] on div "move Up enter tuşuna bas move Down enter tuşuna bas move Left enter tuşuna bas …" at bounding box center [770, 143] width 168 height 80
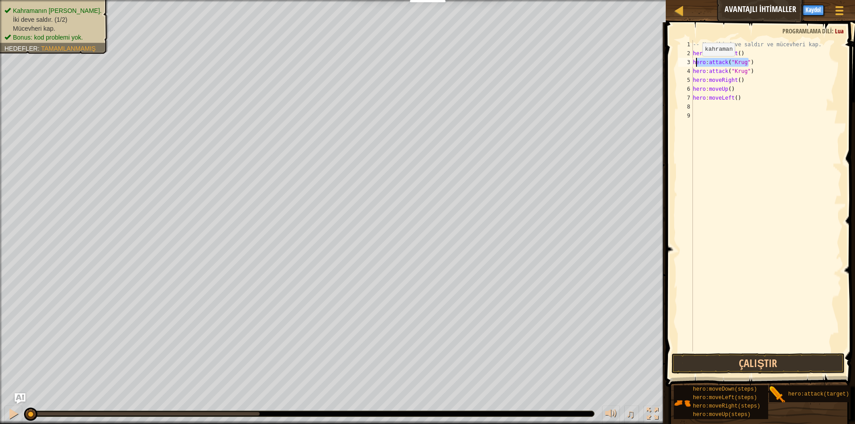
drag, startPoint x: 753, startPoint y: 64, endPoint x: 694, endPoint y: 65, distance: 58.3
click at [694, 65] on div "-- Her iki deve saldır ve mücevheri kap. hero : moveRight ( ) hero : attack ( "…" at bounding box center [766, 204] width 150 height 329
drag, startPoint x: 693, startPoint y: 63, endPoint x: 748, endPoint y: 72, distance: 56.3
click at [748, 72] on div "-- Her iki deve saldır ve mücevheri kap. hero : moveRight ( ) hero : attack ( "…" at bounding box center [766, 204] width 150 height 329
type textarea "hero:attack("[PERSON_NAME]") hero:attack("[PERSON_NAME]")"
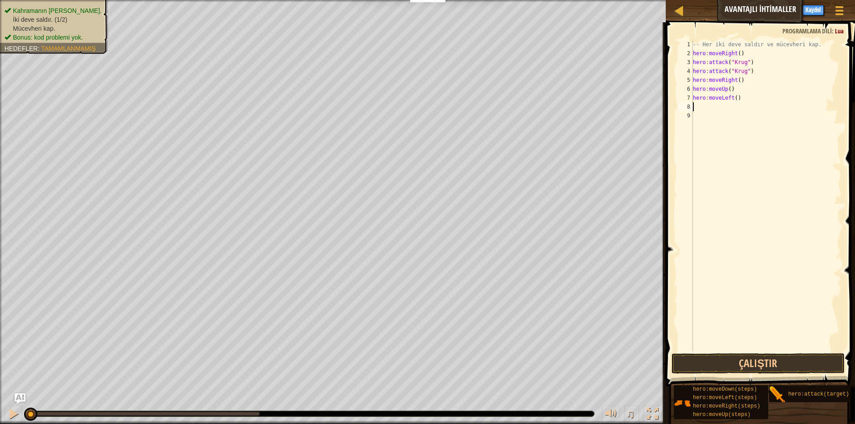
click at [716, 105] on div "-- Her iki deve saldır ve mücevheri kap. hero : moveRight ( ) hero : attack ( "…" at bounding box center [766, 204] width 150 height 329
paste textarea "hero:attack("[PERSON_NAME]")"
drag, startPoint x: 746, startPoint y: 117, endPoint x: 734, endPoint y: 118, distance: 12.6
click at [734, 118] on div "-- Her iki deve saldır ve mücevheri kap. hero : moveRight ( ) hero : attack ( "…" at bounding box center [768, 204] width 148 height 329
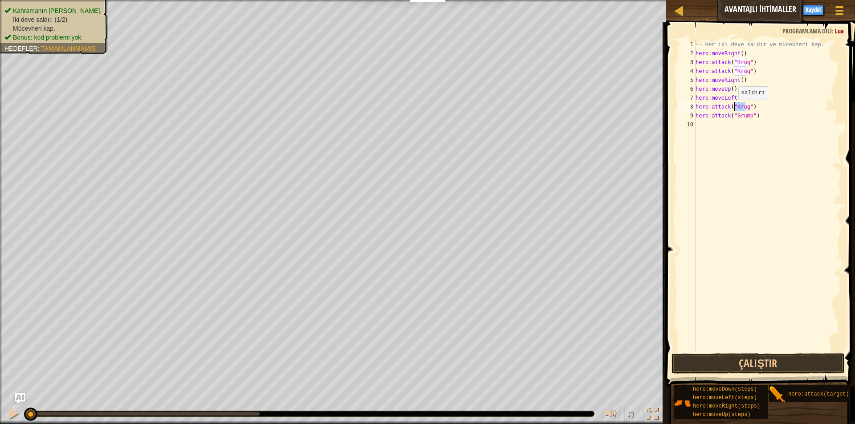
drag, startPoint x: 745, startPoint y: 107, endPoint x: 733, endPoint y: 109, distance: 11.7
click at [733, 109] on div "-- Her iki deve saldır ve mücevheri kap. hero : moveRight ( ) hero : attack ( "…" at bounding box center [768, 204] width 148 height 329
type textarea "hero:attack("Grump")"
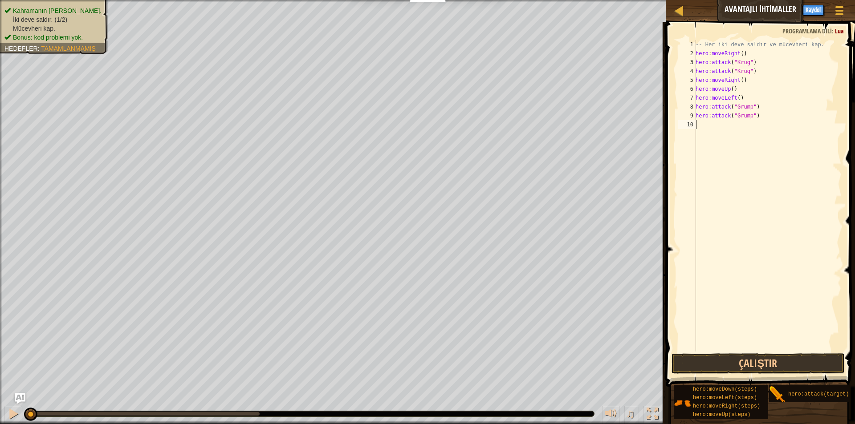
click at [715, 120] on div "-- Her iki deve saldır ve mücevheri kap. hero : moveRight ( ) hero : attack ( "…" at bounding box center [768, 204] width 148 height 329
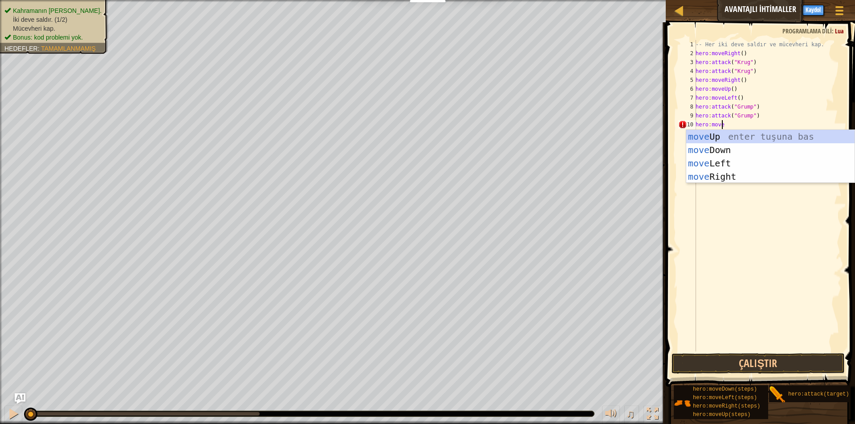
type textarea "hero:movel"
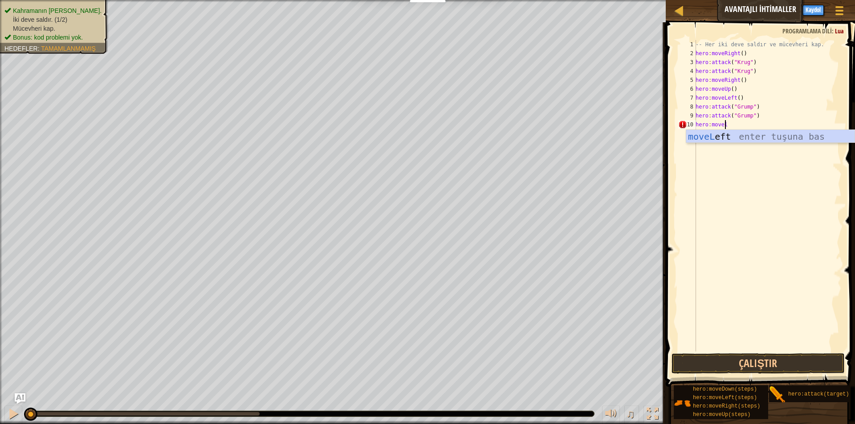
scroll to position [4, 2]
click at [714, 134] on div "moveL eft enter tuşuna bas" at bounding box center [770, 150] width 168 height 40
click at [742, 365] on button "Çalıştır" at bounding box center [757, 363] width 173 height 20
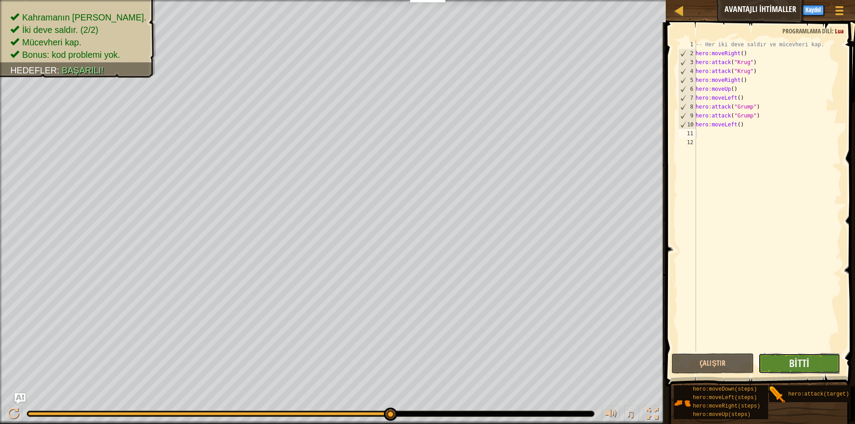
click at [811, 357] on button "Bitti" at bounding box center [799, 363] width 82 height 20
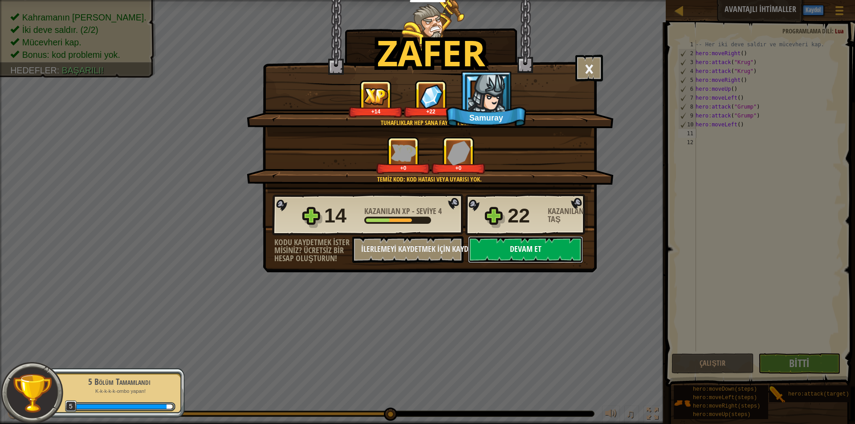
click at [547, 245] on button "Devam et" at bounding box center [525, 249] width 115 height 27
select select "tr"
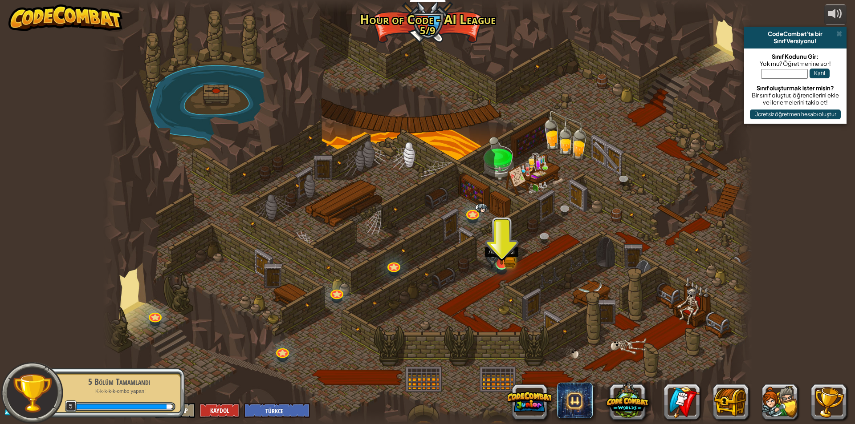
click at [501, 256] on img at bounding box center [501, 245] width 17 height 38
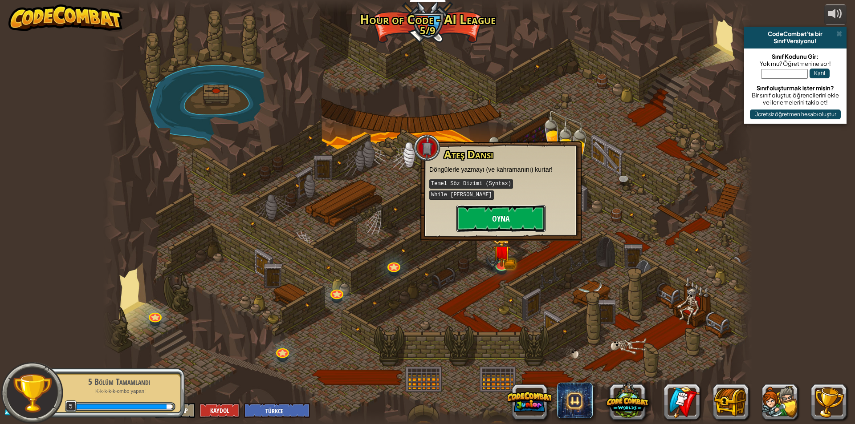
click at [475, 205] on button "Oyna" at bounding box center [500, 218] width 89 height 27
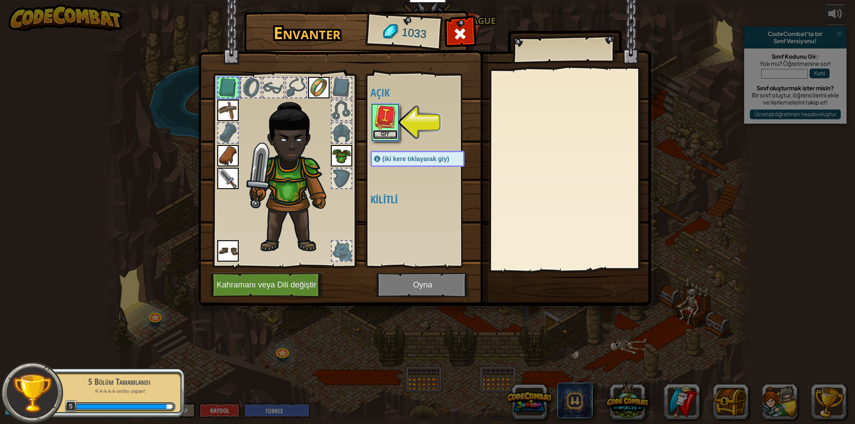
click at [388, 131] on button "Giy" at bounding box center [385, 134] width 25 height 9
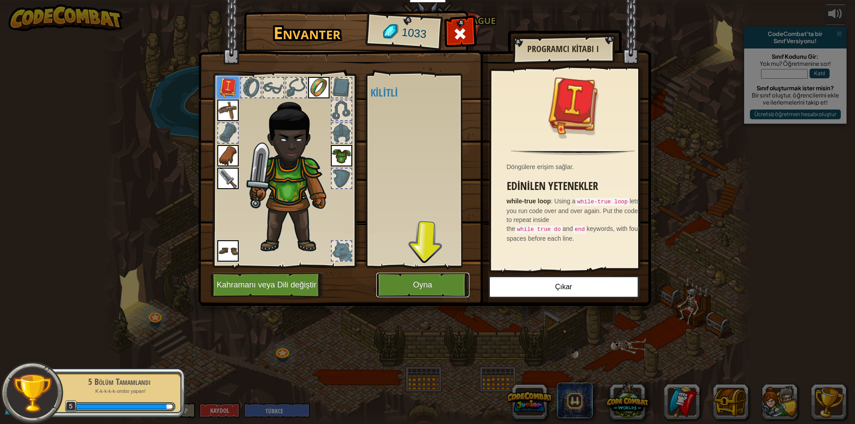
click at [430, 287] on button "Oyna" at bounding box center [422, 285] width 93 height 24
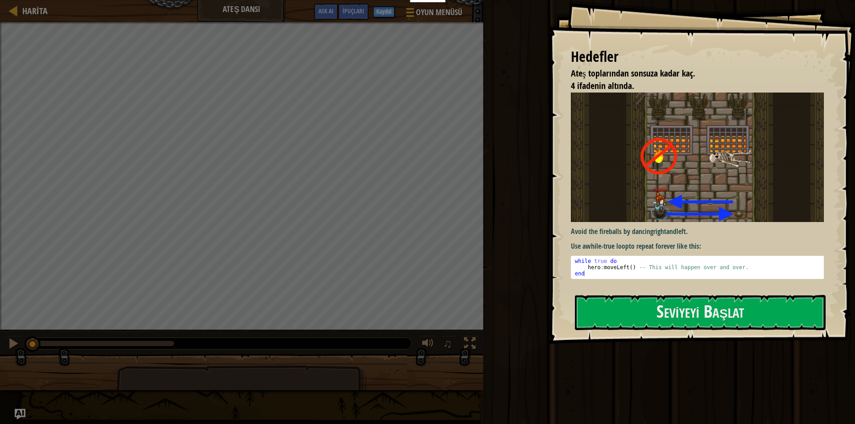
click at [645, 174] on img at bounding box center [701, 158] width 260 height 130
click at [685, 302] on button "Seviyeyi Başlat" at bounding box center [700, 312] width 251 height 35
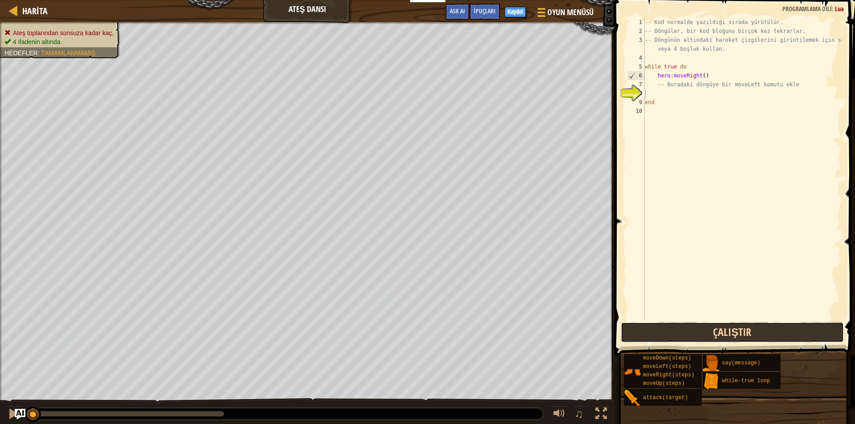
click at [697, 328] on button "Çalıştır" at bounding box center [732, 332] width 223 height 20
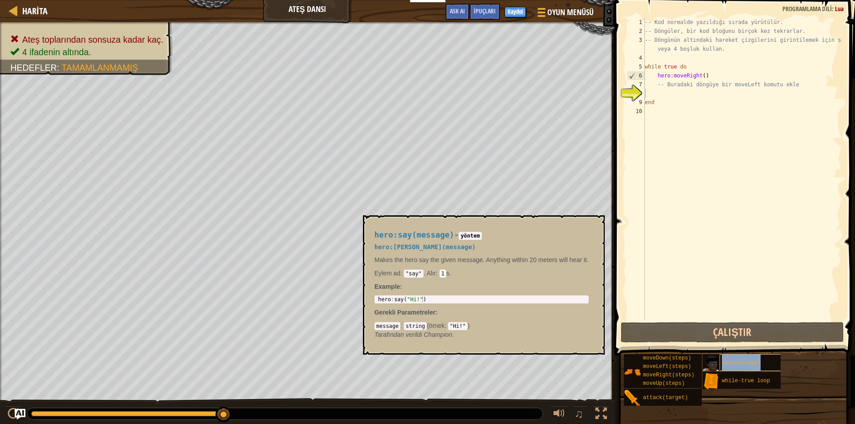
click at [730, 361] on span "say(message)" at bounding box center [741, 363] width 38 height 6
click at [665, 119] on div "-- Kod normalde yazıldığı sırada yürütülür. -- Döngüler, bir kod bloğunu birçok…" at bounding box center [742, 178] width 199 height 320
type textarea "h"
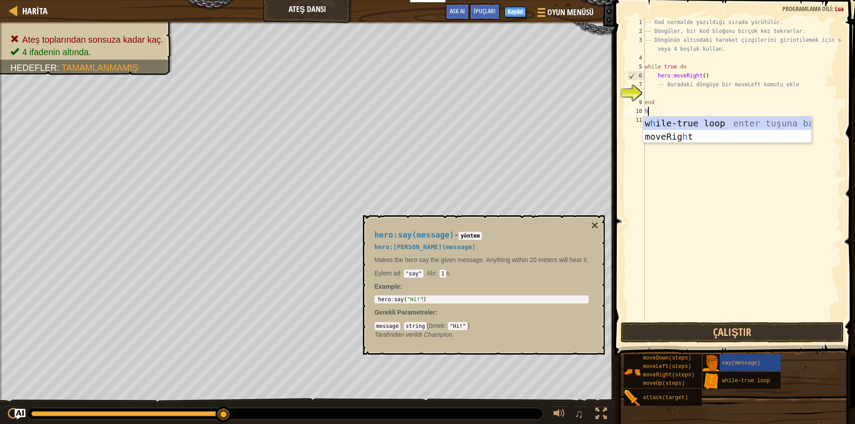
scroll to position [4, 0]
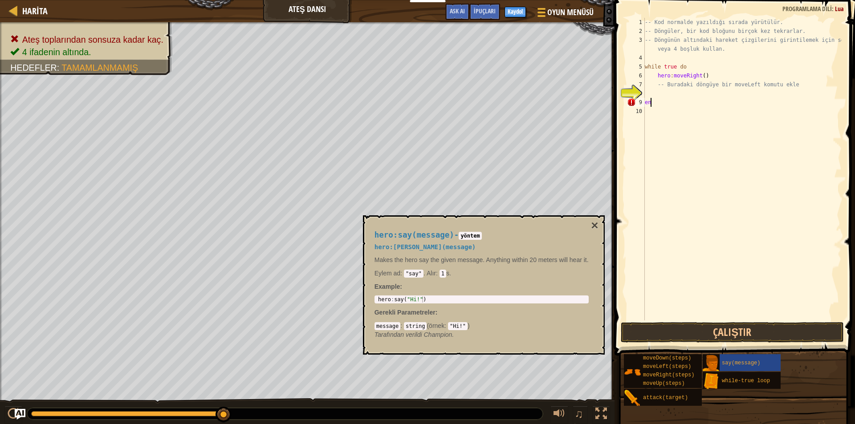
type textarea "e"
type textarea "h"
paste textarea "hero:attack("[PERSON_NAME]")"
type textarea "hero:attack("[PERSON_NAME]")"
drag, startPoint x: 700, startPoint y: 114, endPoint x: 646, endPoint y: 115, distance: 54.3
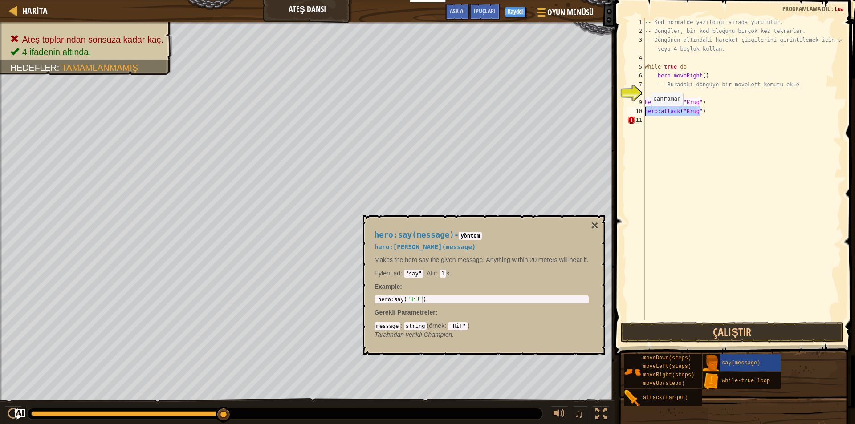
click at [646, 115] on div "-- Kod normalde yazıldığı sırada yürütülür. -- Döngüler, bir kod bloğunu birçok…" at bounding box center [742, 178] width 199 height 320
drag, startPoint x: 693, startPoint y: 103, endPoint x: 684, endPoint y: 104, distance: 8.5
click at [684, 104] on div "-- Kod normalde yazıldığı sırada yürütülür. -- Döngüler, bir kod bloğunu birçok…" at bounding box center [742, 178] width 199 height 320
drag, startPoint x: 693, startPoint y: 103, endPoint x: 684, endPoint y: 104, distance: 9.0
click at [684, 104] on div "-- Kod normalde yazıldığı sırada yürütülür. -- Döngüler, bir kod bloğunu birçok…" at bounding box center [742, 178] width 199 height 320
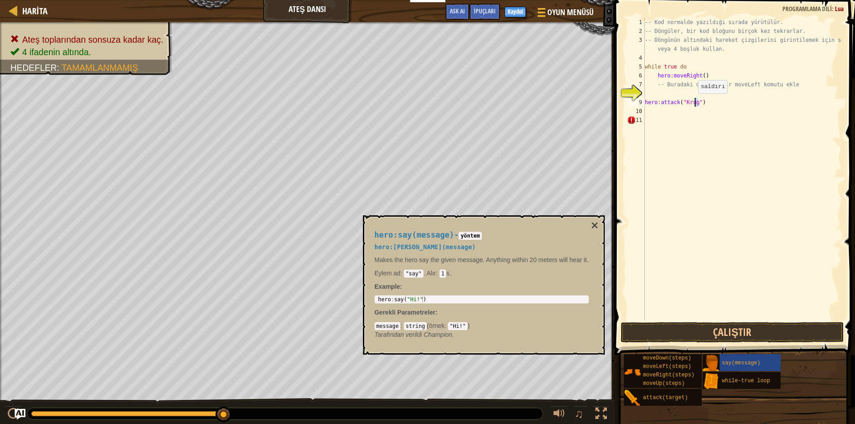
click at [693, 102] on div "-- Kod normalde yazıldığı sırada yürütülür. -- Döngüler, bir kod bloğunu birçok…" at bounding box center [742, 178] width 199 height 320
click at [693, 102] on div "-- Kod normalde yazıldığı sırada yürütülür. -- Döngüler, bir kod bloğunu birçok…" at bounding box center [742, 169] width 199 height 303
drag, startPoint x: 693, startPoint y: 102, endPoint x: 683, endPoint y: 103, distance: 9.8
click at [683, 103] on div "-- Kod normalde yazıldığı sırada yürütülür. -- Döngüler, bir kod bloğunu birçok…" at bounding box center [742, 178] width 199 height 320
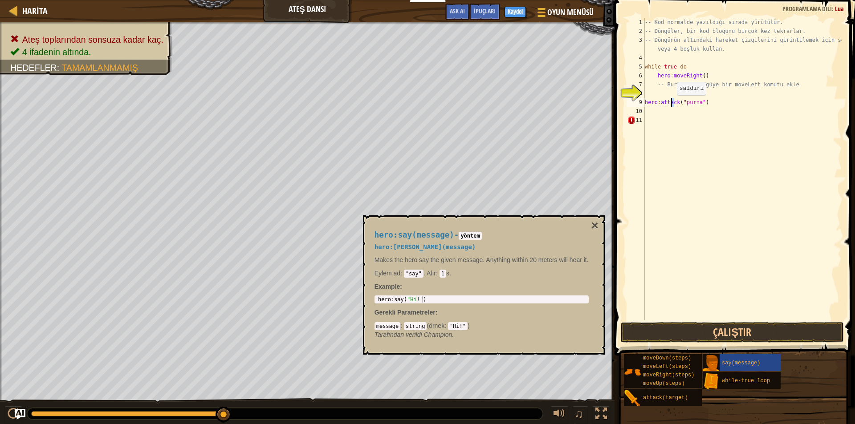
click at [672, 104] on div "-- Kod normalde yazıldığı sırada yürütülür. -- Döngüler, bir kod bloğunu birçok…" at bounding box center [742, 178] width 199 height 320
drag, startPoint x: 676, startPoint y: 104, endPoint x: 660, endPoint y: 103, distance: 16.5
click at [660, 103] on div "-- Kod normalde yazıldığı sırada yürütülür. -- Döngüler, bir kod bloğunu birçok…" at bounding box center [742, 178] width 199 height 320
type textarea "hero:say("purna")"
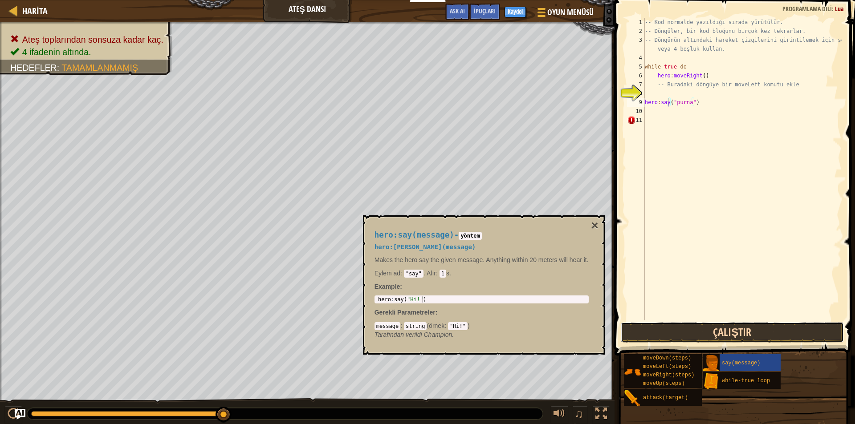
click at [697, 337] on button "Çalıştır" at bounding box center [732, 332] width 223 height 20
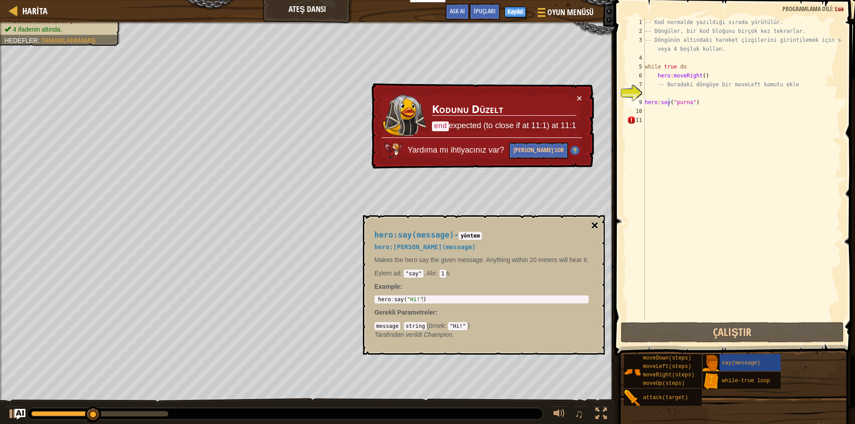
click at [594, 225] on button "×" at bounding box center [594, 225] width 7 height 12
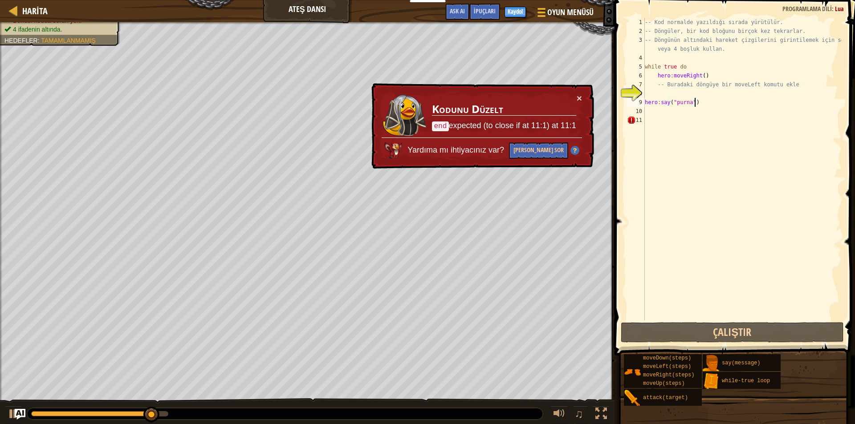
click at [701, 101] on div "-- Kod normalde yazıldığı sırada yürütülür. -- Döngüler, bir kod bloğunu birçok…" at bounding box center [742, 178] width 199 height 320
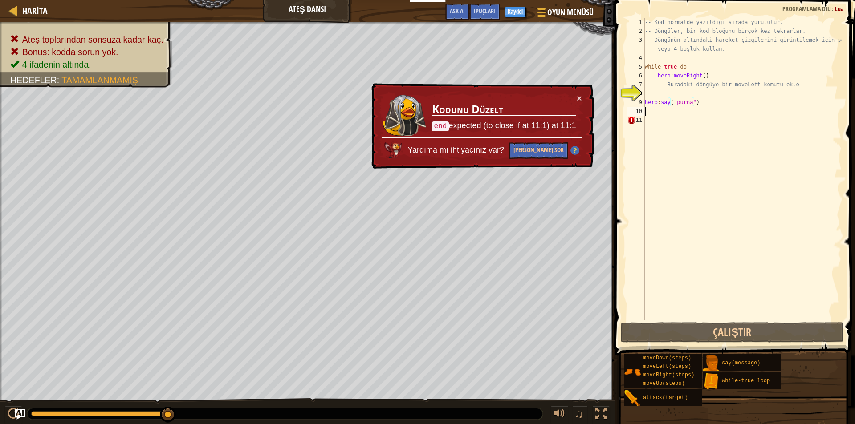
click at [659, 107] on div "-- Kod normalde yazıldığı sırada yürütülür. -- Döngüler, bir kod bloğunu birçok…" at bounding box center [742, 178] width 199 height 320
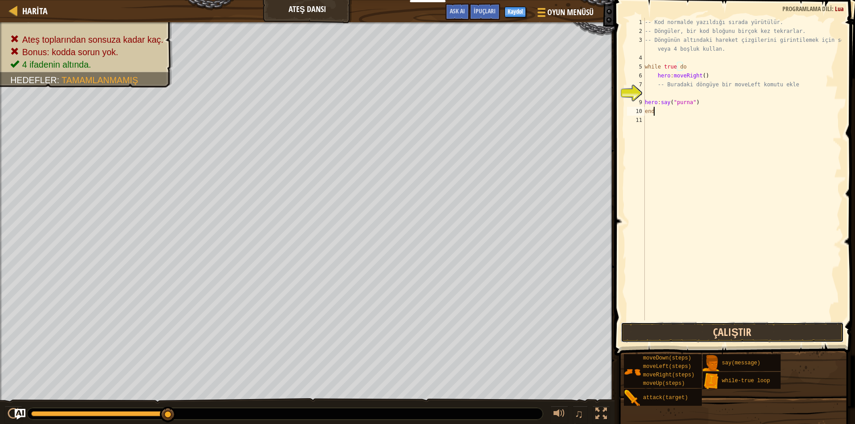
click at [697, 331] on button "Çalıştır" at bounding box center [732, 332] width 223 height 20
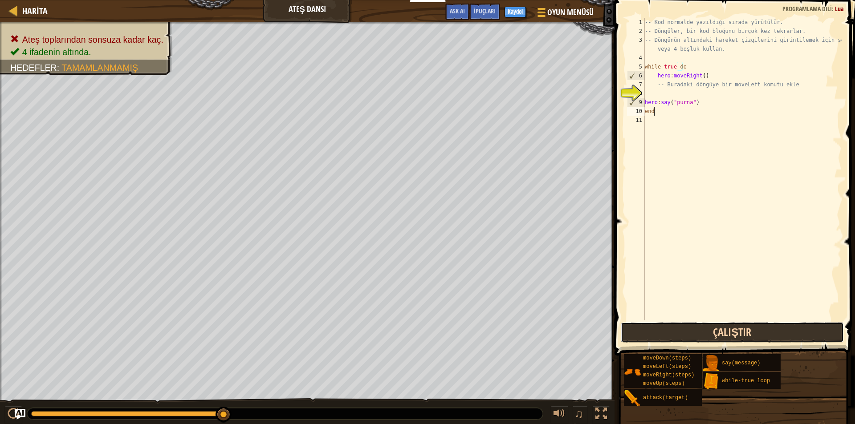
click at [708, 336] on button "Çalıştır" at bounding box center [732, 332] width 223 height 20
click at [729, 332] on button "Çalıştır" at bounding box center [732, 332] width 223 height 20
click at [718, 329] on button "Çalıştır" at bounding box center [732, 332] width 223 height 20
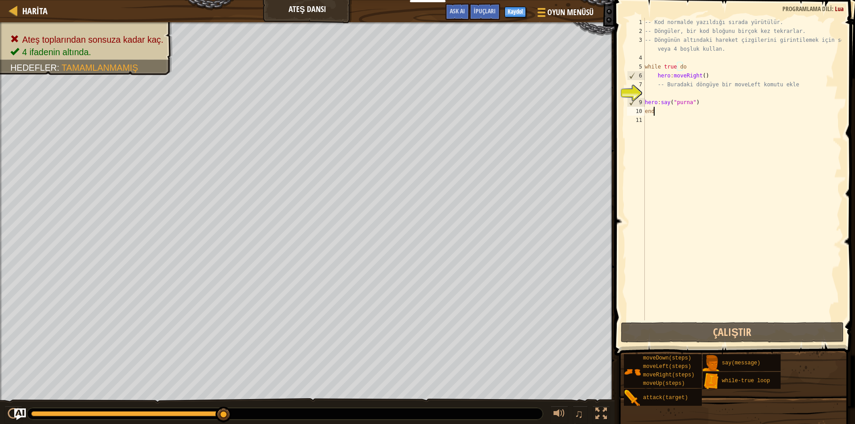
click at [18, 411] on img "Ask AI" at bounding box center [20, 415] width 12 height 12
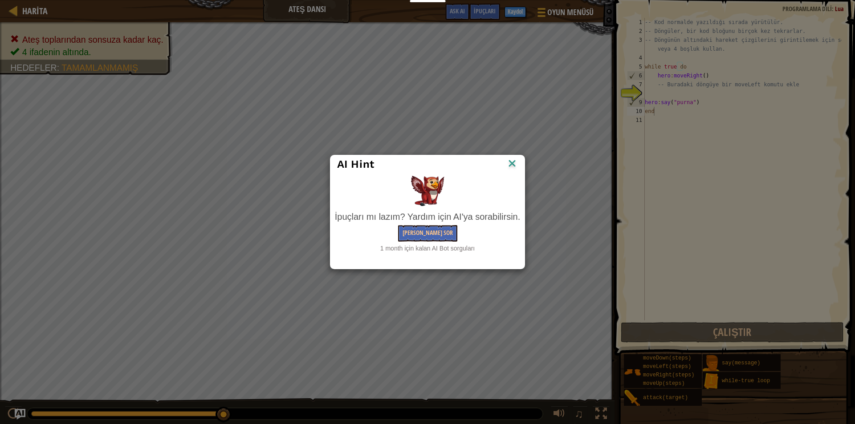
click at [511, 164] on img at bounding box center [512, 164] width 12 height 13
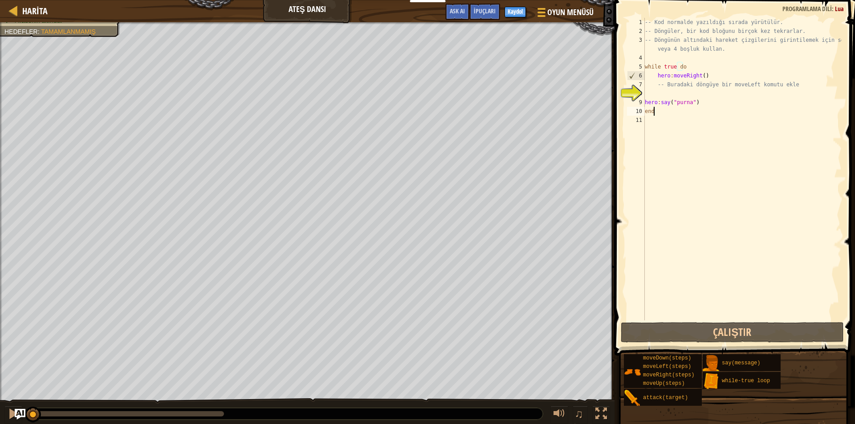
drag, startPoint x: 230, startPoint y: 415, endPoint x: 0, endPoint y: 346, distance: 240.4
click at [0, 345] on div "Ateş toplarından sonsuza kadar kaç. 4 ifadenin altında. Hedefler : Tamamlanmamı…" at bounding box center [427, 223] width 855 height 403
click at [11, 413] on div at bounding box center [14, 414] width 12 height 12
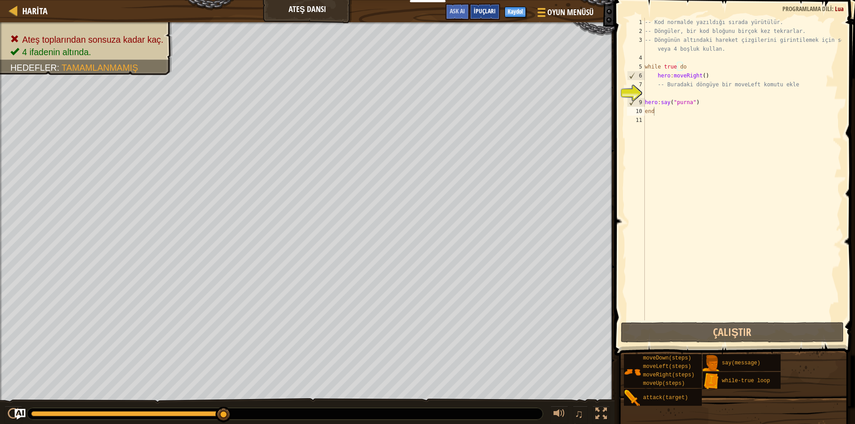
click at [496, 12] on div "İpuçları" at bounding box center [484, 12] width 31 height 16
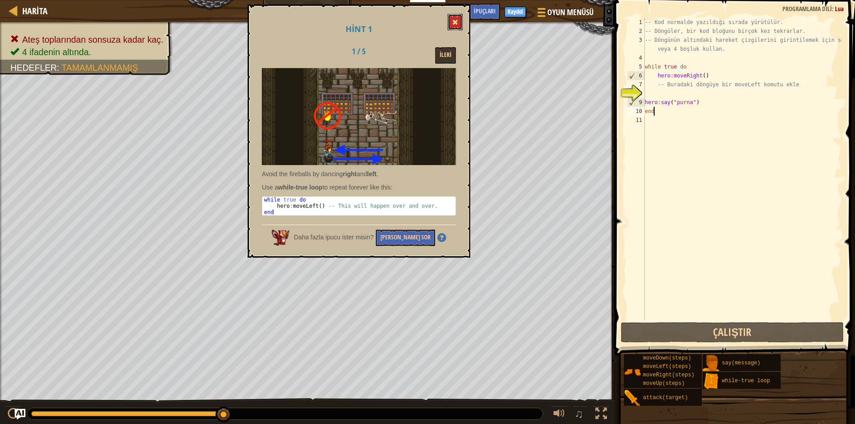
click at [451, 24] on button at bounding box center [454, 22] width 15 height 16
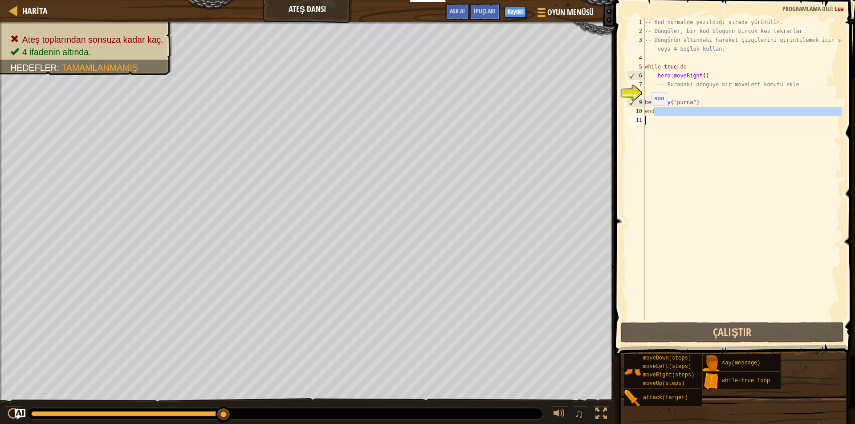
drag, startPoint x: 661, startPoint y: 112, endPoint x: 633, endPoint y: 116, distance: 29.2
click at [633, 116] on div "end 1 2 3 4 5 6 7 8 9 10 11 -- Kod normalde yazıldığı sırada yürütülür. -- Döng…" at bounding box center [733, 169] width 216 height 303
click at [650, 110] on div "-- Kod normalde yazıldığı sırada yürütülür. -- Döngüler, bir kod bloğunu birçok…" at bounding box center [742, 178] width 199 height 320
type textarea "end"
drag, startPoint x: 654, startPoint y: 110, endPoint x: 645, endPoint y: 114, distance: 9.8
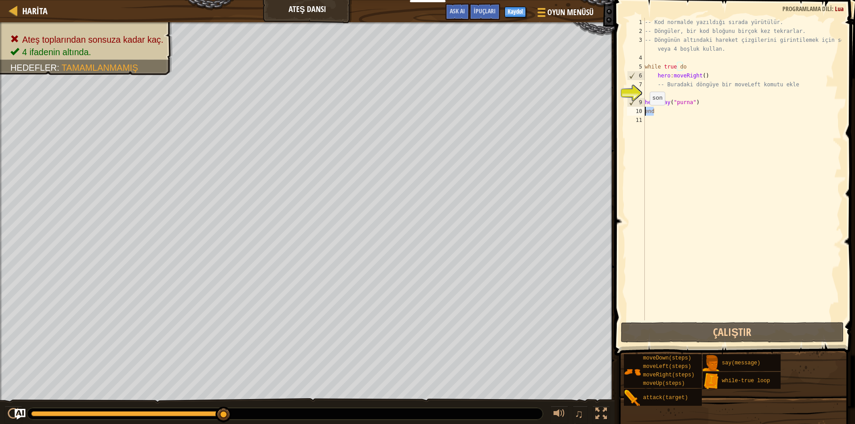
click at [645, 114] on div "-- Kod normalde yazıldığı sırada yürütülür. -- Döngüler, bir kod bloğunu birçok…" at bounding box center [742, 178] width 199 height 320
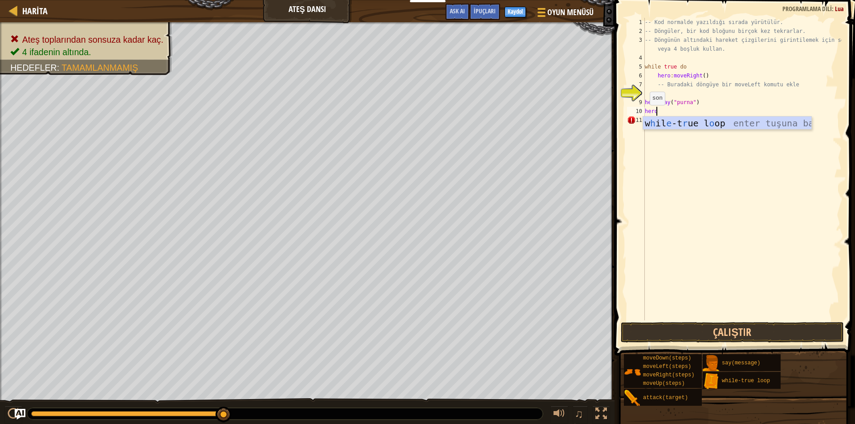
scroll to position [4, 0]
click at [694, 105] on div "-- Kod normalde yazıldığı sırada yürütülür. -- Döngüler, bir kod bloğunu birçok…" at bounding box center [742, 178] width 199 height 320
type textarea "hero:say("purna")"
click at [759, 93] on div "-- Kod normalde yazıldığı sırada yürütülür. -- Döngüler, bir kod bloğunu birçok…" at bounding box center [742, 178] width 199 height 320
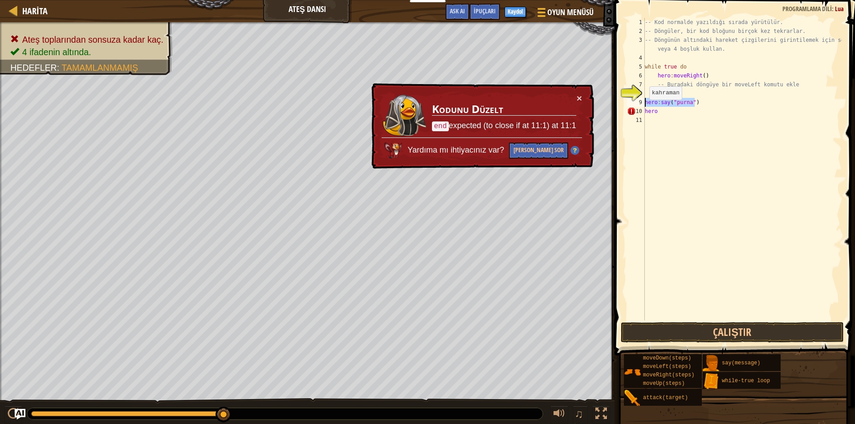
drag, startPoint x: 708, startPoint y: 102, endPoint x: 640, endPoint y: 105, distance: 67.7
click at [640, 105] on div "1 2 3 4 5 6 7 8 9 10 11 -- Kod normalde yazıldığı sırada yürütülür. -- Döngüler…" at bounding box center [733, 169] width 216 height 303
type textarea "hero:say("purna")"
click at [658, 113] on div "-- Kod normalde yazıldığı sırada yürütülür. -- Döngüler, bir kod bloğunu birçok…" at bounding box center [742, 178] width 199 height 320
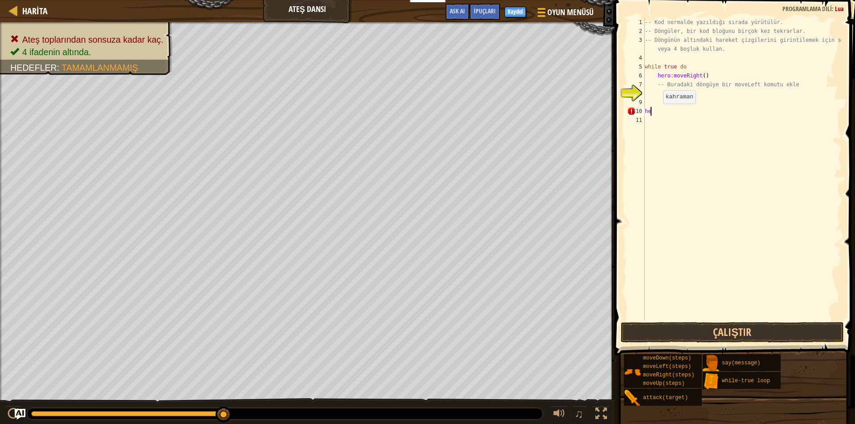
type textarea "h"
click at [652, 94] on div "-- Kod normalde yazıldığı sırada yürütülür. -- Döngüler, bir kod bloğunu birçok…" at bounding box center [742, 178] width 199 height 320
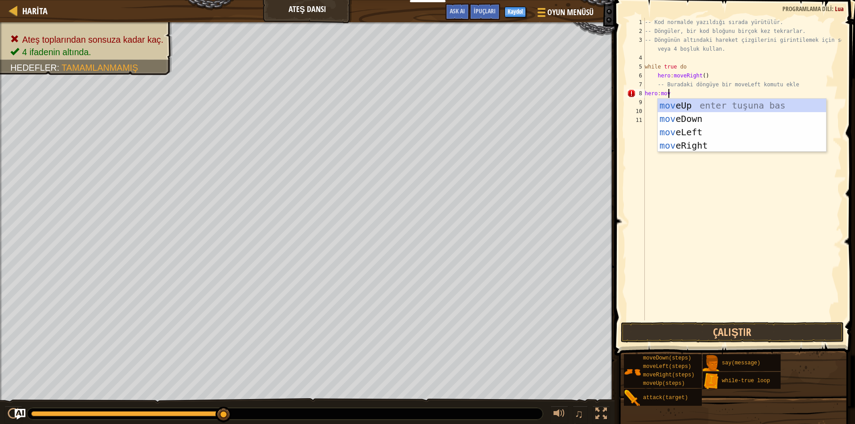
scroll to position [4, 1]
type textarea "hero:move"
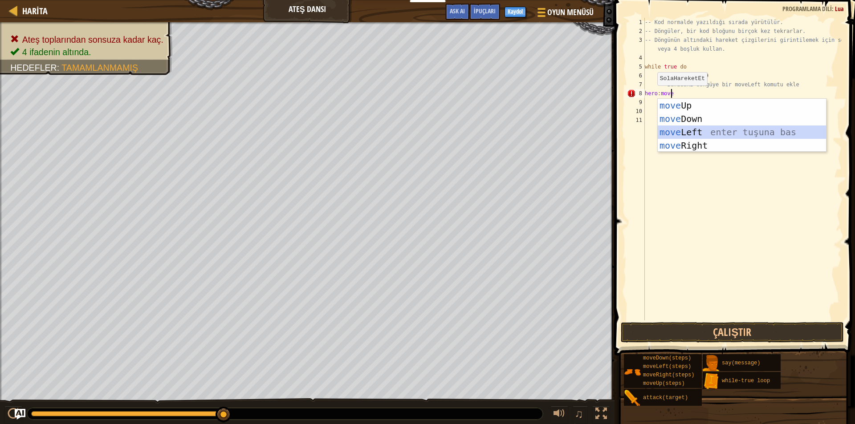
click at [667, 130] on div "move Up enter tuşuna bas move Down enter tuşuna bas move Left enter tuşuna bas …" at bounding box center [741, 139] width 168 height 80
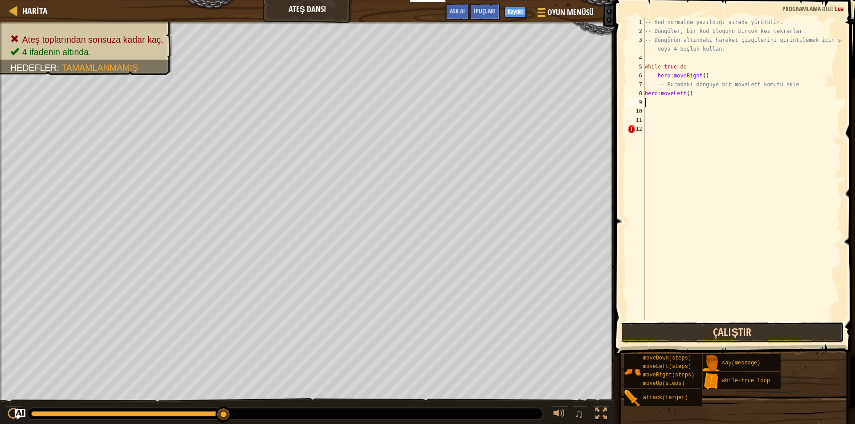
click at [690, 326] on button "Çalıştır" at bounding box center [732, 332] width 223 height 20
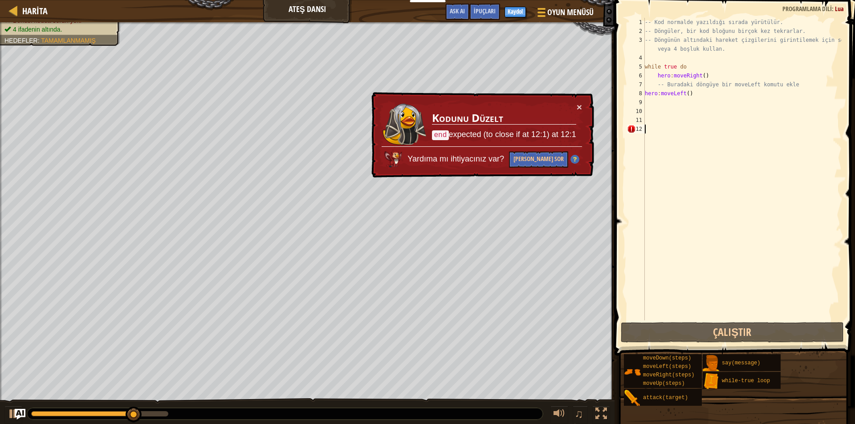
click at [653, 132] on div "-- Kod normalde yazıldığı sırada yürütülür. -- Döngüler, bir kod bloğunu birçok…" at bounding box center [742, 178] width 199 height 320
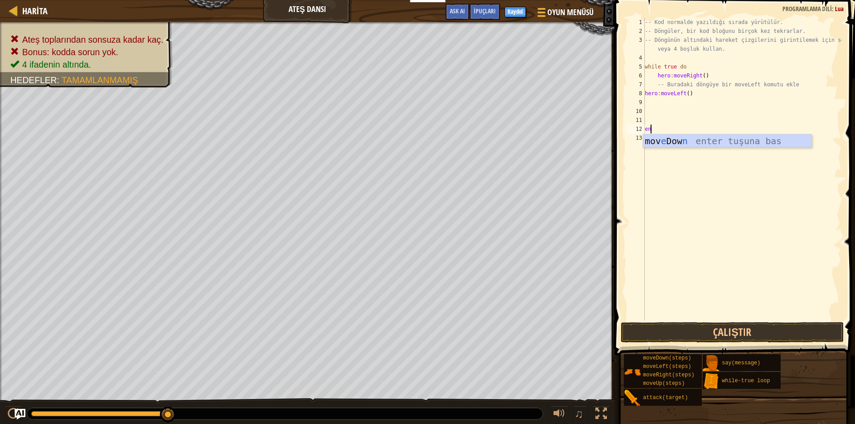
type textarea "end"
click at [713, 329] on button "Çalıştır" at bounding box center [732, 332] width 223 height 20
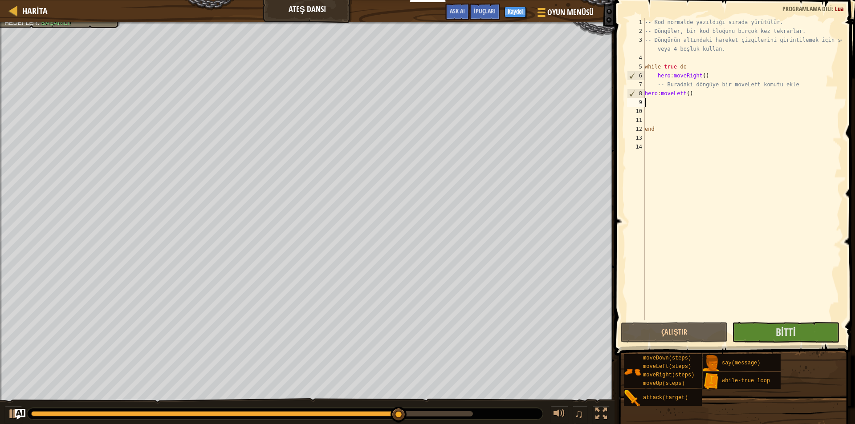
click at [688, 99] on div "-- Kod normalde yazıldığı sırada yürütülür. -- Döngüler, bir kod bloğunu birçok…" at bounding box center [742, 178] width 199 height 320
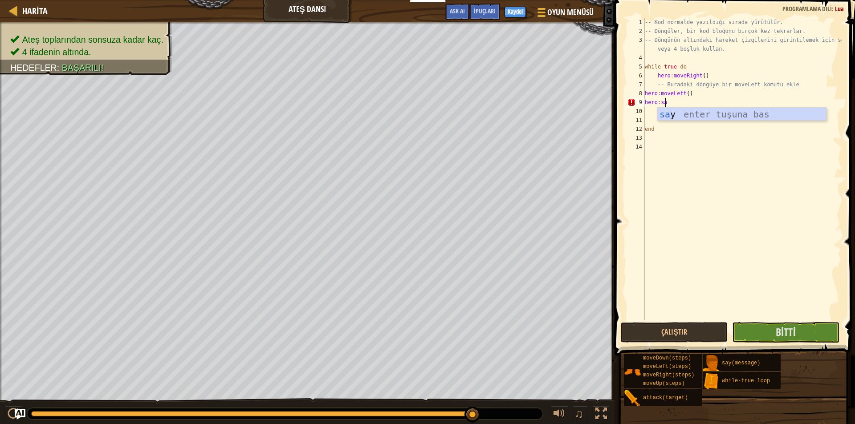
scroll to position [4, 1]
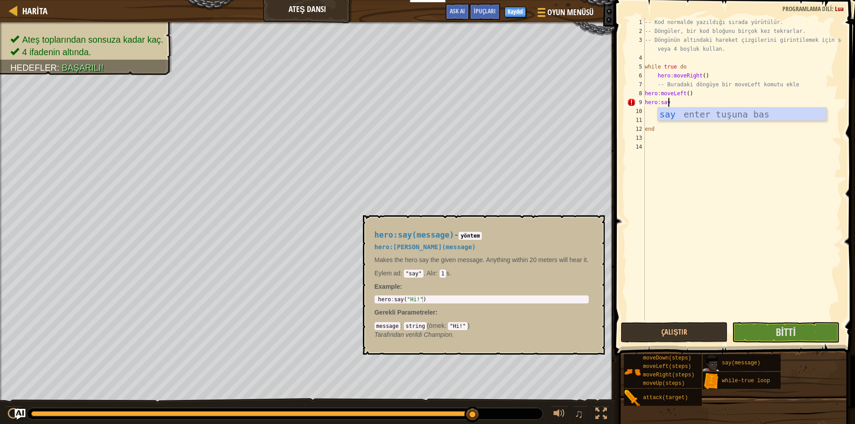
type textarea "hero:say"
click at [715, 361] on img at bounding box center [710, 363] width 17 height 17
click at [718, 362] on img at bounding box center [710, 363] width 17 height 17
click at [760, 362] on div "say(message)" at bounding box center [761, 362] width 85 height 17
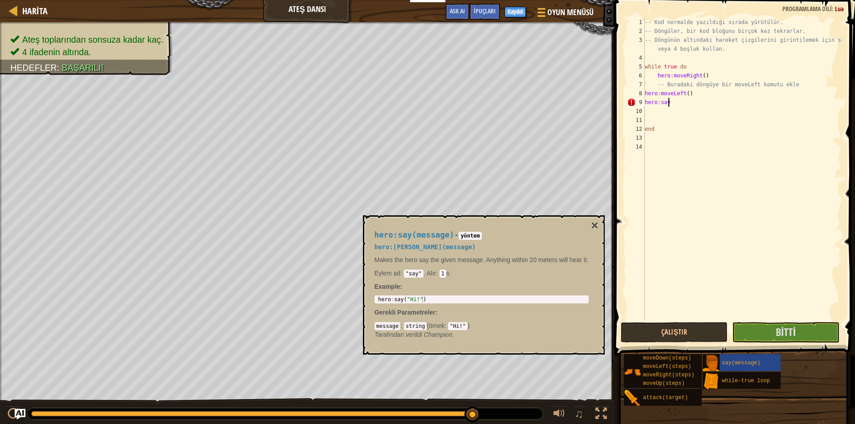
type textarea "hero:say("Hi!")"
drag, startPoint x: 459, startPoint y: 298, endPoint x: 375, endPoint y: 300, distance: 83.7
click at [376, 300] on div "hero : say ( "Hi!" )" at bounding box center [481, 299] width 211 height 6
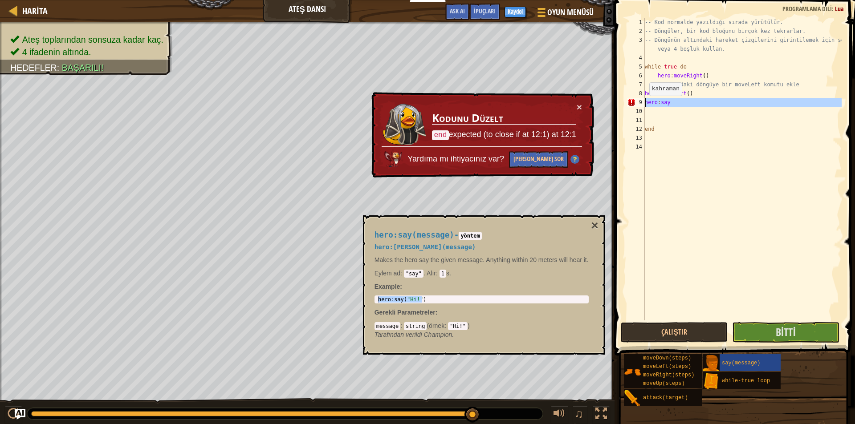
drag, startPoint x: 674, startPoint y: 107, endPoint x: 642, endPoint y: 105, distance: 31.7
click at [642, 105] on div "1 2 3 4 5 6 7 8 9 10 11 12 13 14 -- Kod normalde yazıldığı sırada yürütülür. --…" at bounding box center [733, 169] width 216 height 303
type textarea "hero:say"
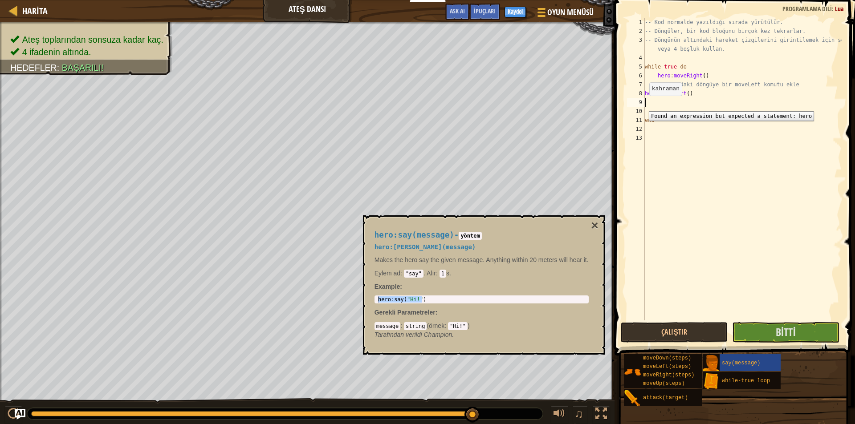
paste textarea "hero:say("Hi!")"
drag, startPoint x: 683, startPoint y: 101, endPoint x: 673, endPoint y: 103, distance: 10.0
click at [673, 103] on div "-- Kod normalde yazıldığı sırada yürütülür. -- Döngüler, bir kod bloğunu birçok…" at bounding box center [742, 178] width 199 height 320
type textarea "hero:say("purna")"
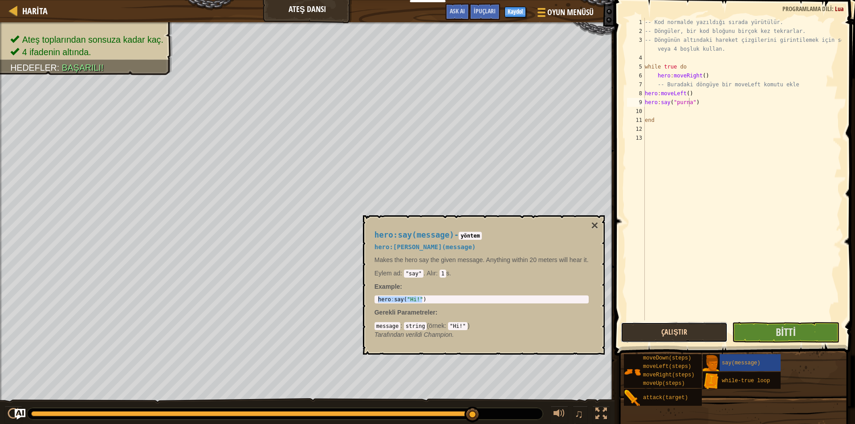
click at [680, 329] on button "Çalıştır" at bounding box center [674, 332] width 107 height 20
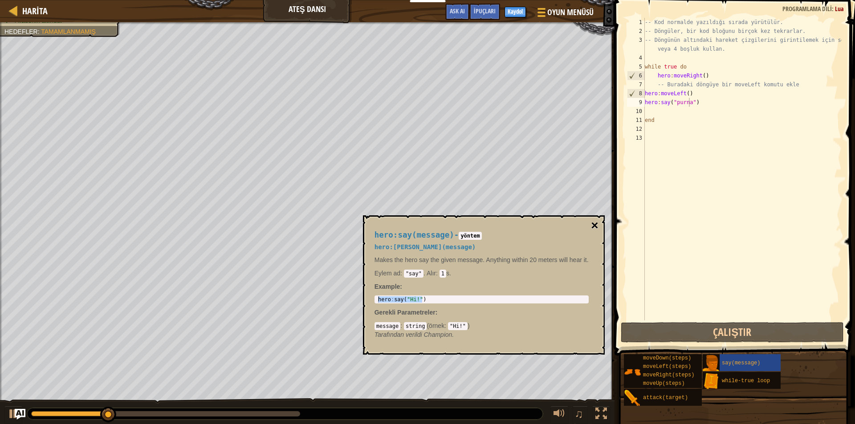
click at [595, 228] on button "×" at bounding box center [594, 225] width 7 height 12
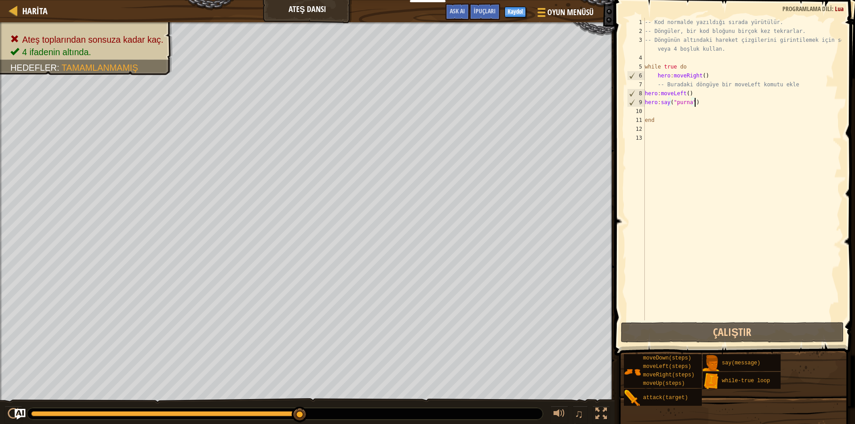
click at [699, 105] on div "-- Kod normalde yazıldığı sırada yürütülür. -- Döngüler, bir kod bloğunu birçok…" at bounding box center [742, 178] width 199 height 320
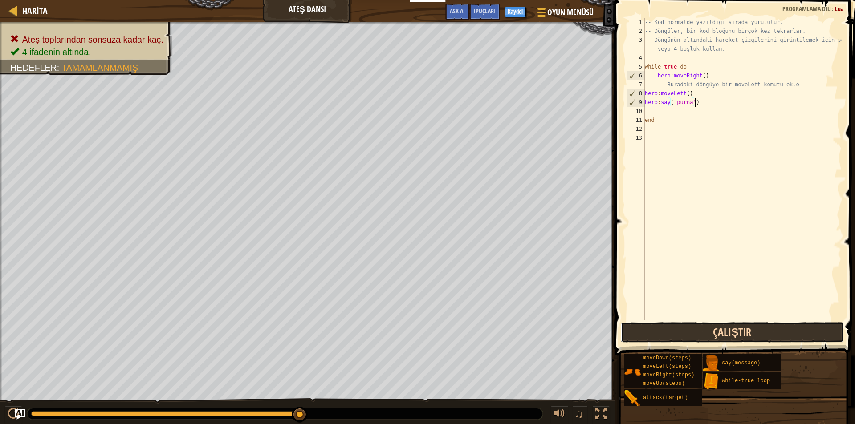
click at [720, 331] on button "Çalıştır" at bounding box center [732, 332] width 223 height 20
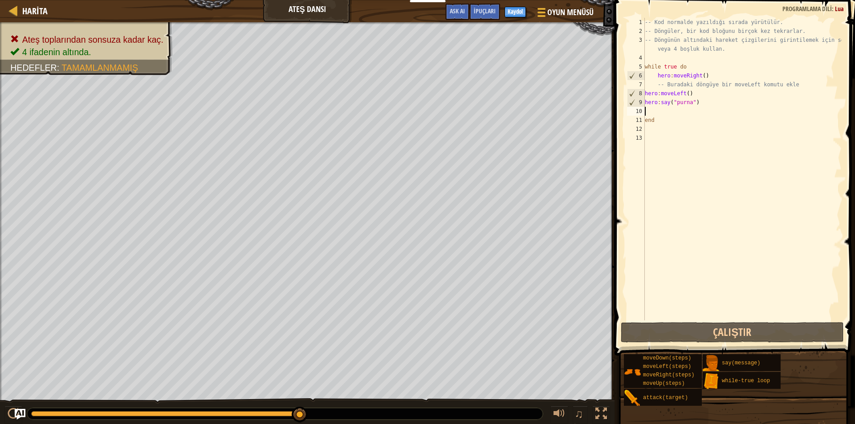
click at [650, 113] on div "-- Kod normalde yazıldığı sırada yürütülür. -- Döngüler, bir kod bloğunu birçok…" at bounding box center [742, 178] width 199 height 320
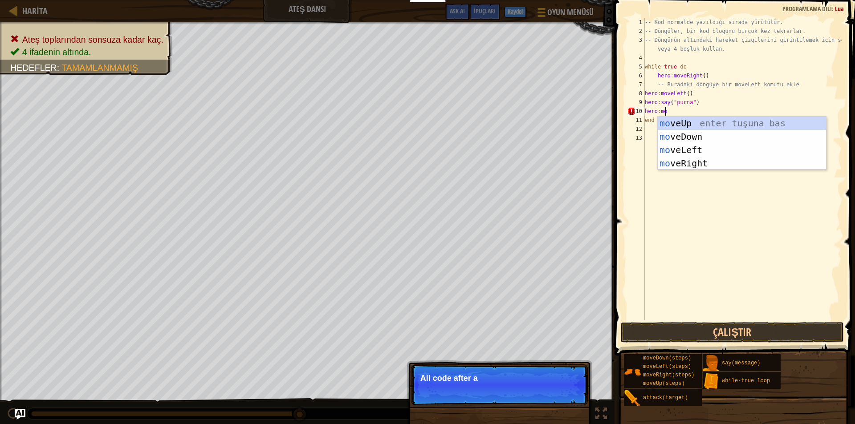
scroll to position [4, 1]
type textarea "hero:move"
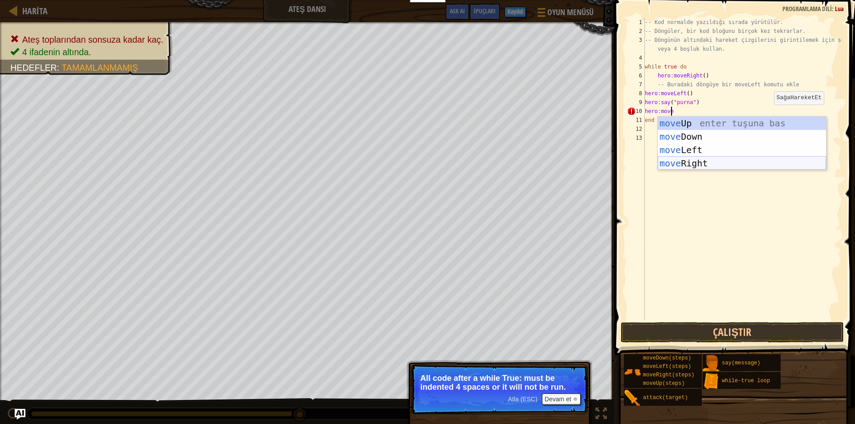
click at [698, 164] on div "move Up enter tuşuna bas move Down enter tuşuna bas move Left enter tuşuna bas …" at bounding box center [741, 157] width 168 height 80
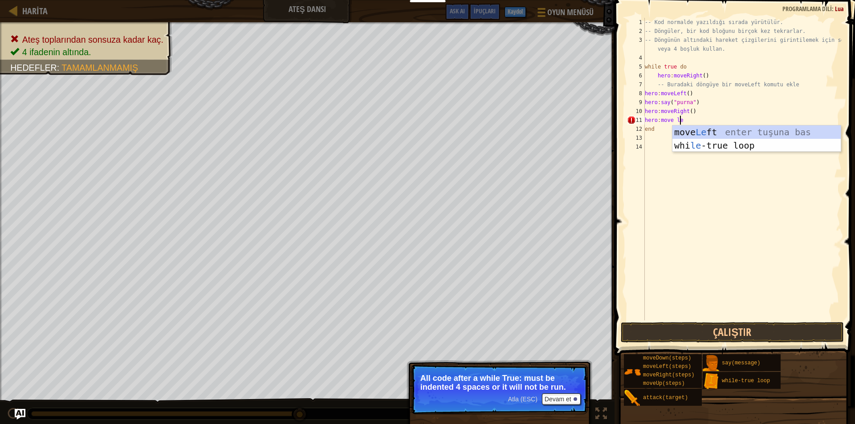
scroll to position [4, 3]
type textarea "hero:move left"
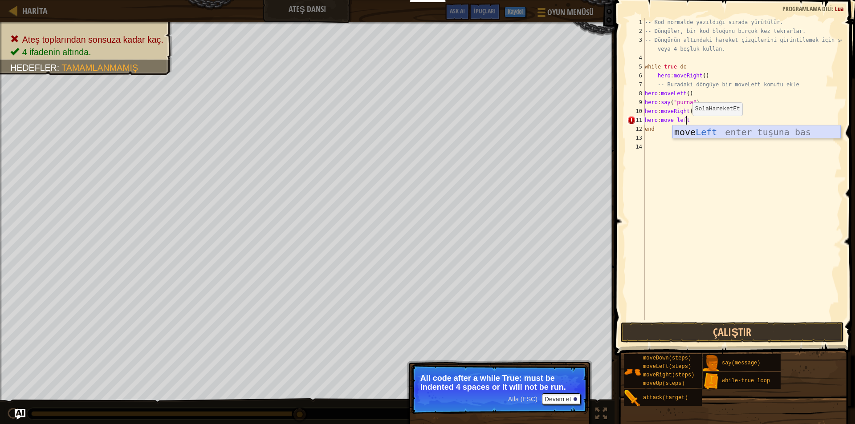
click at [694, 132] on div "move Left enter tuşuna bas" at bounding box center [756, 146] width 168 height 40
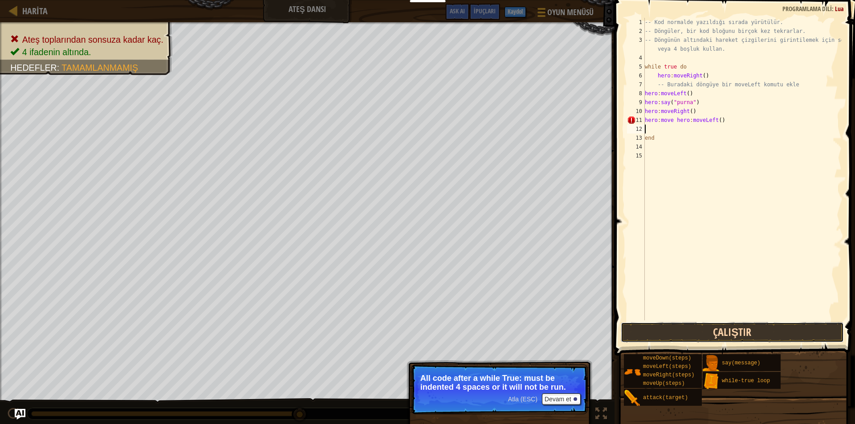
click at [699, 329] on button "Çalıştır" at bounding box center [732, 332] width 223 height 20
